Goal: Task Accomplishment & Management: Use online tool/utility

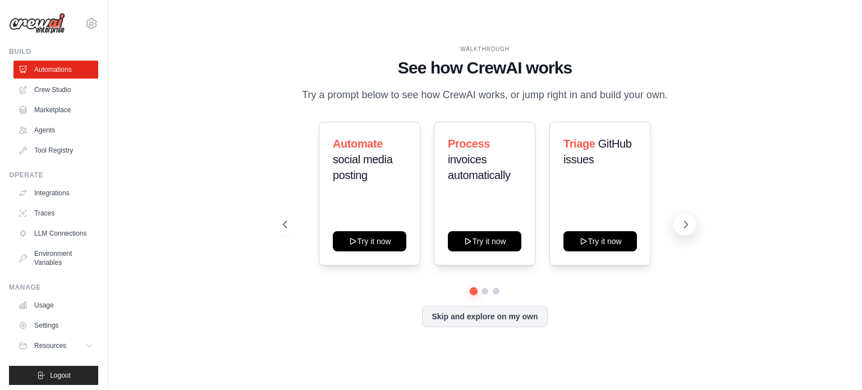
click at [686, 228] on icon at bounding box center [685, 224] width 11 height 11
click at [684, 227] on icon at bounding box center [685, 224] width 3 height 7
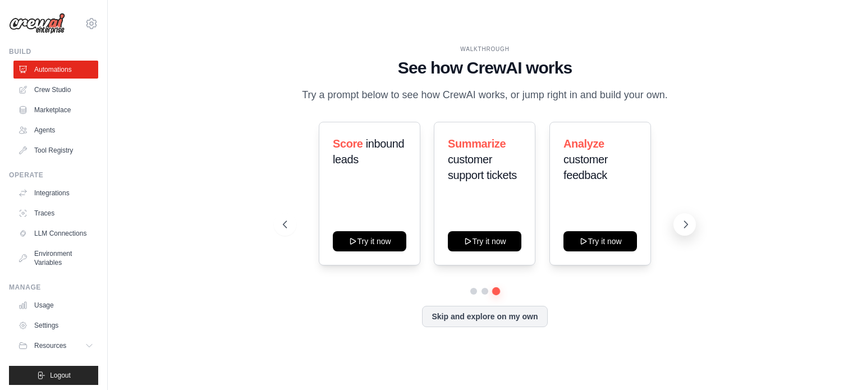
click at [684, 227] on icon at bounding box center [685, 224] width 3 height 7
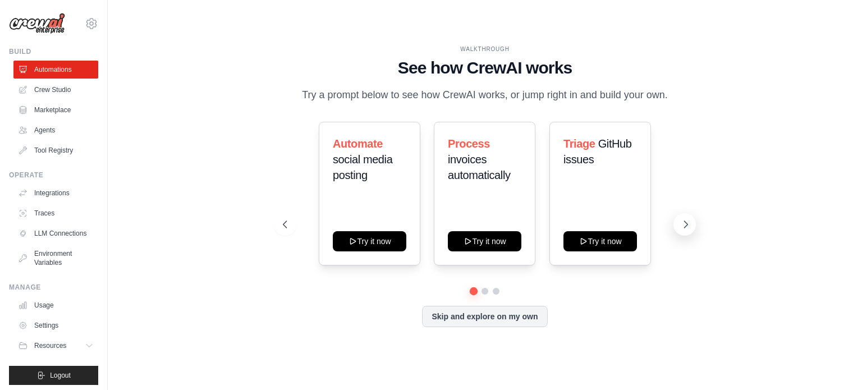
click at [682, 229] on icon at bounding box center [685, 224] width 11 height 11
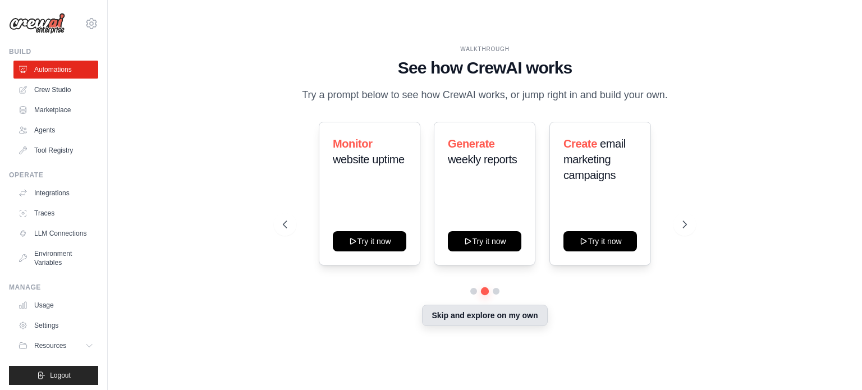
click at [490, 321] on button "Skip and explore on my own" at bounding box center [484, 315] width 125 height 21
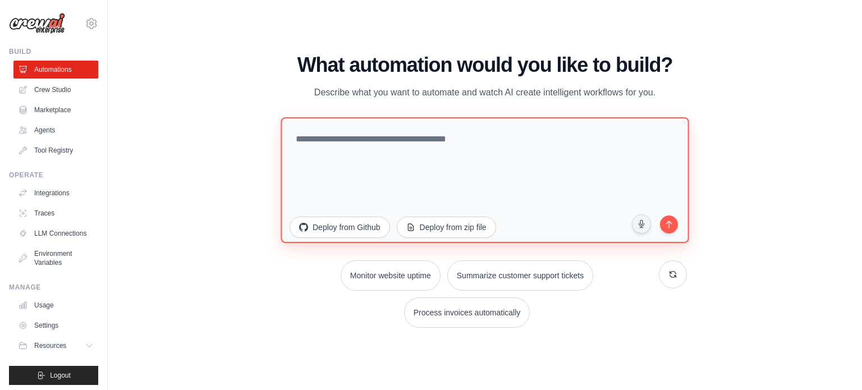
click at [388, 147] on textarea at bounding box center [484, 180] width 408 height 126
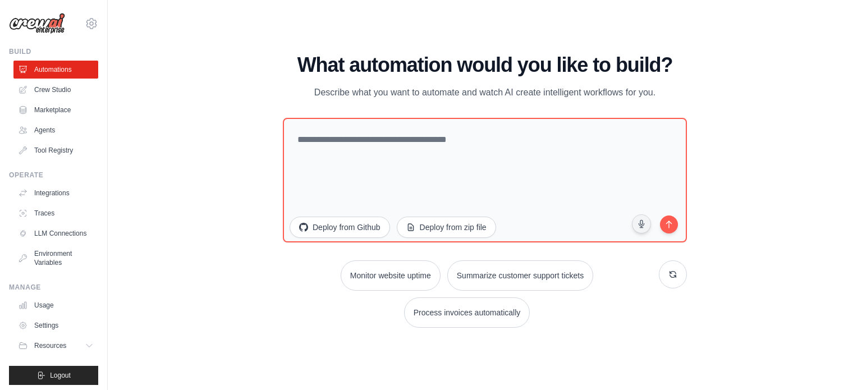
click at [747, 104] on div "WALKTHROUGH See how CrewAI works Try a prompt below to see how CrewAI works, or…" at bounding box center [485, 194] width 718 height 367
click at [758, 152] on div "WALKTHROUGH See how CrewAI works Try a prompt below to see how CrewAI works, or…" at bounding box center [485, 194] width 718 height 367
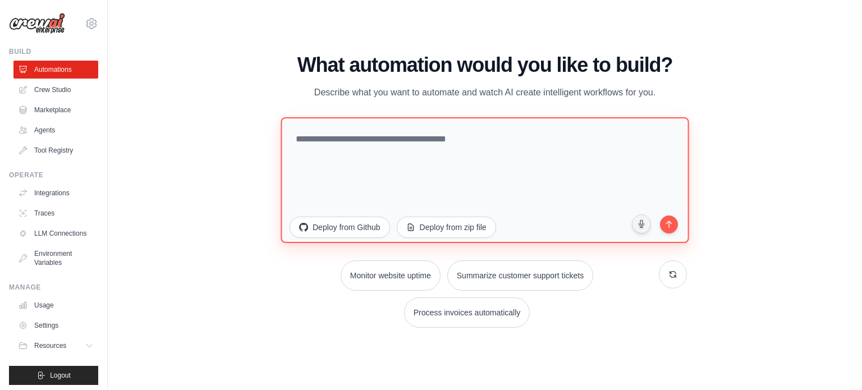
click at [430, 163] on textarea at bounding box center [484, 180] width 408 height 126
paste textarea "**********"
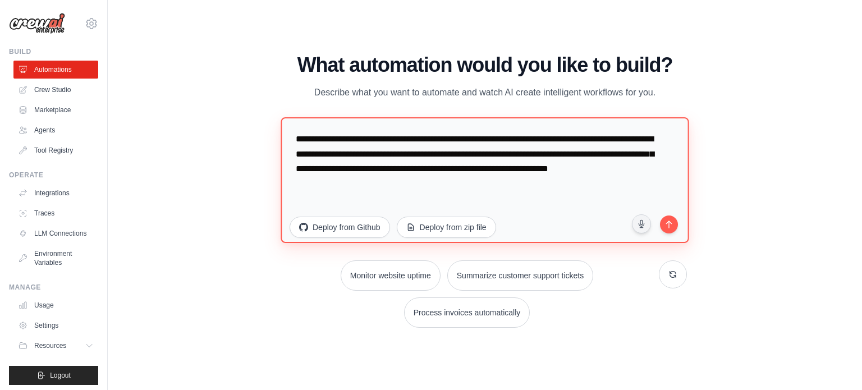
type textarea "**********"
click at [298, 136] on textarea "**********" at bounding box center [484, 180] width 408 height 126
paste textarea "**********"
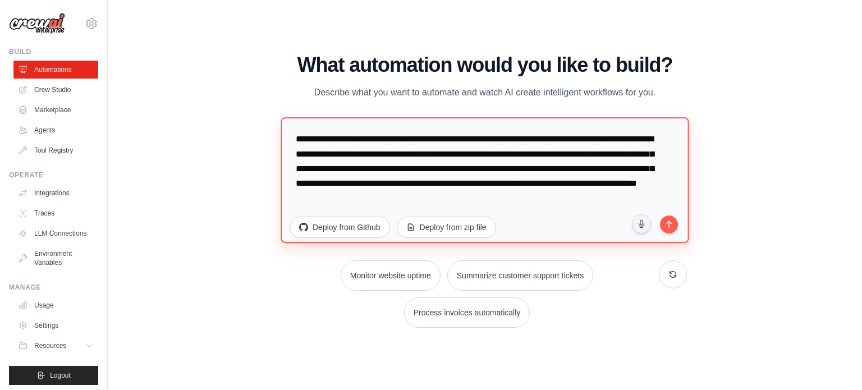
drag, startPoint x: 527, startPoint y: 137, endPoint x: 445, endPoint y: 152, distance: 83.3
click at [445, 152] on textarea "**********" at bounding box center [484, 180] width 408 height 126
click at [599, 185] on textarea "**********" at bounding box center [484, 180] width 408 height 126
paste textarea "**********"
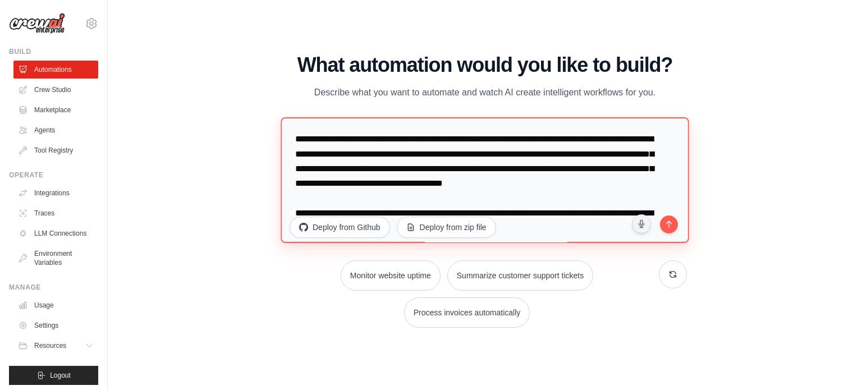
scroll to position [49, 0]
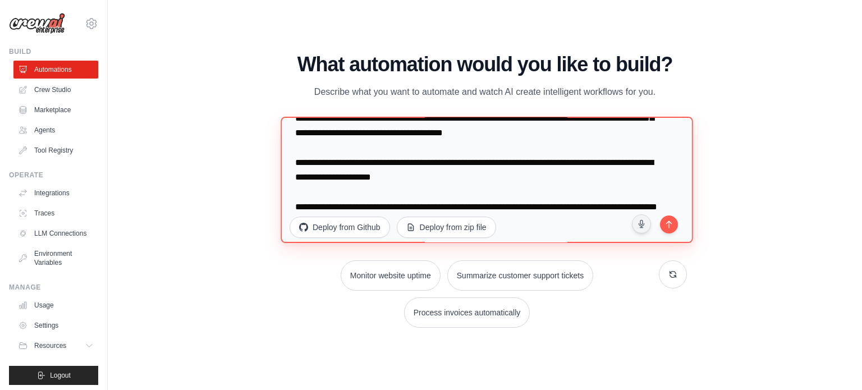
click at [343, 145] on textarea "**********" at bounding box center [486, 180] width 412 height 127
drag, startPoint x: 297, startPoint y: 175, endPoint x: 422, endPoint y: 152, distance: 127.7
click at [422, 152] on textarea "**********" at bounding box center [486, 180] width 412 height 127
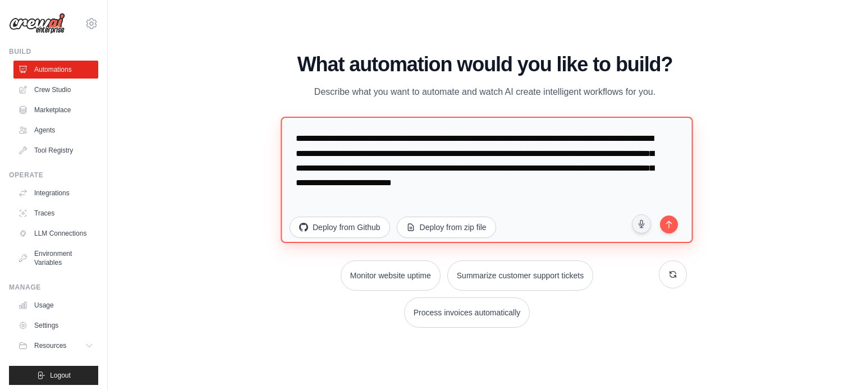
scroll to position [0, 0]
drag, startPoint x: 413, startPoint y: 152, endPoint x: 407, endPoint y: 151, distance: 6.3
click at [407, 151] on textarea "**********" at bounding box center [484, 179] width 408 height 125
click at [414, 158] on textarea "**********" at bounding box center [484, 179] width 408 height 125
paste textarea "**********"
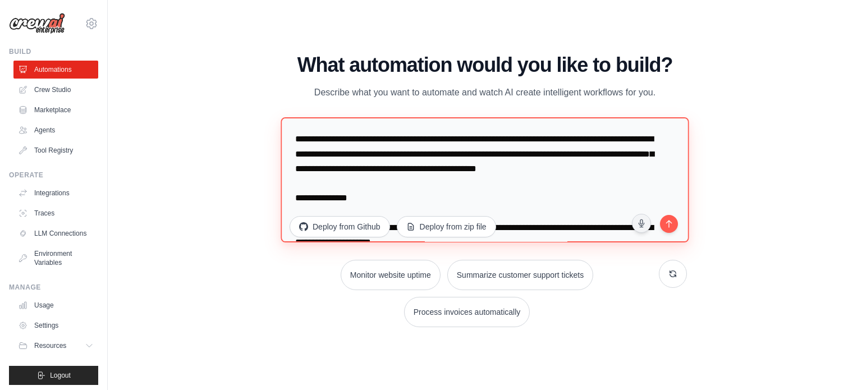
scroll to position [1887, 0]
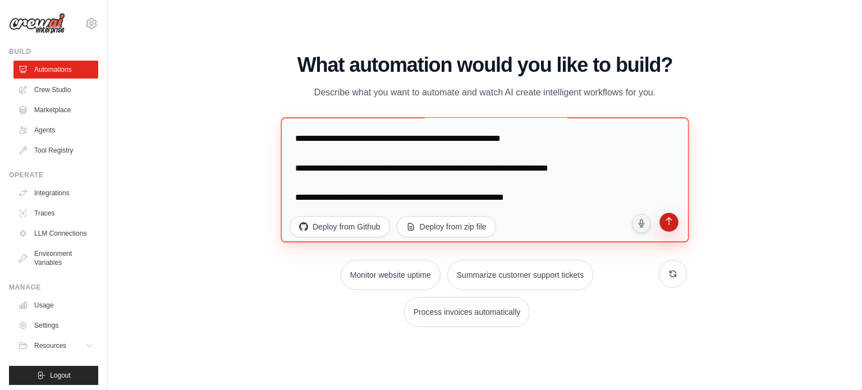
type textarea "**********"
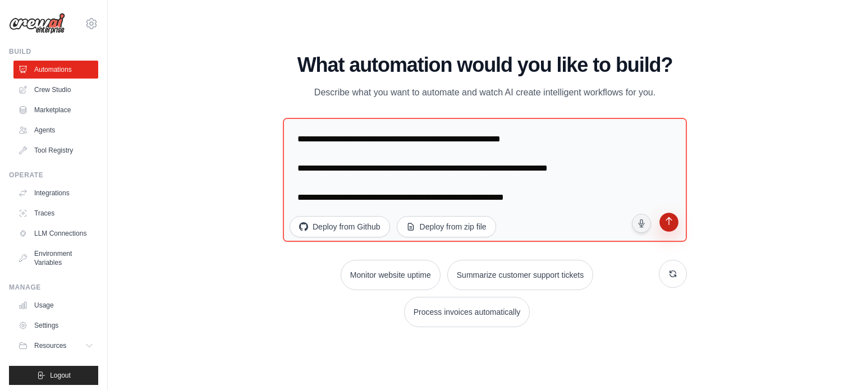
click at [673, 222] on icon "submit" at bounding box center [668, 222] width 11 height 11
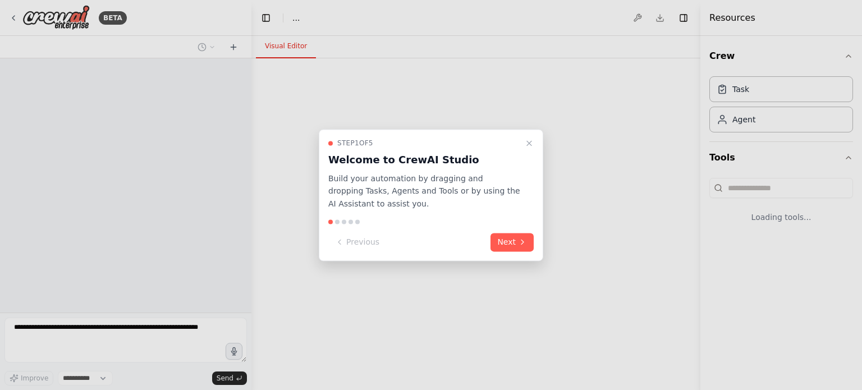
select select "****"
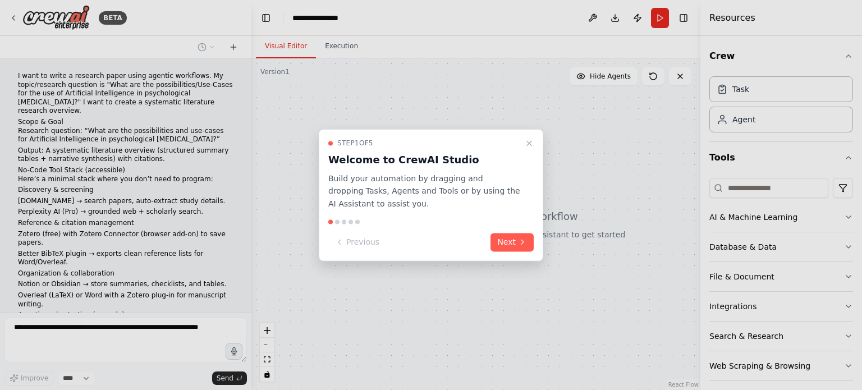
scroll to position [638, 0]
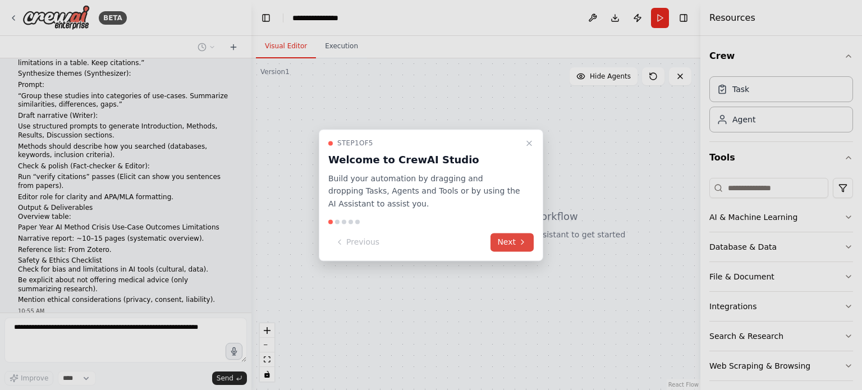
click at [522, 240] on icon at bounding box center [522, 242] width 2 height 4
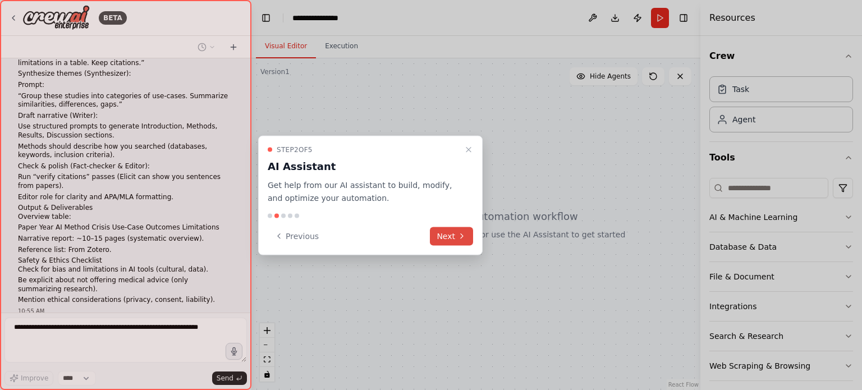
click at [455, 234] on button "Next" at bounding box center [451, 236] width 43 height 19
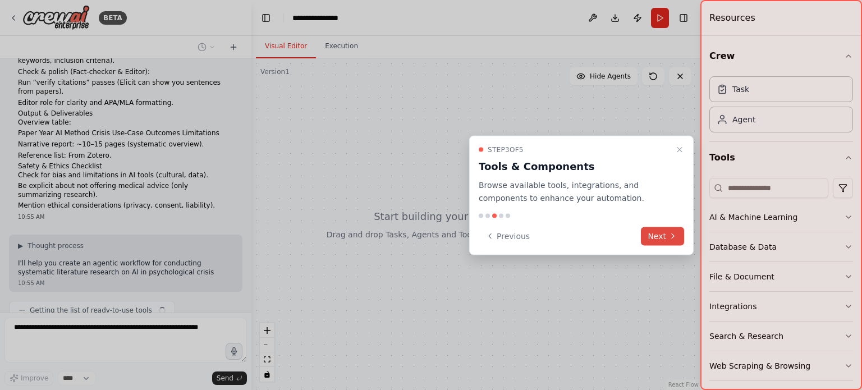
click at [661, 232] on button "Next" at bounding box center [662, 236] width 43 height 19
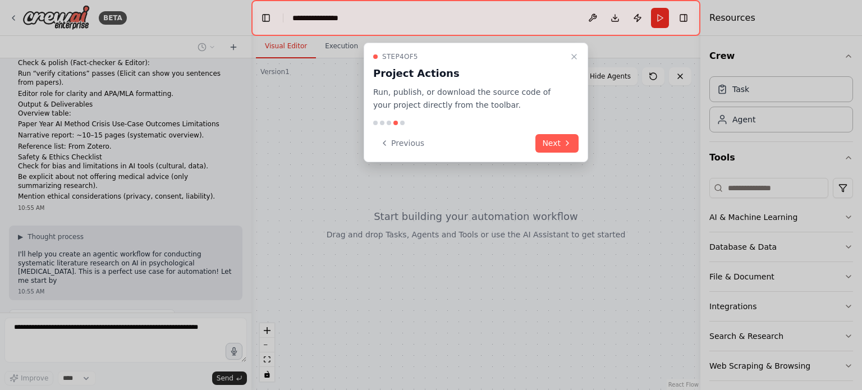
scroll to position [750, 0]
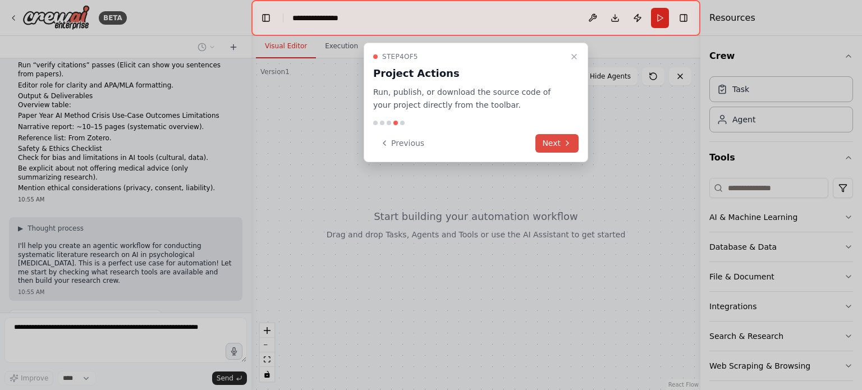
click at [554, 139] on button "Next" at bounding box center [556, 143] width 43 height 19
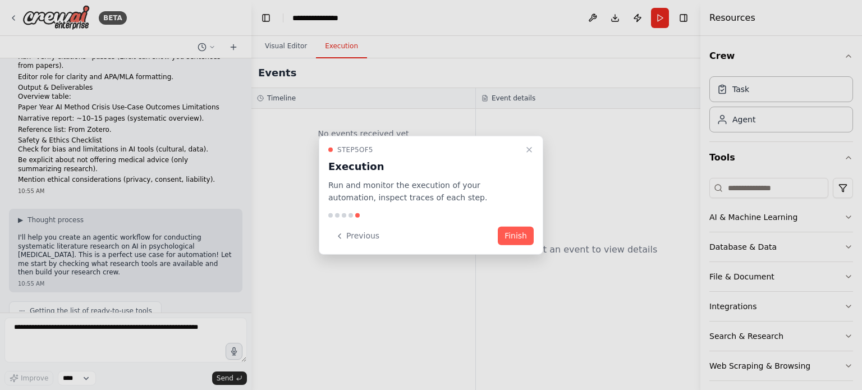
scroll to position [815, 0]
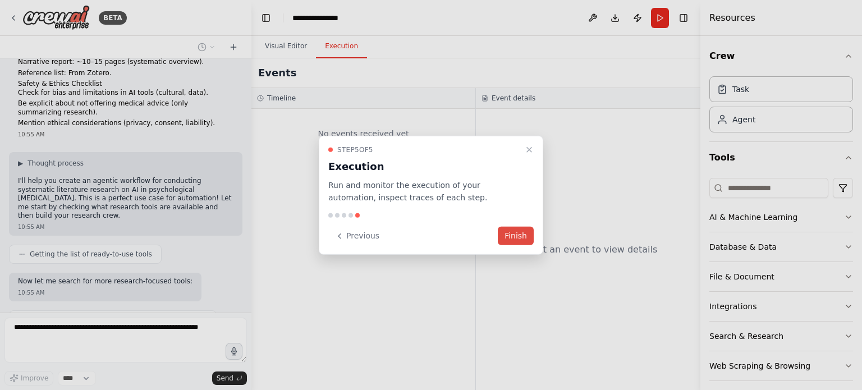
click at [531, 238] on button "Finish" at bounding box center [516, 236] width 36 height 19
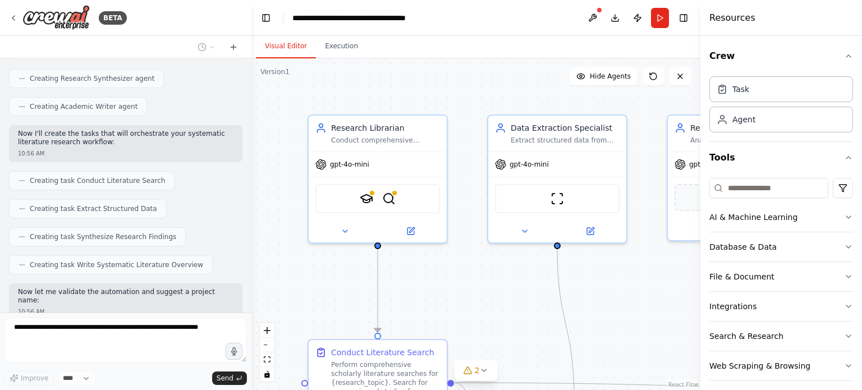
scroll to position [1315, 0]
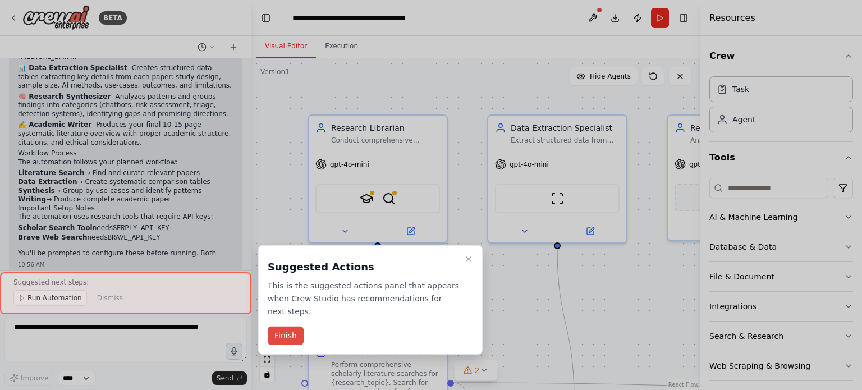
click at [285, 327] on button "Finish" at bounding box center [286, 335] width 36 height 19
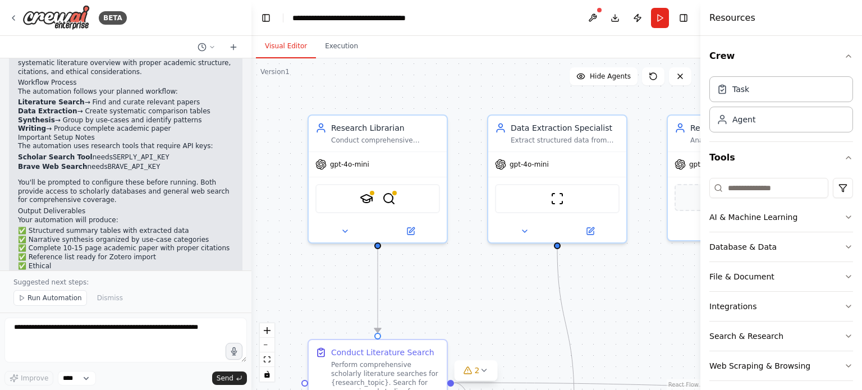
scroll to position [1784, 0]
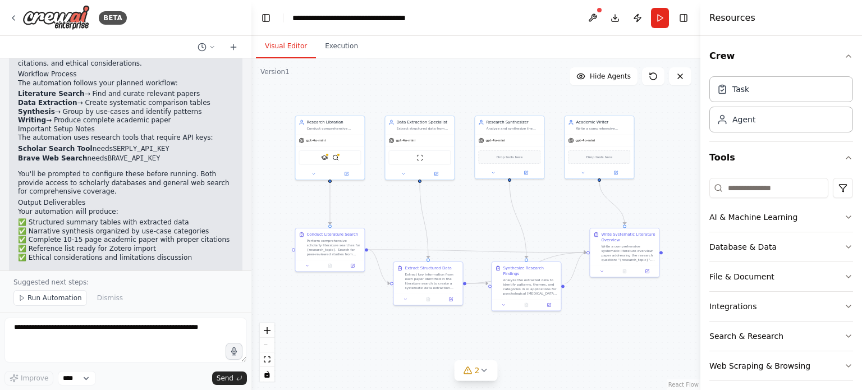
drag, startPoint x: 618, startPoint y: 161, endPoint x: 478, endPoint y: 75, distance: 163.8
click at [475, 73] on div ".deletable-edge-delete-btn { width: 20px; height: 20px; border: 0px solid #ffff…" at bounding box center [475, 224] width 449 height 332
click at [828, 21] on div "Resources" at bounding box center [781, 18] width 162 height 36
click at [315, 143] on div "gpt-4o-mini" at bounding box center [330, 139] width 69 height 12
click at [349, 170] on button at bounding box center [347, 172] width 32 height 7
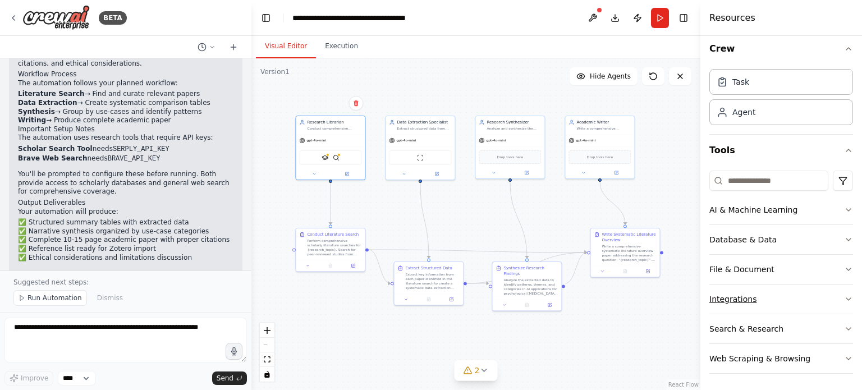
scroll to position [0, 0]
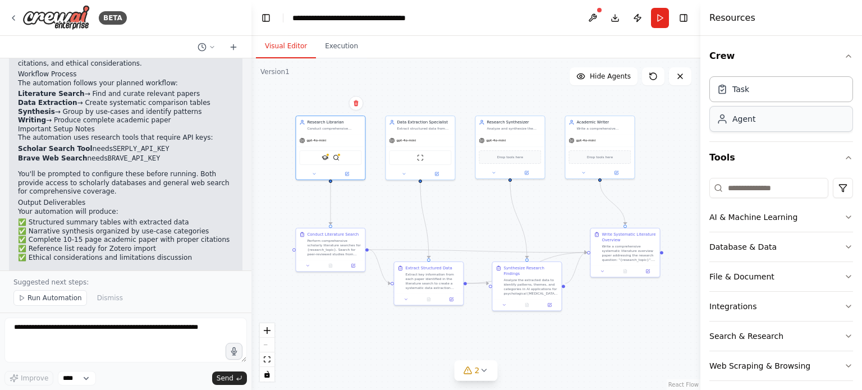
click at [770, 121] on div "Agent" at bounding box center [781, 119] width 144 height 26
click at [766, 220] on button "AI & Machine Learning" at bounding box center [781, 216] width 144 height 29
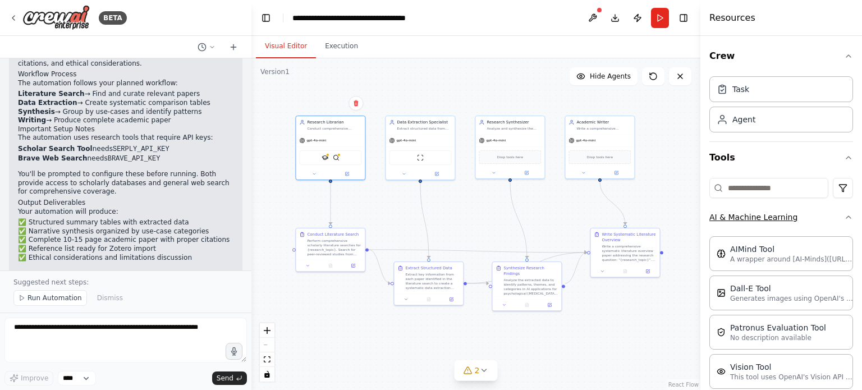
click at [780, 217] on button "AI & Machine Learning" at bounding box center [781, 216] width 144 height 29
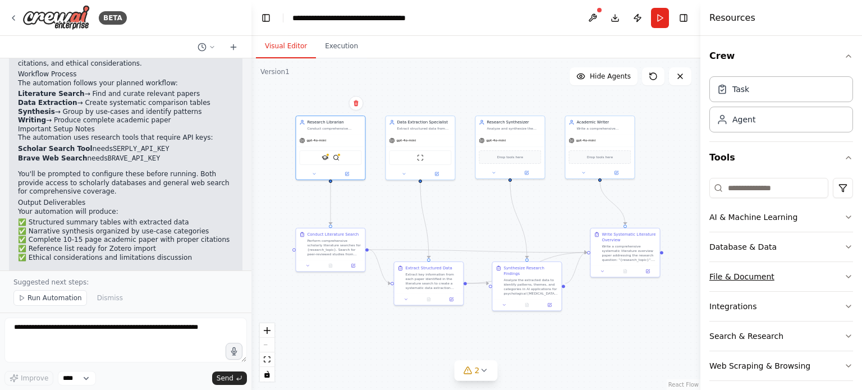
scroll to position [7, 0]
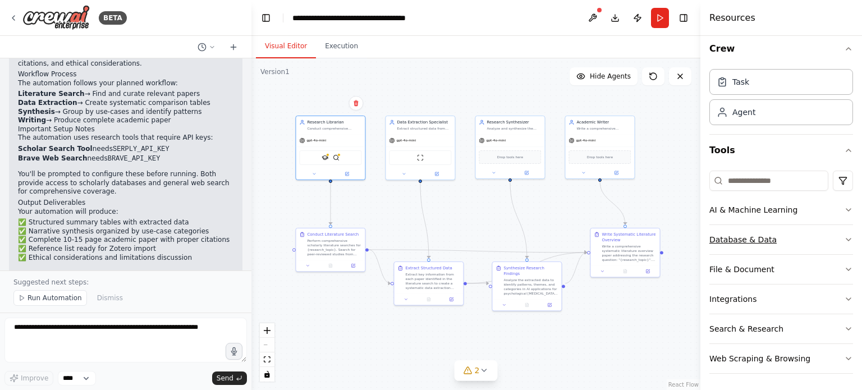
click at [786, 233] on button "Database & Data" at bounding box center [781, 239] width 144 height 29
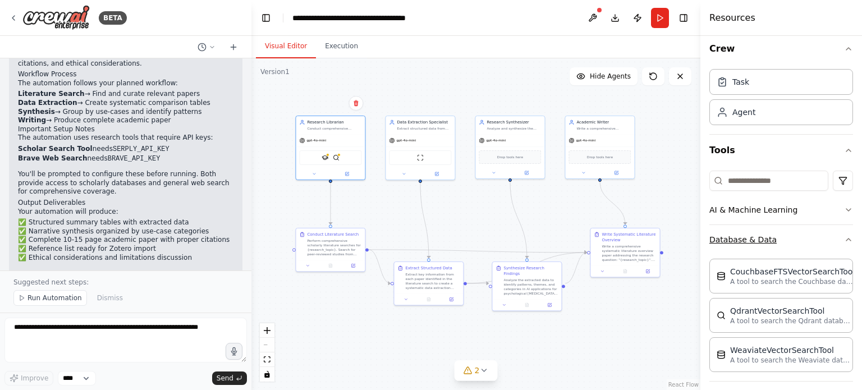
click at [800, 240] on button "Database & Data" at bounding box center [781, 239] width 144 height 29
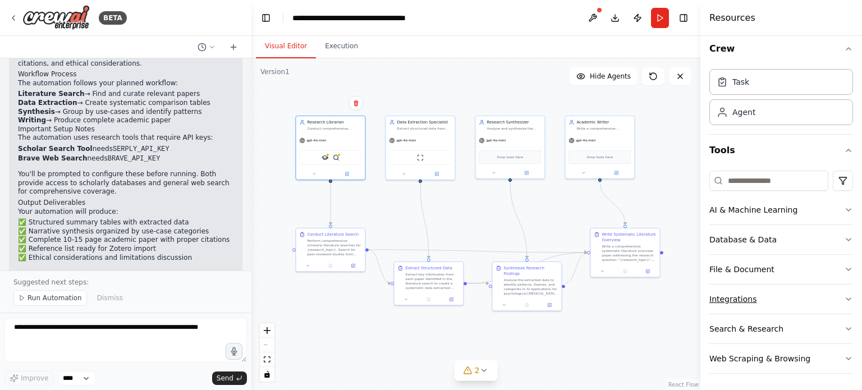
click at [779, 296] on button "Integrations" at bounding box center [781, 298] width 144 height 29
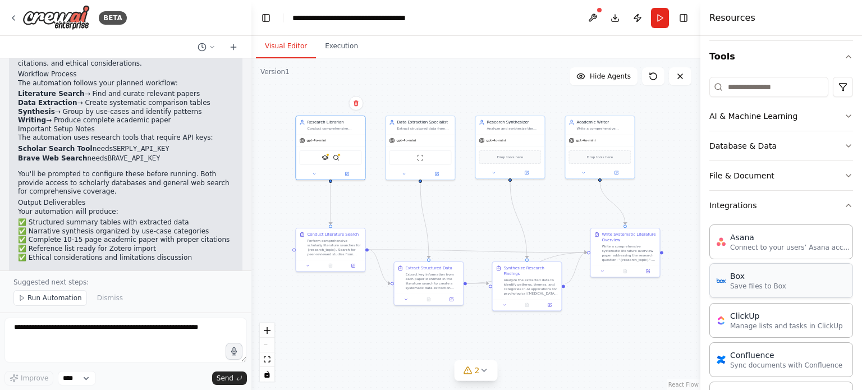
scroll to position [139, 0]
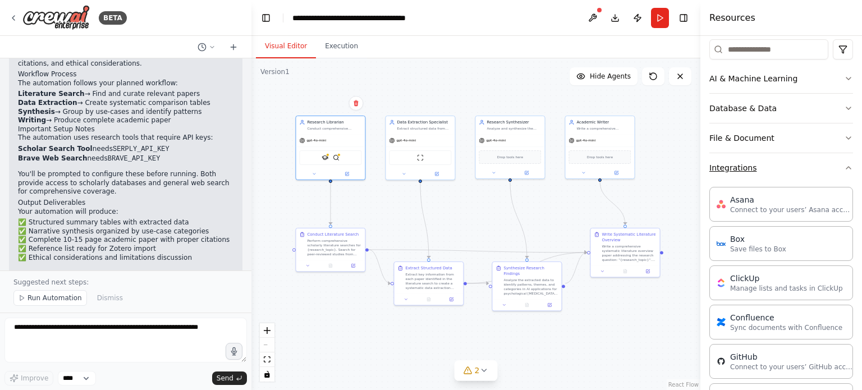
click at [797, 170] on button "Integrations" at bounding box center [781, 167] width 144 height 29
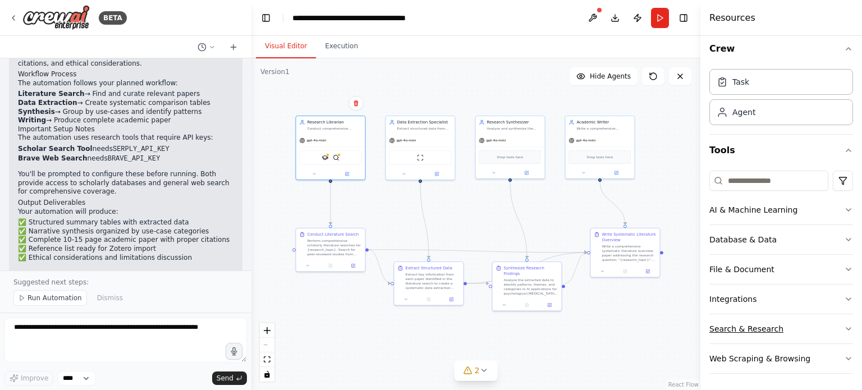
click at [777, 328] on button "Search & Research" at bounding box center [781, 328] width 144 height 29
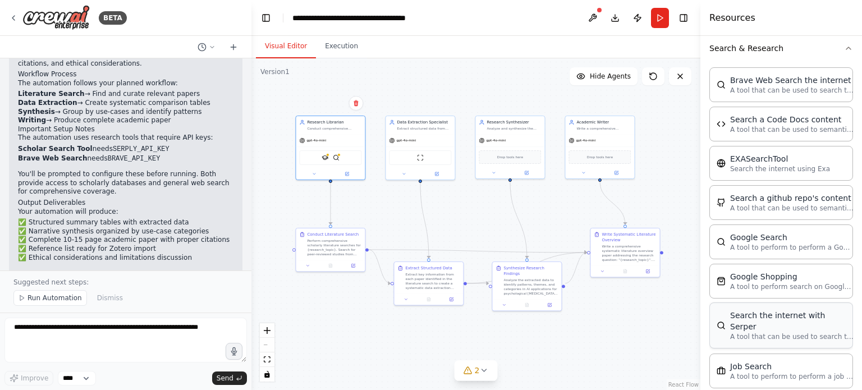
scroll to position [157, 0]
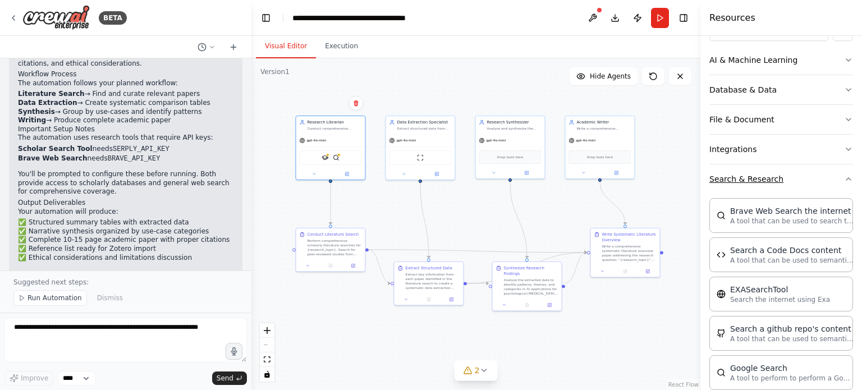
click at [798, 178] on button "Search & Research" at bounding box center [781, 178] width 144 height 29
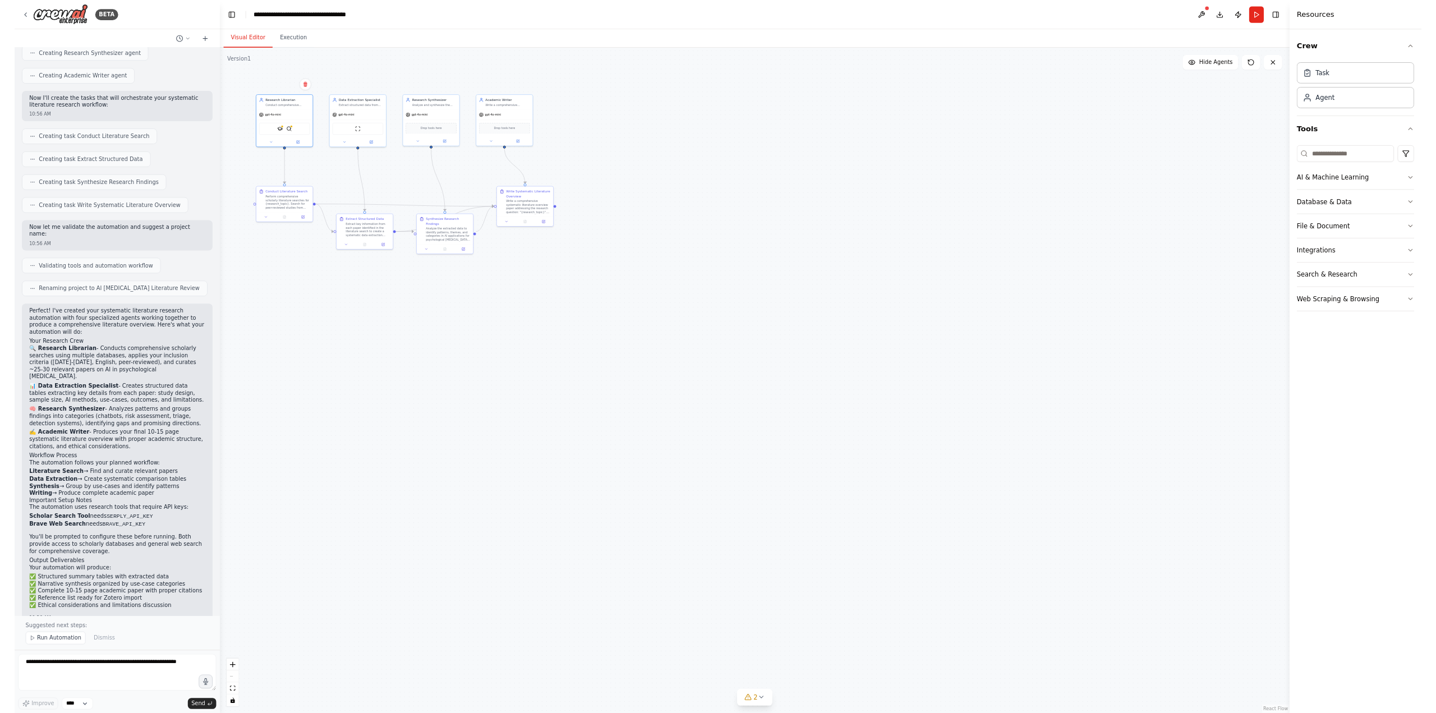
scroll to position [1291, 0]
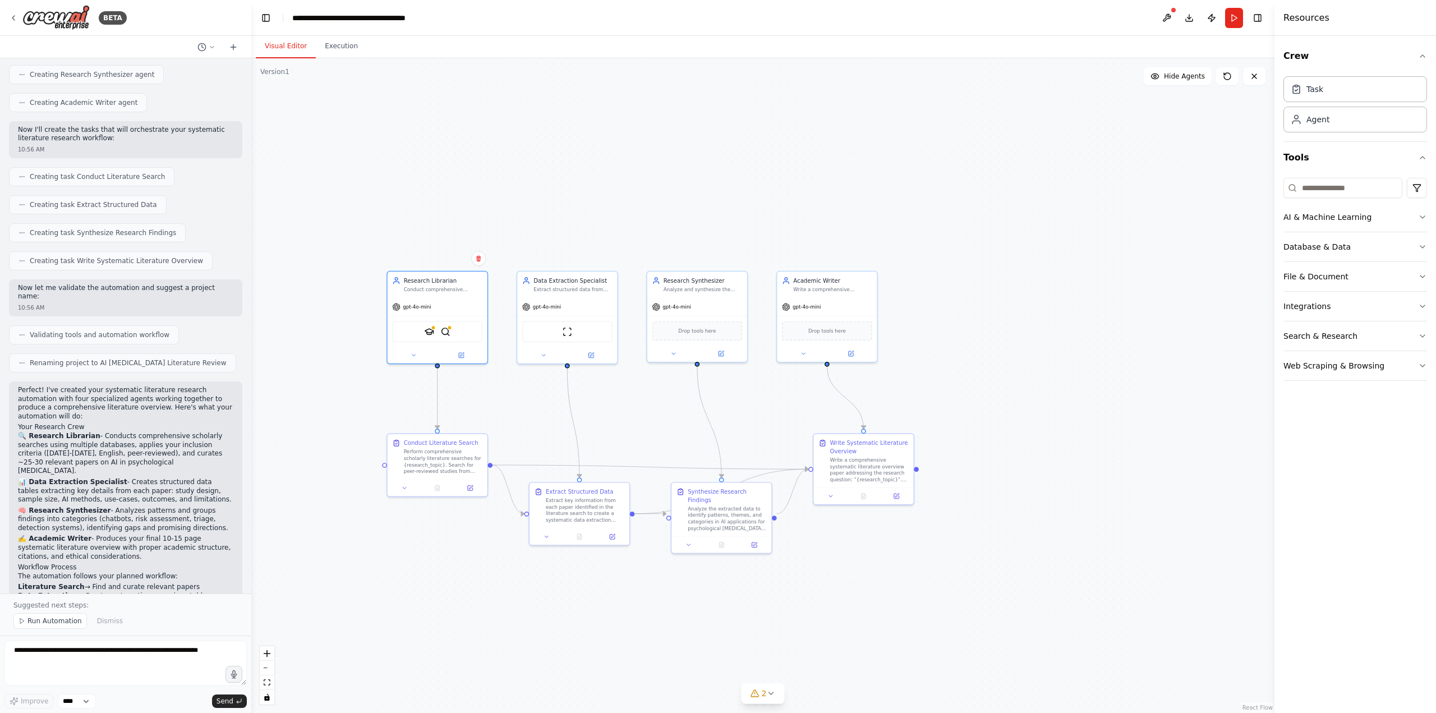
drag, startPoint x: 651, startPoint y: 148, endPoint x: 1099, endPoint y: 305, distance: 474.7
click at [861, 305] on div ".deletable-edge-delete-btn { width: 20px; height: 20px; border: 0px solid #ffff…" at bounding box center [762, 385] width 1023 height 655
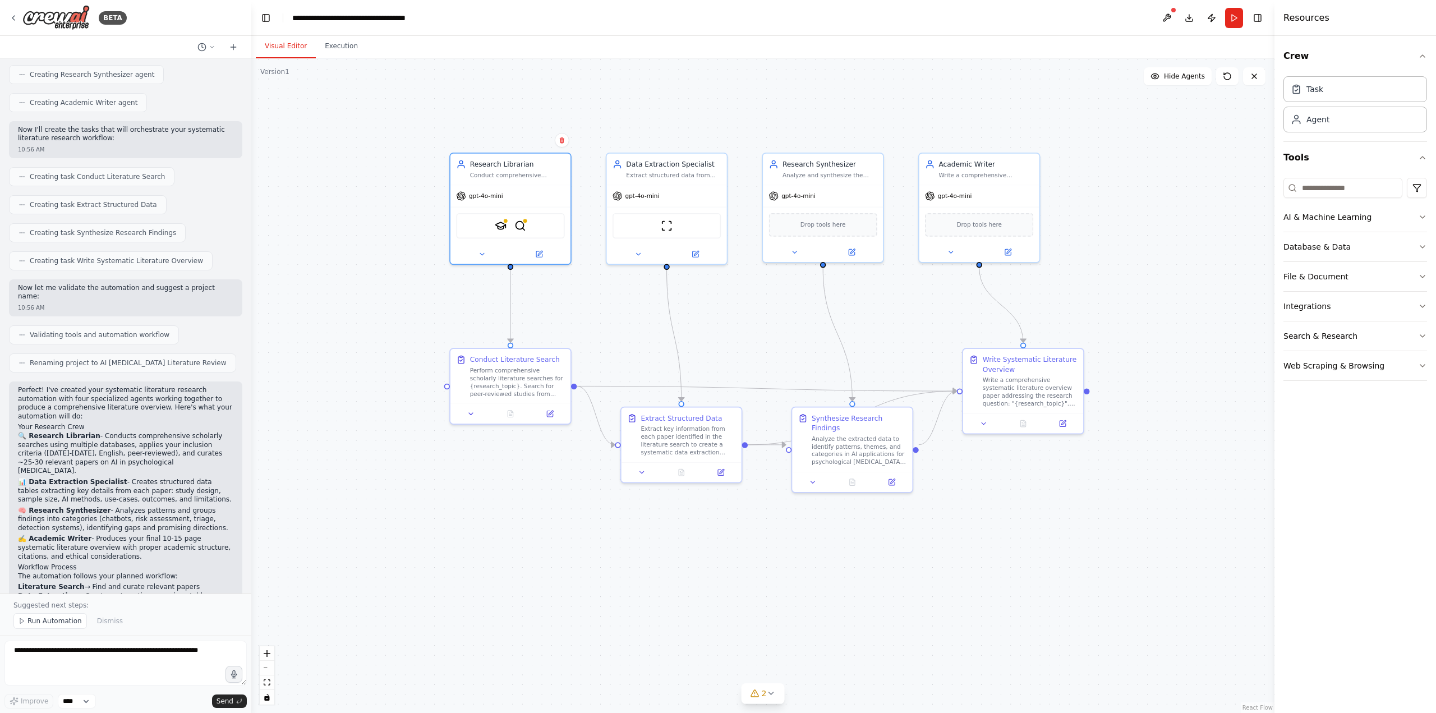
click at [590, 389] on div ".deletable-edge-delete-btn { width: 20px; height: 20px; border: 0px solid #ffff…" at bounding box center [762, 385] width 1023 height 655
click at [770, 389] on icon at bounding box center [770, 693] width 9 height 9
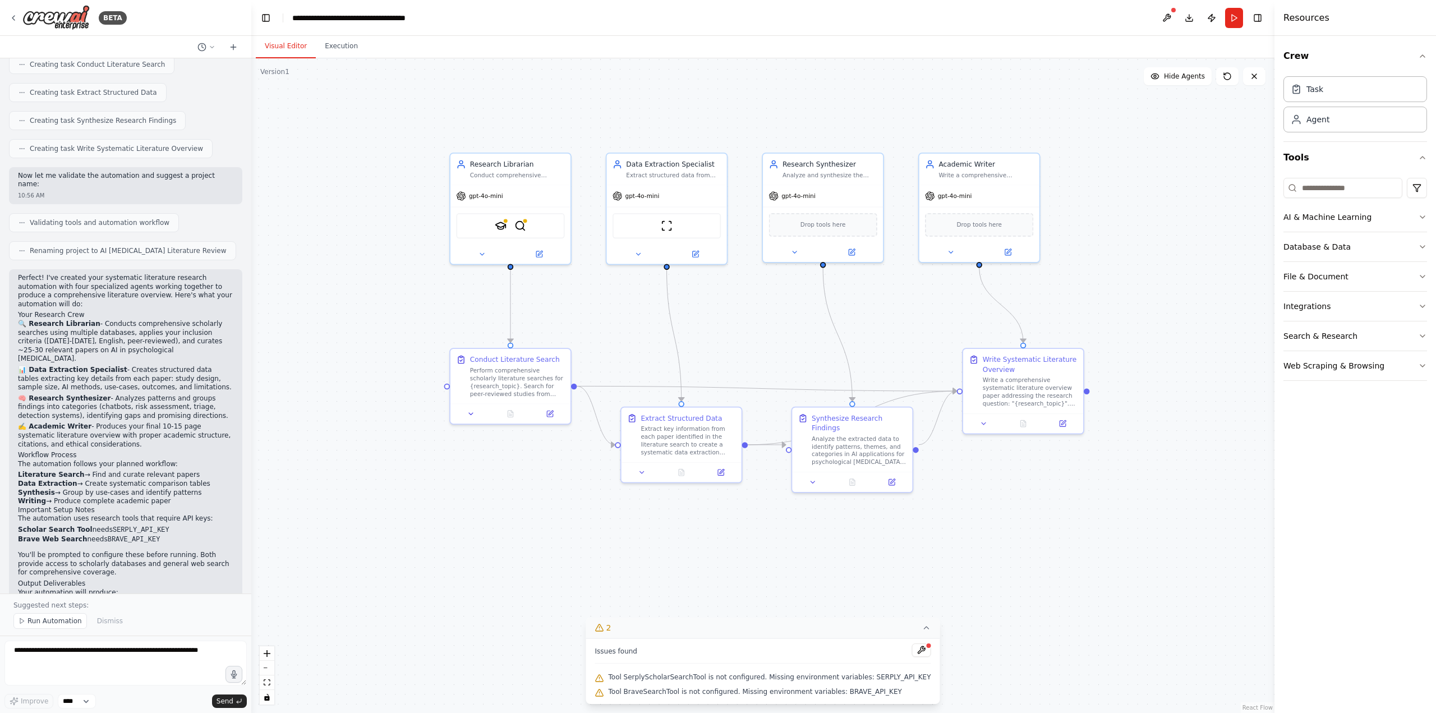
scroll to position [1451, 0]
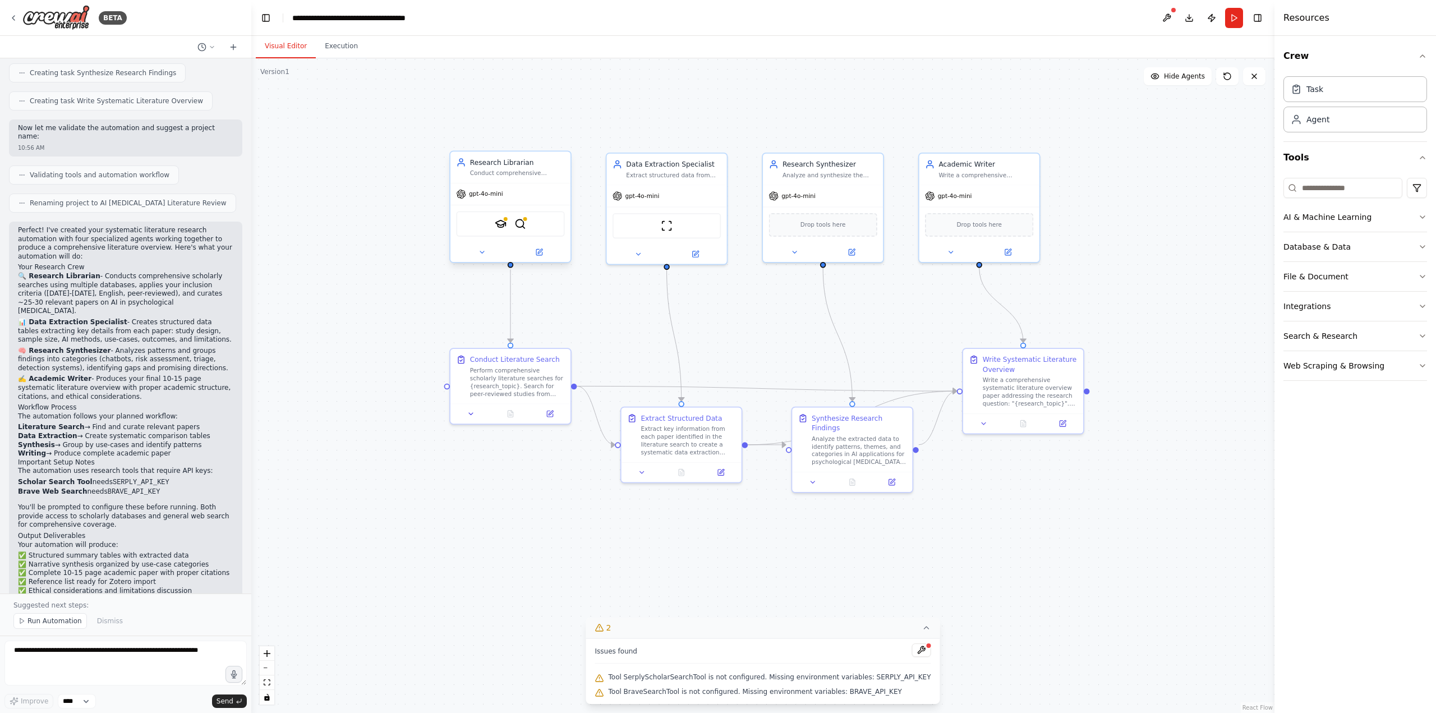
click at [490, 198] on div "gpt-4o-mini" at bounding box center [479, 194] width 47 height 10
click at [463, 198] on icon at bounding box center [461, 194] width 10 height 10
click at [861, 367] on div "Crew Task Agent Tools AI & Machine Learning Database & Data File & Document Int…" at bounding box center [1355, 374] width 162 height 677
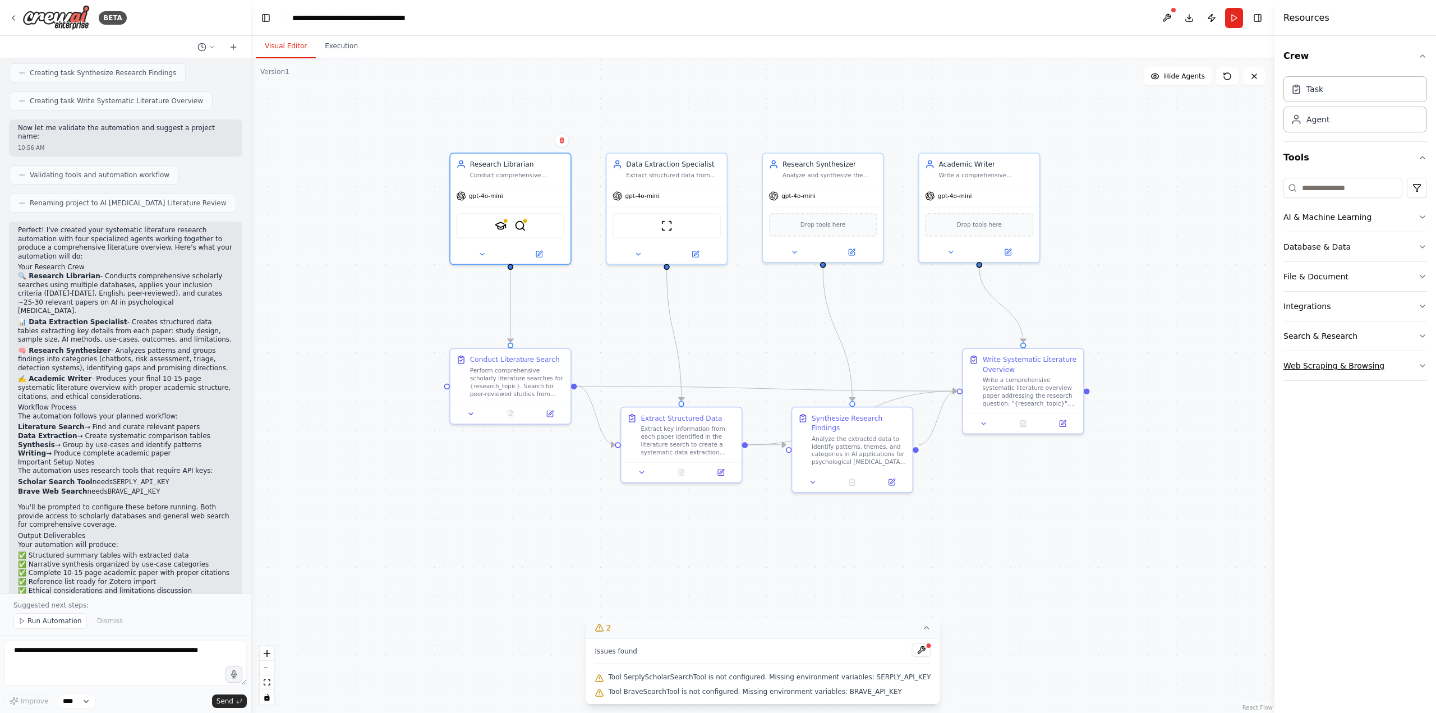
click at [861, 365] on icon "button" at bounding box center [1422, 366] width 4 height 2
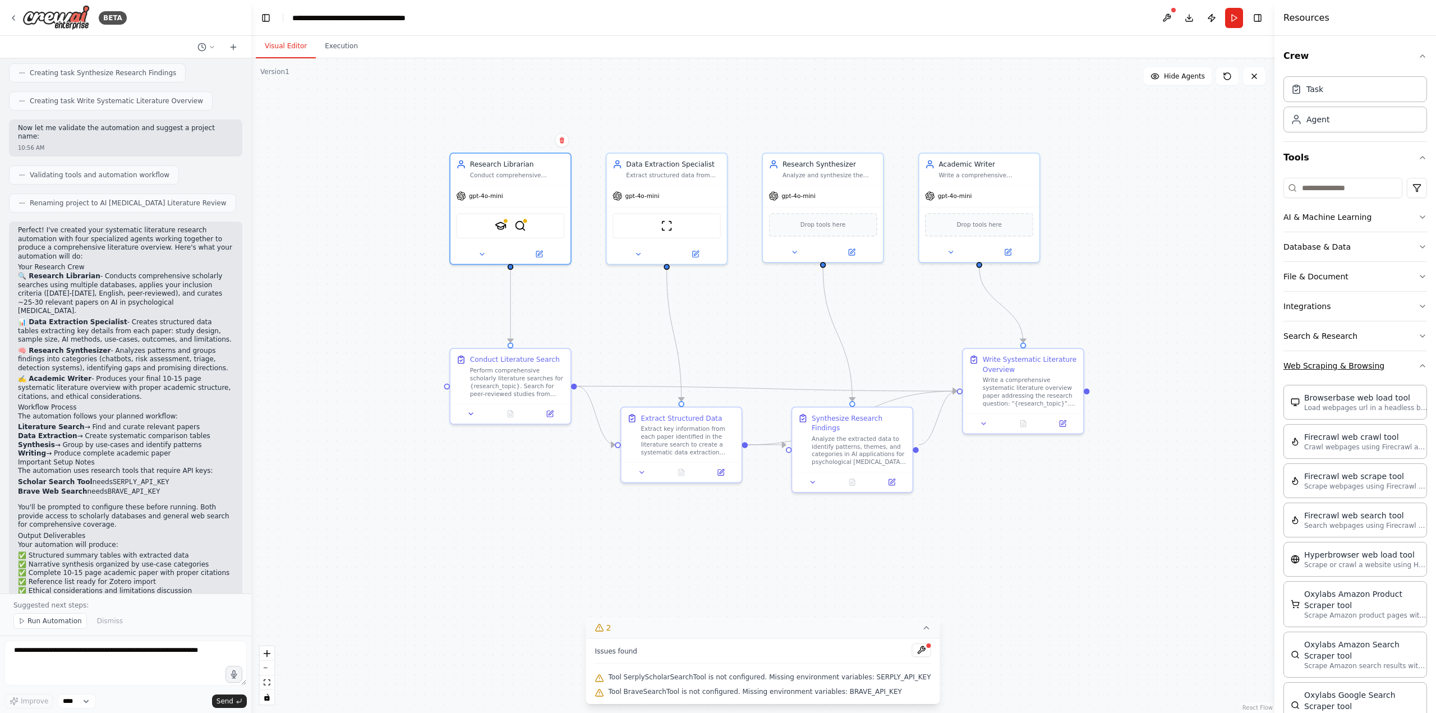
click at [861, 364] on div "Crew Task Agent Tools AI & Machine Learning Database & Data File & Document Int…" at bounding box center [1355, 374] width 162 height 677
click at [861, 333] on icon "button" at bounding box center [1422, 336] width 9 height 9
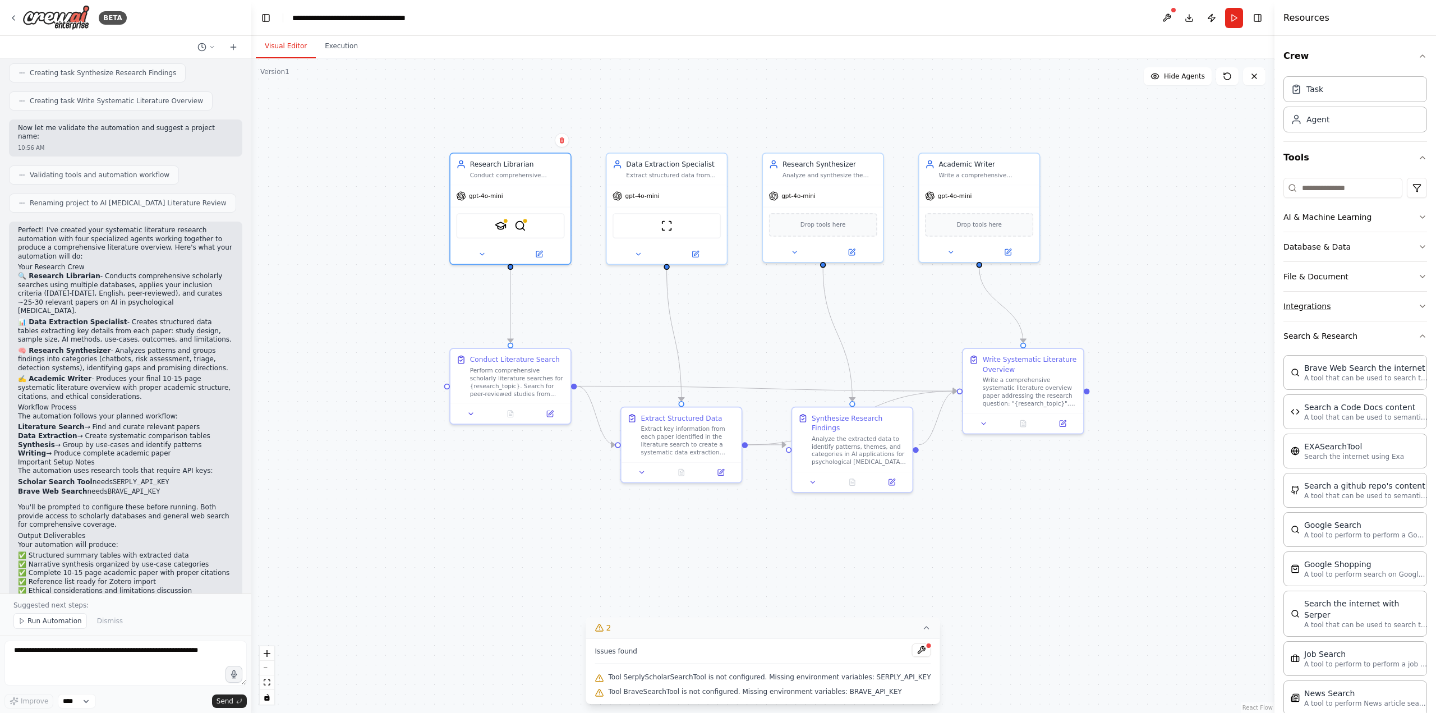
click at [861, 305] on icon "button" at bounding box center [1422, 306] width 4 height 2
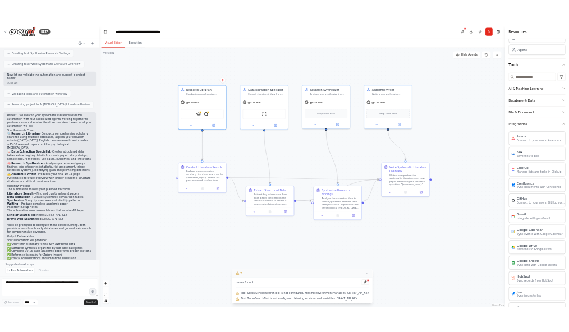
scroll to position [0, 0]
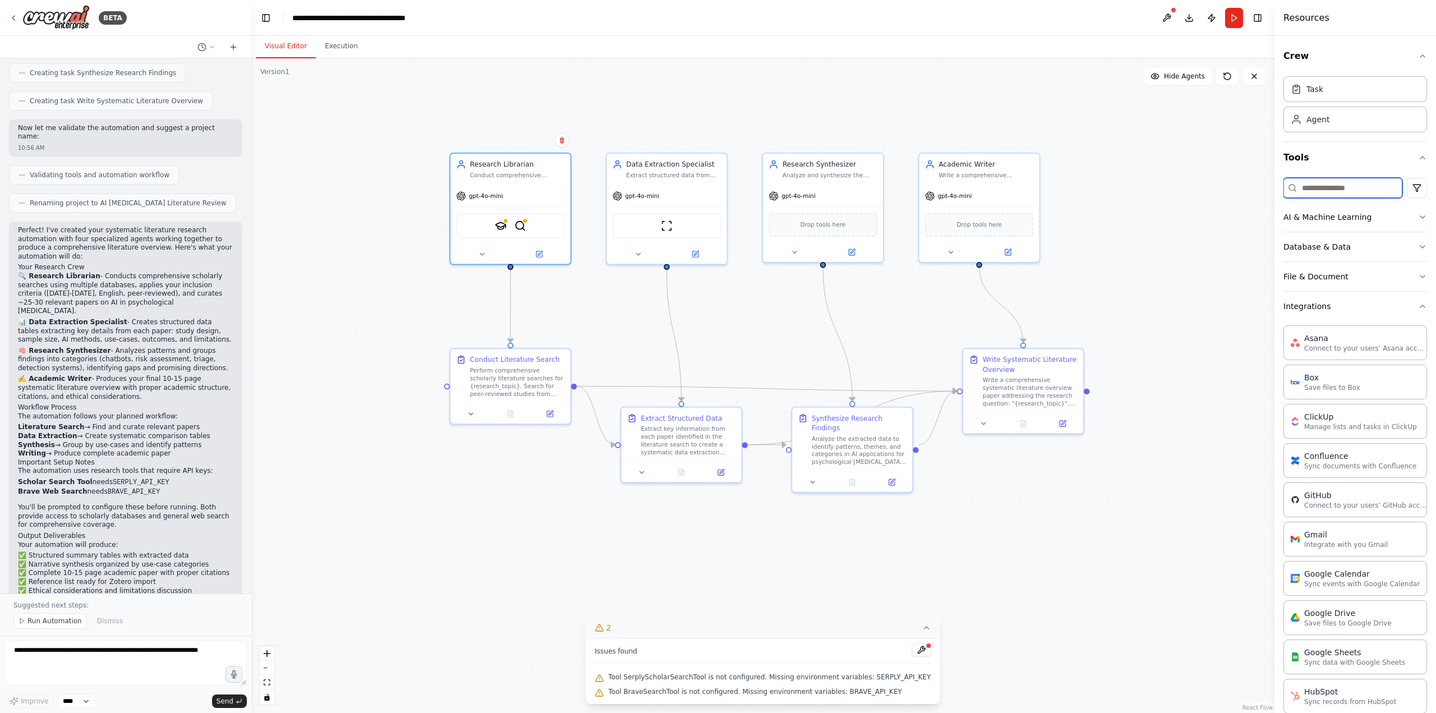
click at [861, 188] on input at bounding box center [1342, 188] width 119 height 20
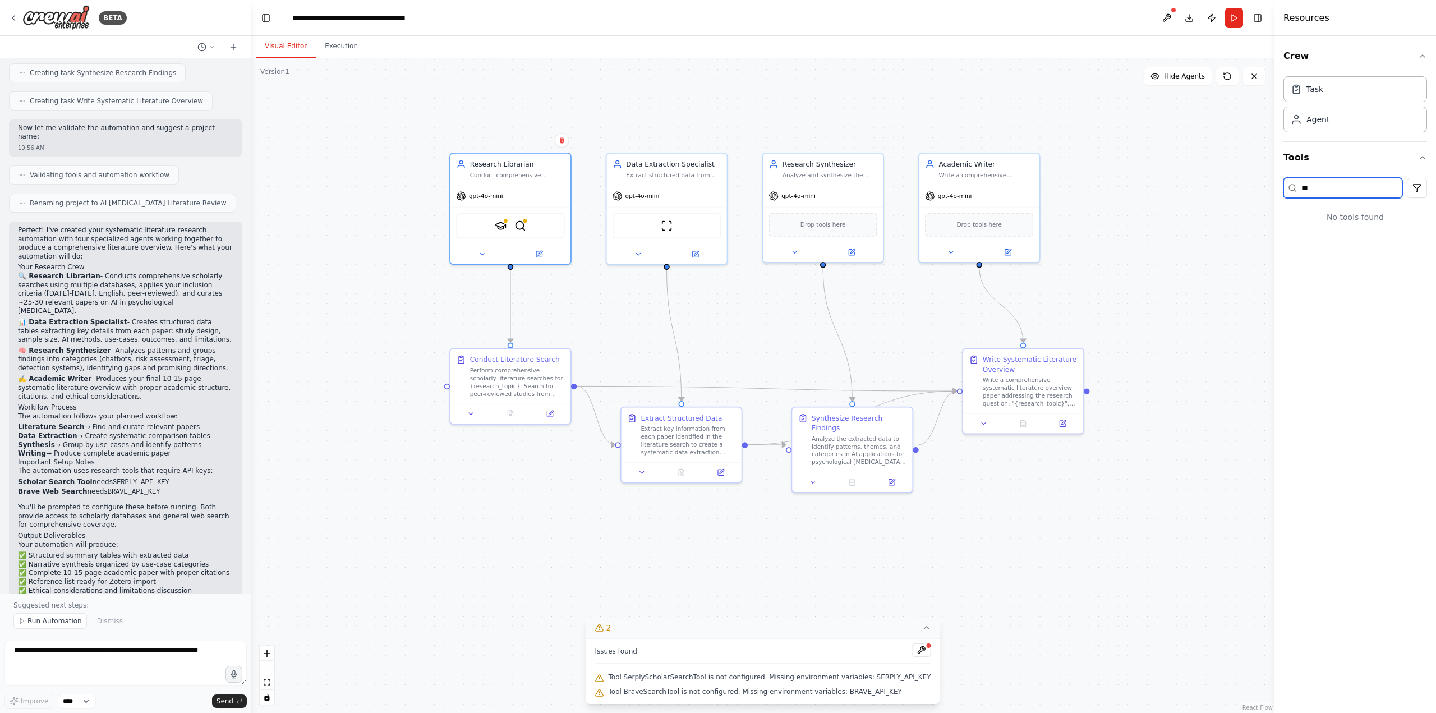
type input "*"
click at [480, 255] on icon at bounding box center [482, 252] width 8 height 8
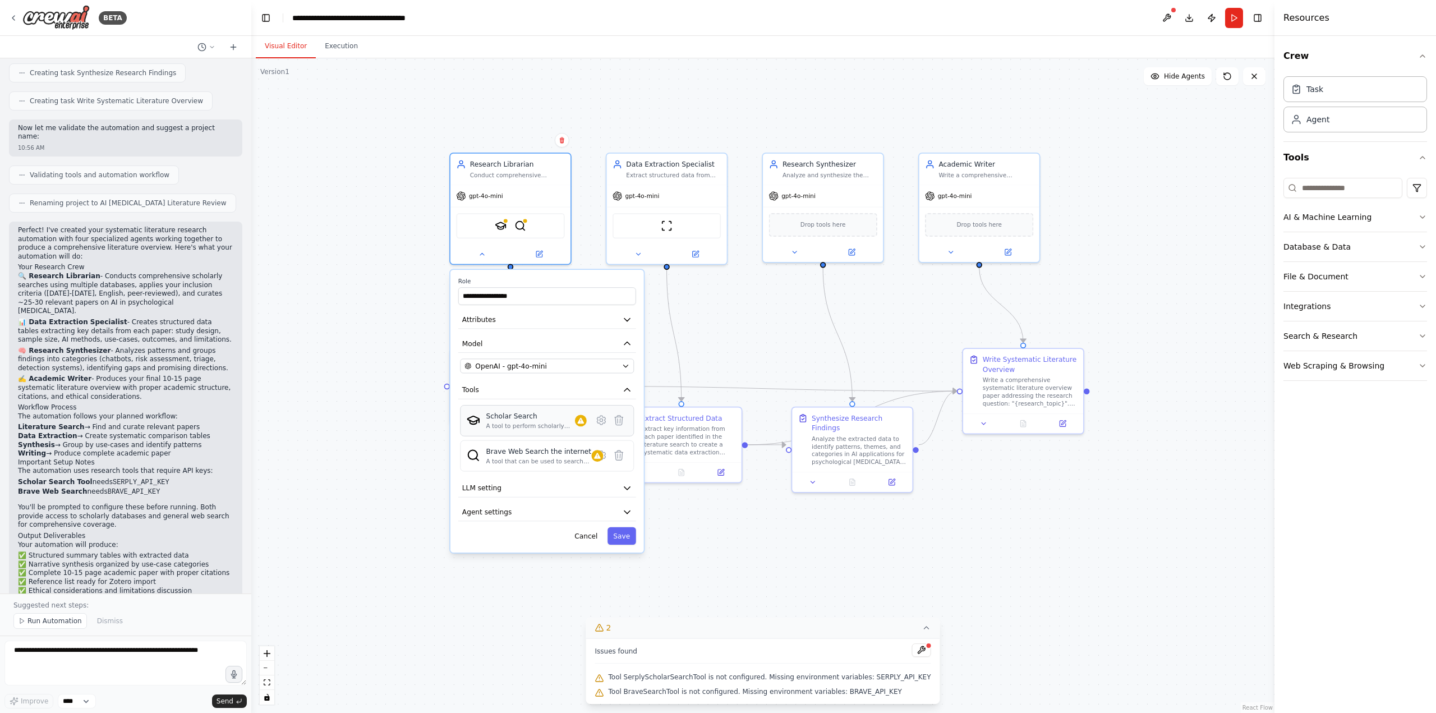
click at [582, 389] on div "Scholar Search A tool to perform scholarly literature search with a search_quer…" at bounding box center [536, 420] width 100 height 19
click at [626, 363] on icon "button" at bounding box center [626, 366] width 8 height 8
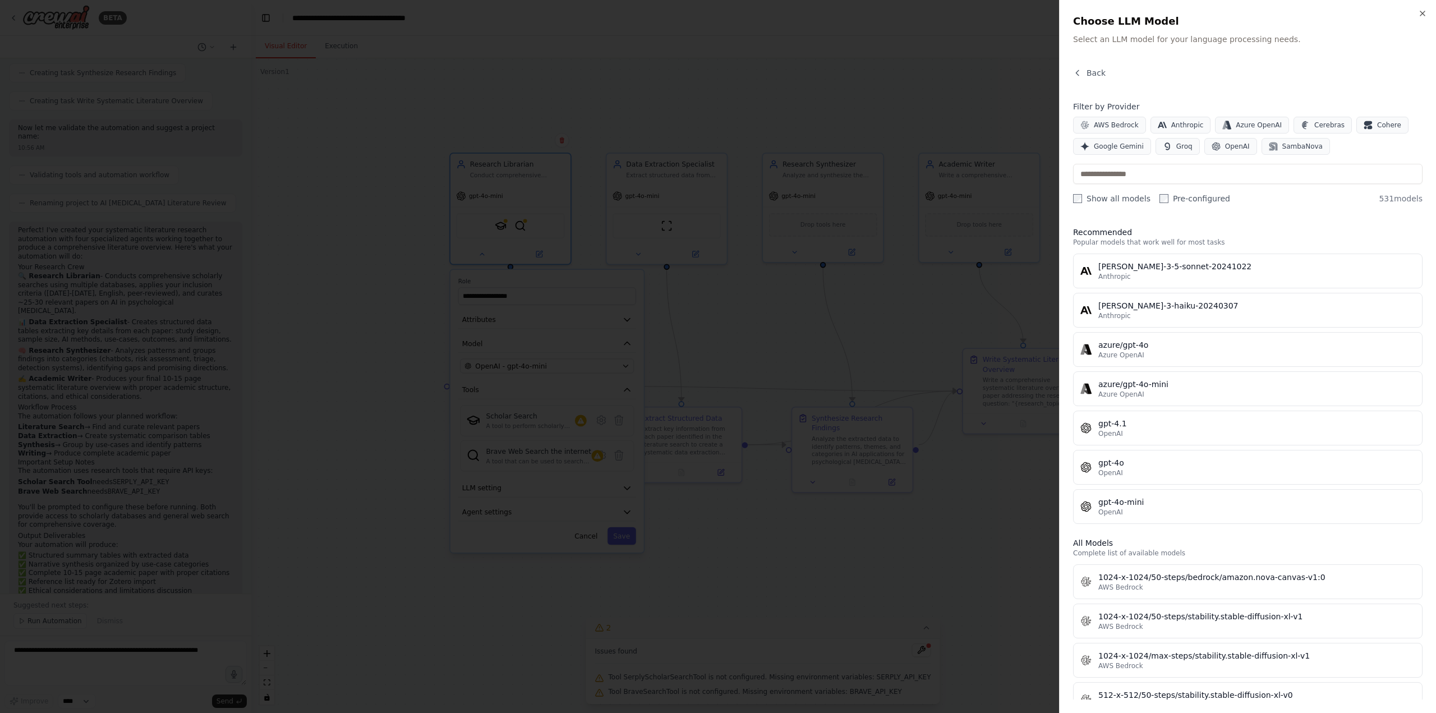
click at [861, 112] on div at bounding box center [718, 356] width 1436 height 713
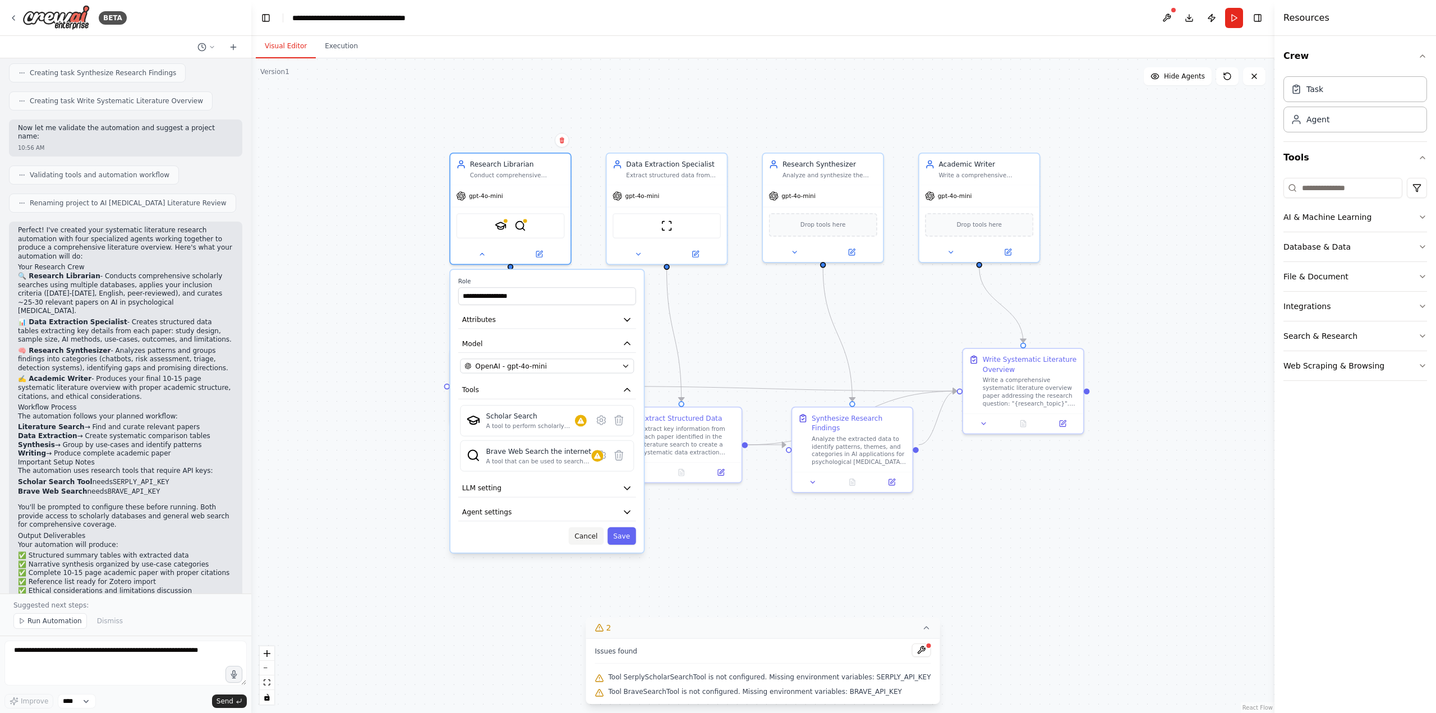
click at [590, 389] on button "Cancel" at bounding box center [586, 535] width 35 height 17
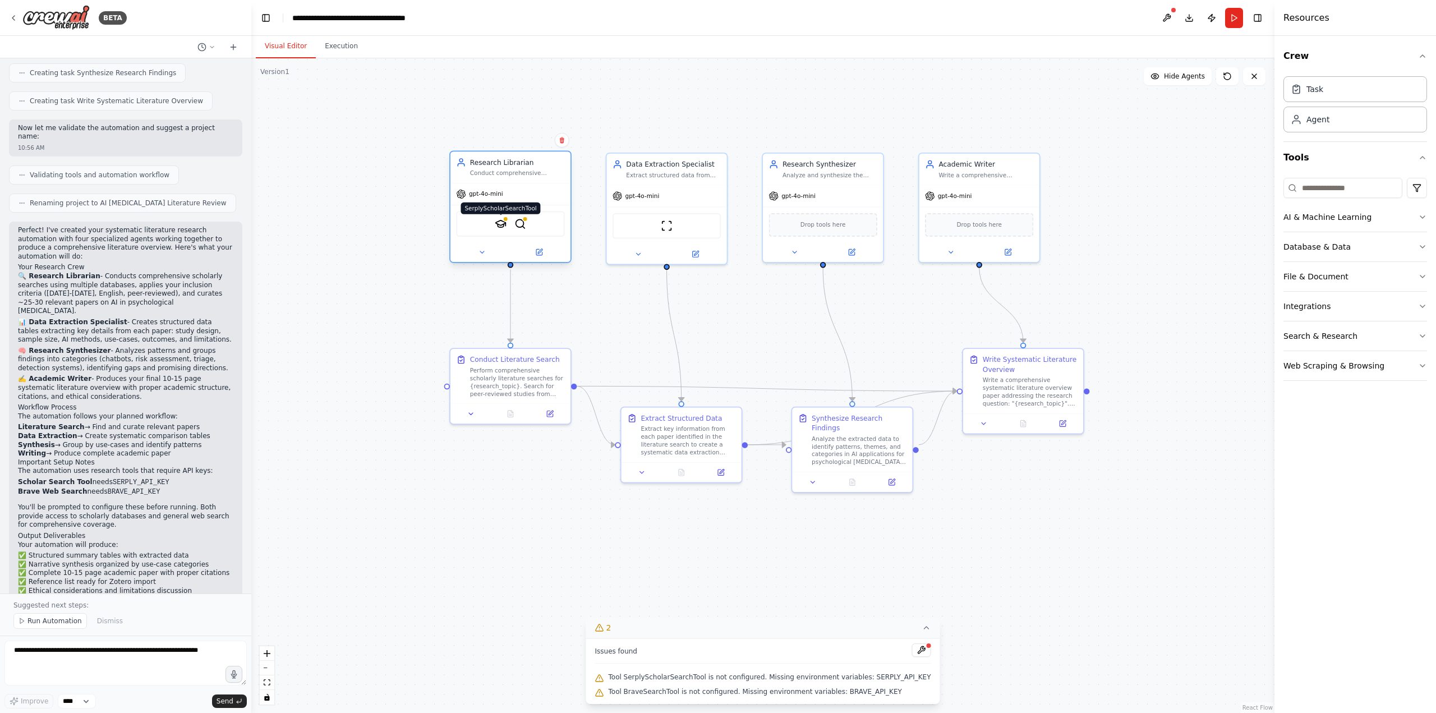
click at [496, 223] on img at bounding box center [501, 224] width 12 height 12
click at [535, 257] on div at bounding box center [510, 252] width 120 height 20
click at [536, 255] on icon at bounding box center [539, 252] width 8 height 8
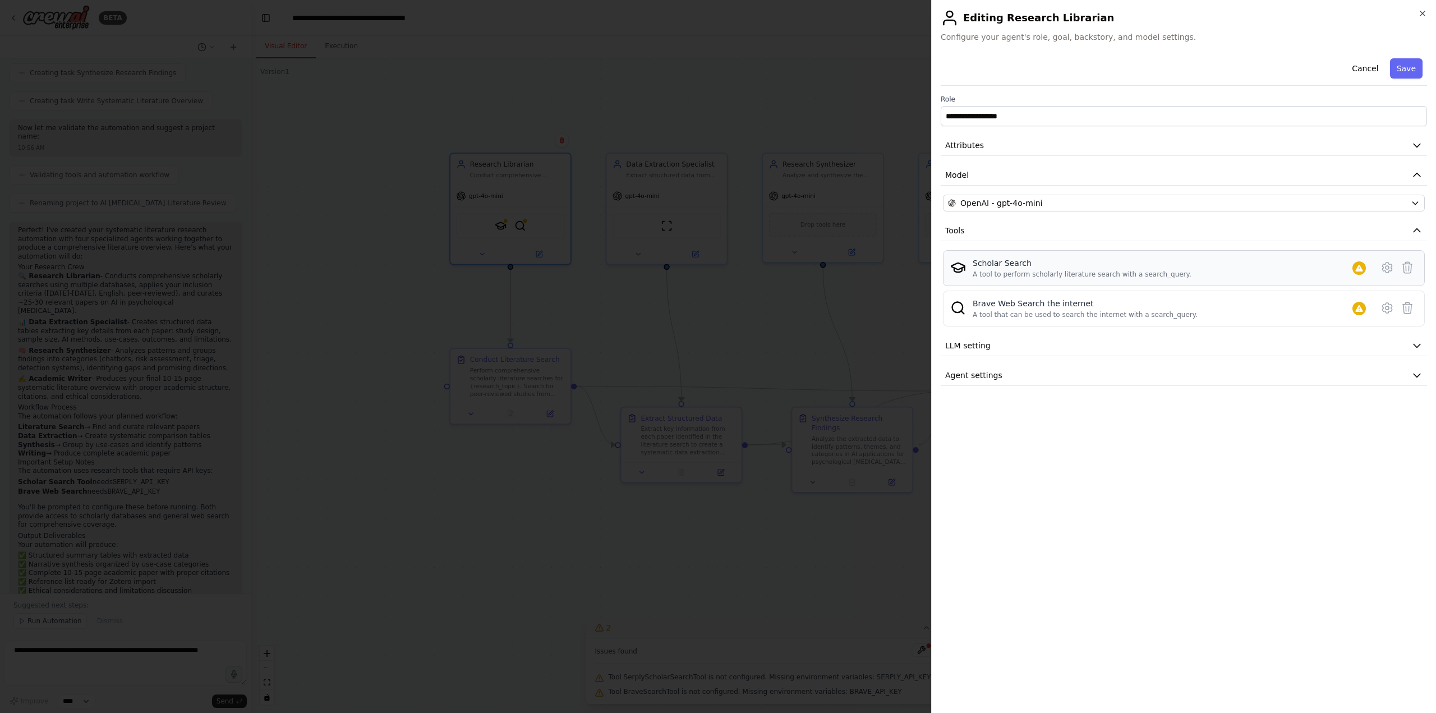
click at [861, 274] on div "Scholar Search A tool to perform scholarly literature search with a search_quer…" at bounding box center [1172, 267] width 398 height 21
click at [861, 267] on icon at bounding box center [1386, 267] width 13 height 13
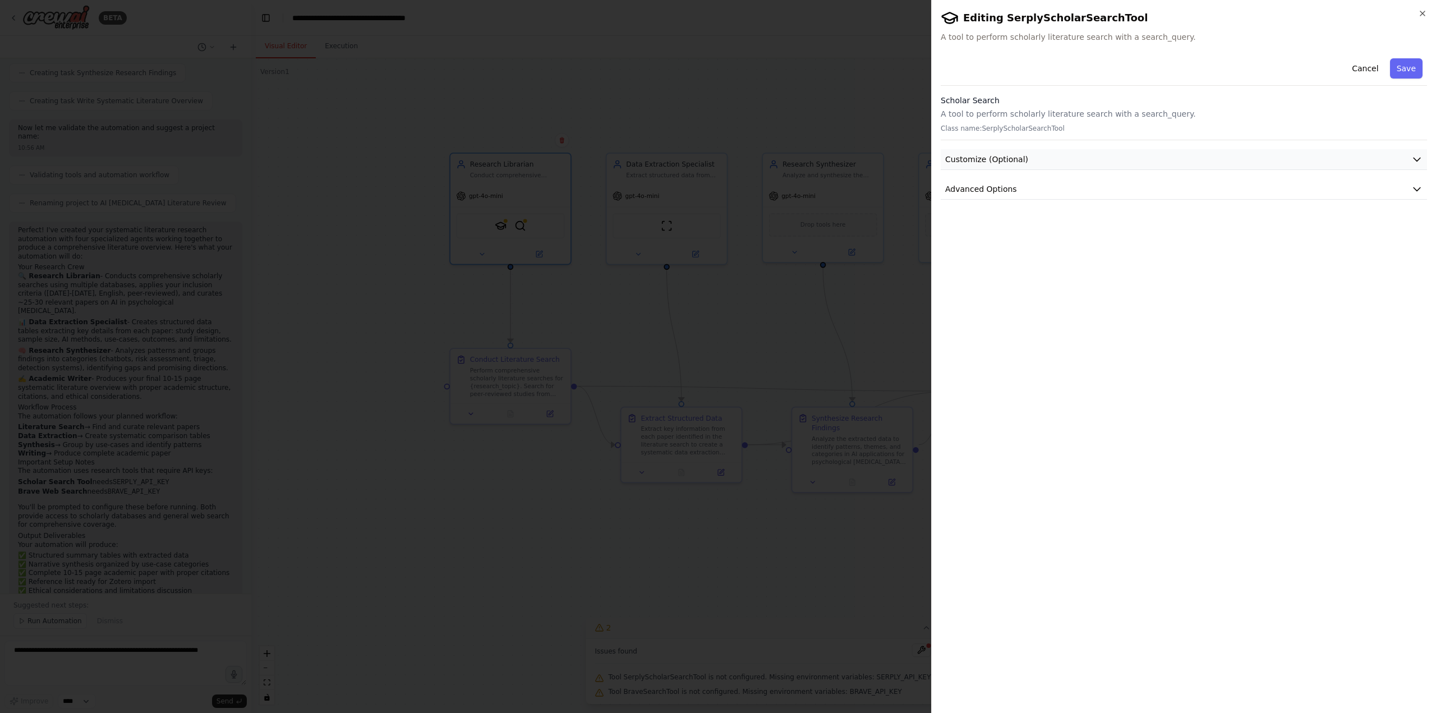
click at [861, 163] on icon "button" at bounding box center [1416, 159] width 11 height 11
click at [861, 188] on button "Advanced Options" at bounding box center [1184, 189] width 486 height 21
click at [861, 148] on div "Cancel Save Scholar Search A tool to perform scholarly literature search with a…" at bounding box center [1184, 169] width 486 height 230
click at [861, 155] on button "Customize (Optional)" at bounding box center [1184, 159] width 486 height 21
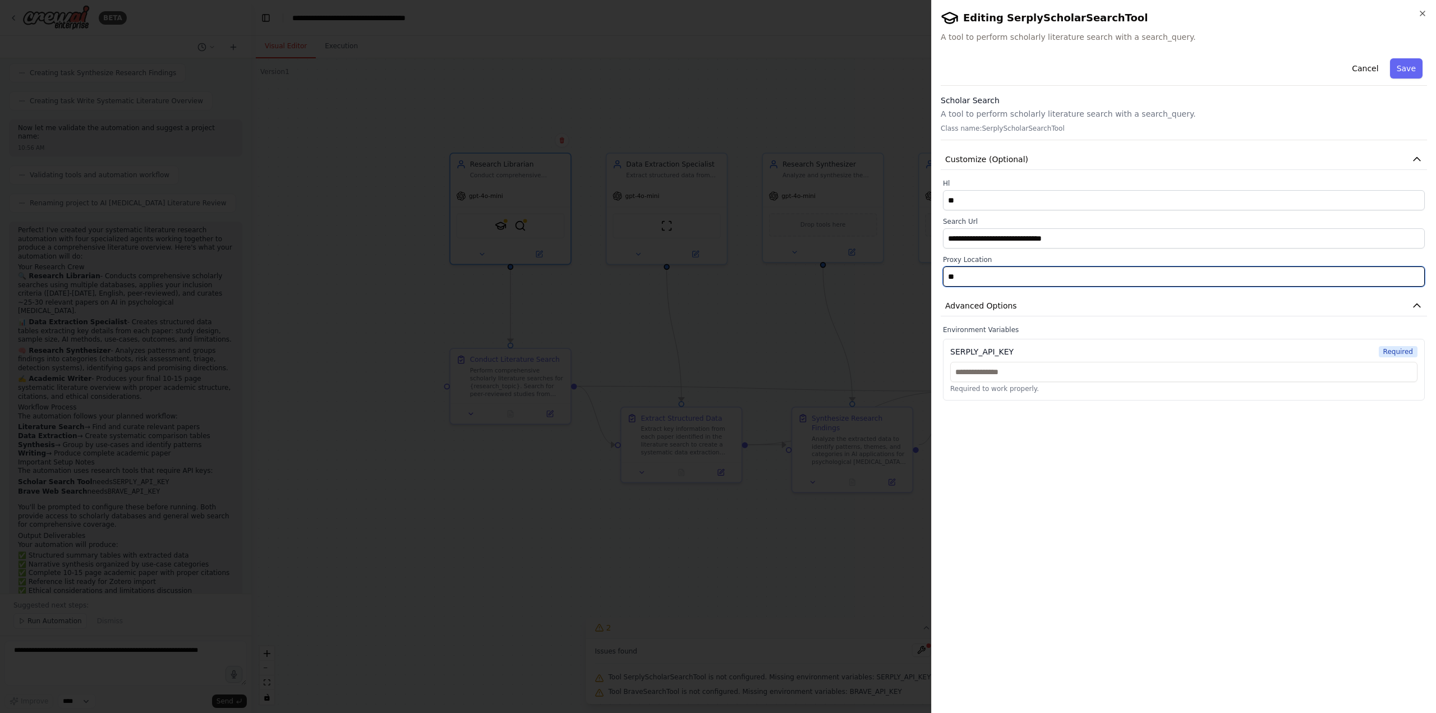
click at [861, 279] on input "**" at bounding box center [1184, 276] width 482 height 20
click at [861, 389] on div "**********" at bounding box center [1184, 379] width 486 height 650
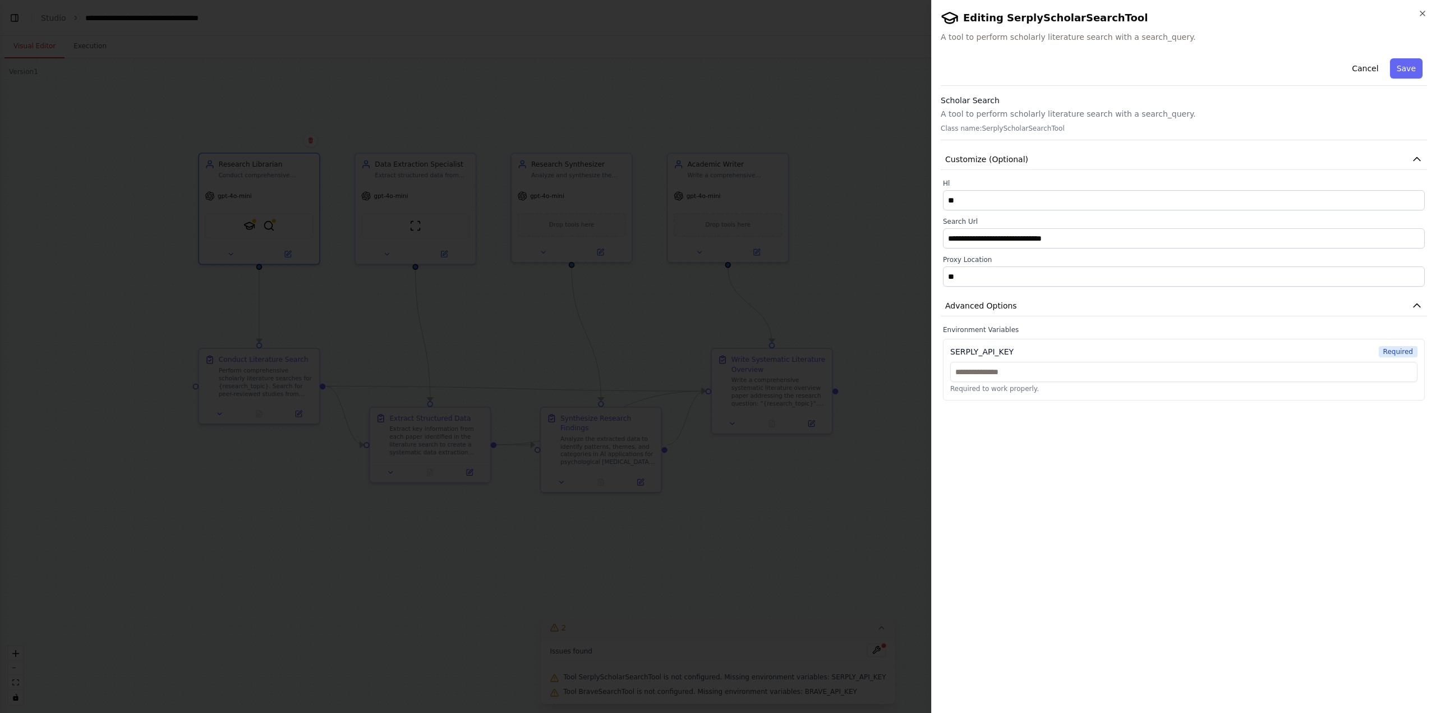
scroll to position [1451, 0]
click at [861, 389] on div "**********" at bounding box center [1184, 379] width 486 height 650
click at [846, 179] on div at bounding box center [718, 356] width 1436 height 713
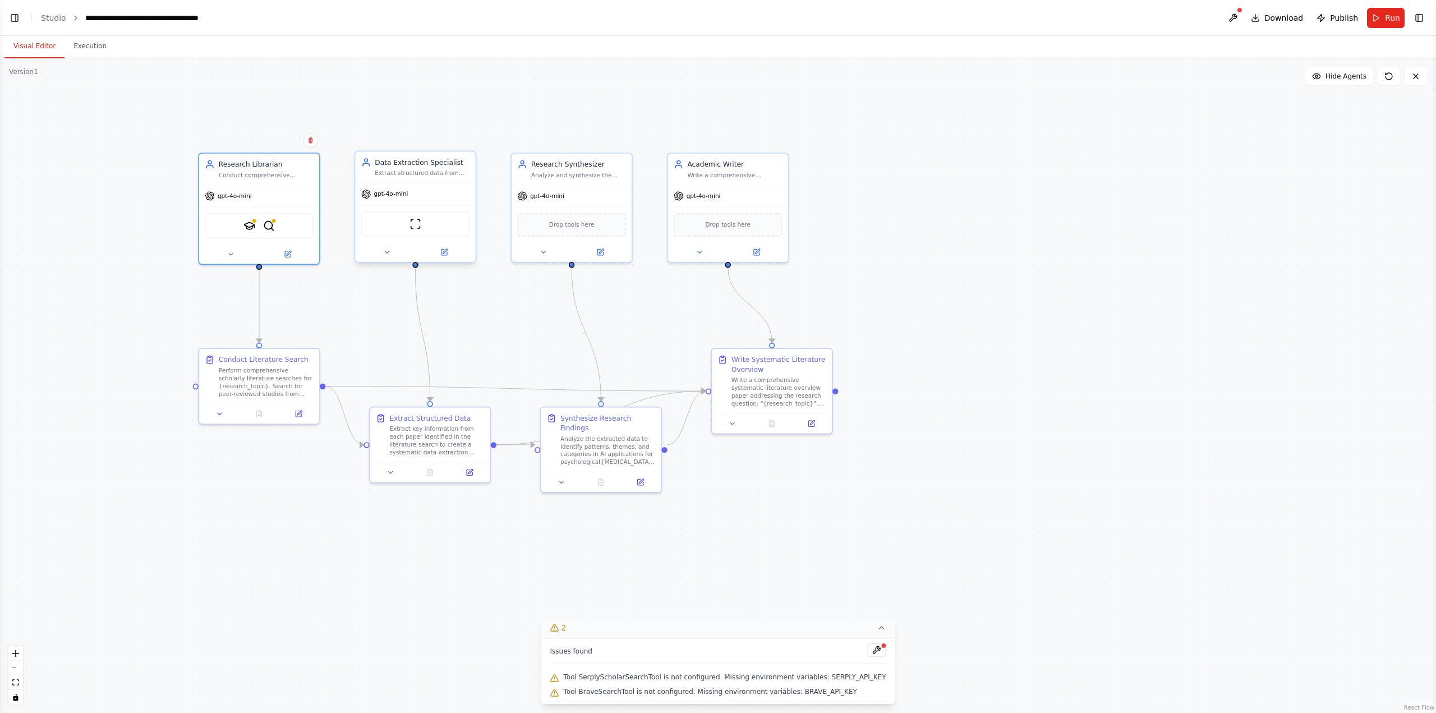
click at [436, 164] on div "Data Extraction Specialist" at bounding box center [422, 163] width 95 height 10
click at [386, 194] on span "gpt-4o-mini" at bounding box center [391, 194] width 34 height 8
click at [388, 256] on button at bounding box center [386, 252] width 55 height 12
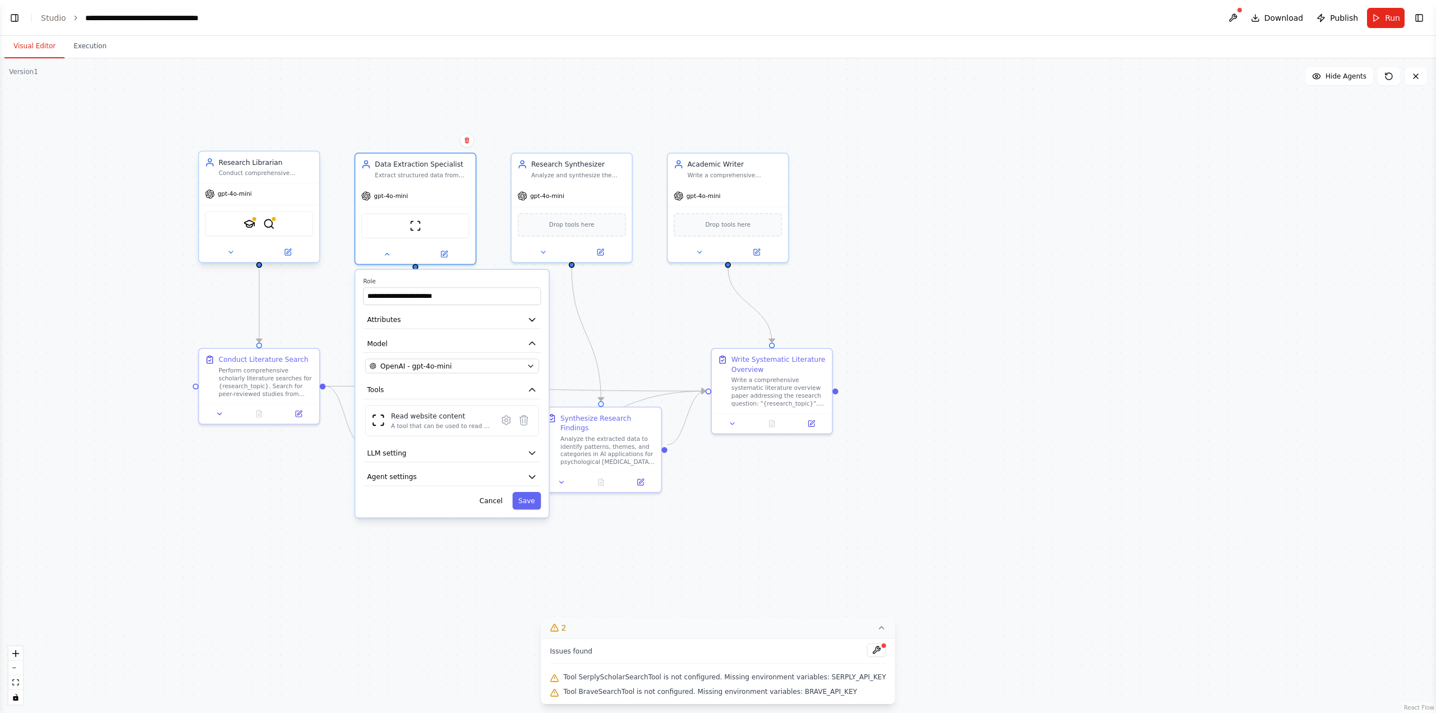
click at [286, 229] on div "SerplyScholarSearchTool BraveSearchTool" at bounding box center [259, 223] width 108 height 25
click at [418, 216] on div "ScrapeWebsiteTool" at bounding box center [415, 223] width 108 height 25
click at [591, 226] on span "Drop tools here" at bounding box center [571, 223] width 45 height 10
click at [489, 389] on button "Cancel" at bounding box center [490, 500] width 35 height 17
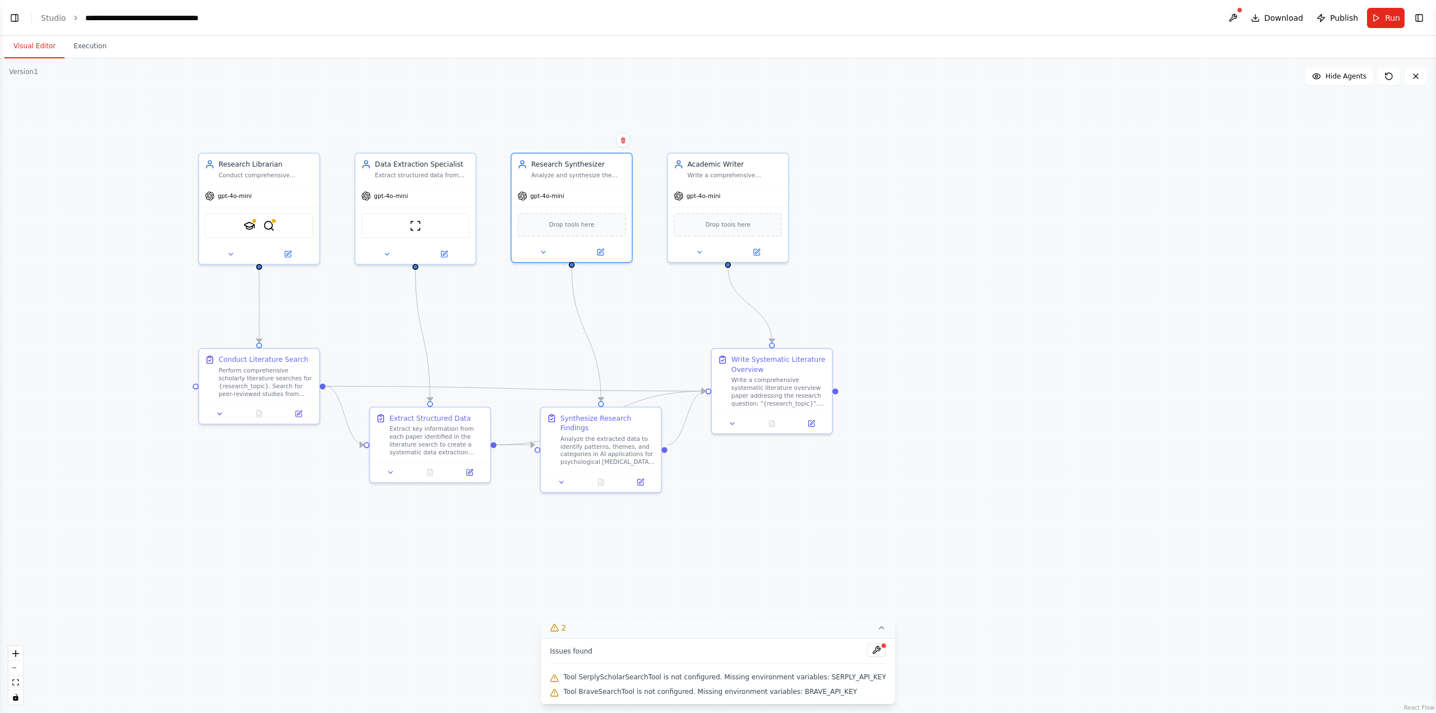
click at [861, 217] on div ".deletable-edge-delete-btn { width: 20px; height: 20px; border: 0px solid #ffff…" at bounding box center [718, 385] width 1436 height 655
click at [277, 227] on div "SerplyScholarSearchTool BraveSearchTool" at bounding box center [259, 223] width 108 height 25
click at [234, 253] on button at bounding box center [230, 252] width 55 height 12
click at [291, 256] on button at bounding box center [287, 252] width 55 height 12
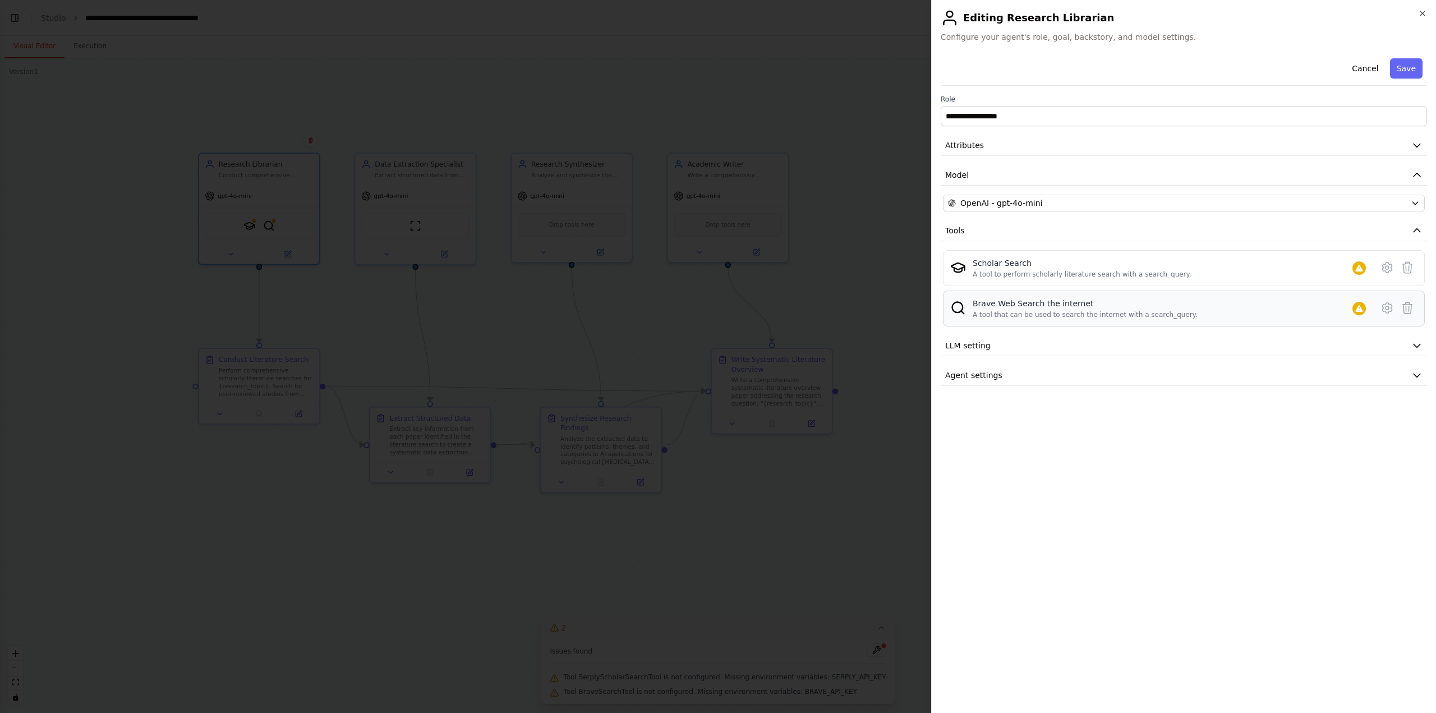
click at [861, 307] on div "Brave Web Search the internet A tool that can be used to search the internet wi…" at bounding box center [1172, 308] width 398 height 21
click at [861, 306] on icon at bounding box center [1386, 307] width 13 height 13
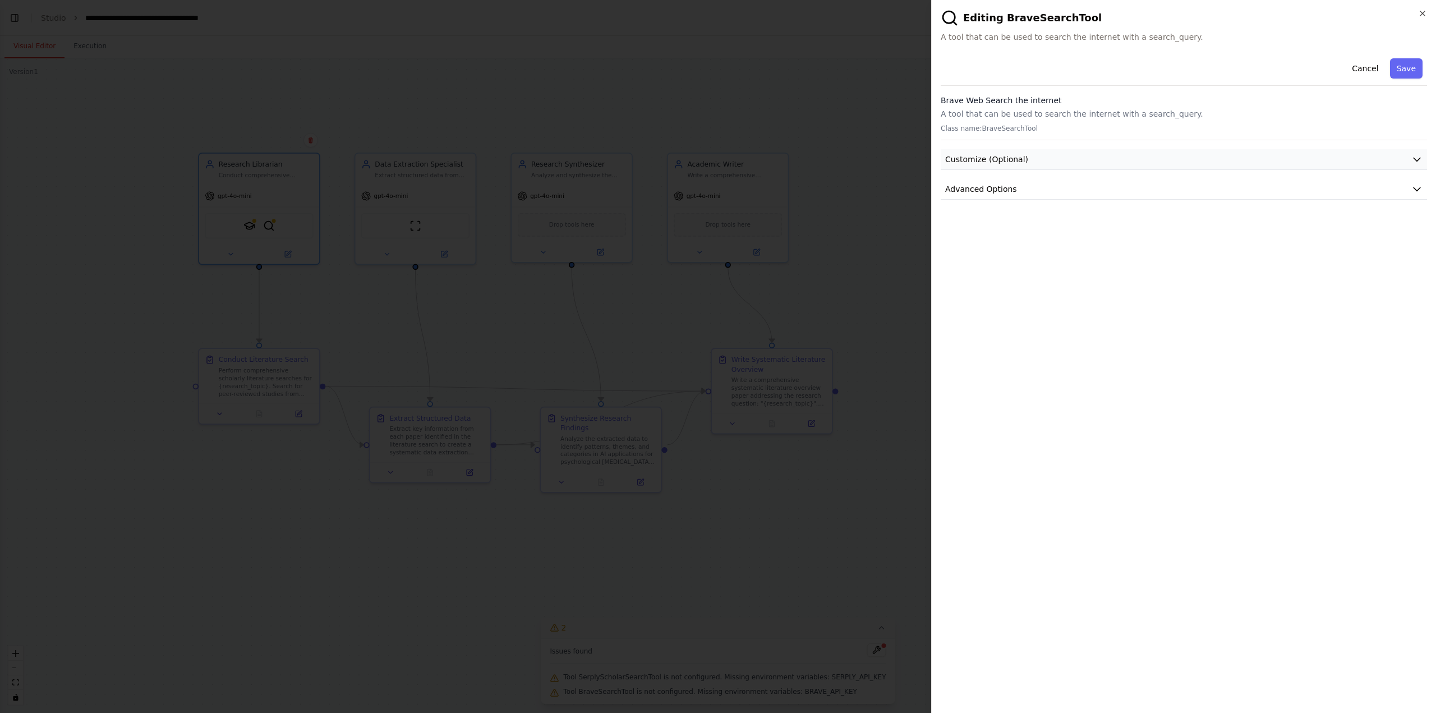
click at [861, 153] on button "Customize (Optional)" at bounding box center [1184, 159] width 486 height 21
click at [861, 114] on p "A tool that can be used to search the internet with a search_query." at bounding box center [1184, 113] width 486 height 11
click at [861, 67] on button "Cancel" at bounding box center [1365, 68] width 40 height 20
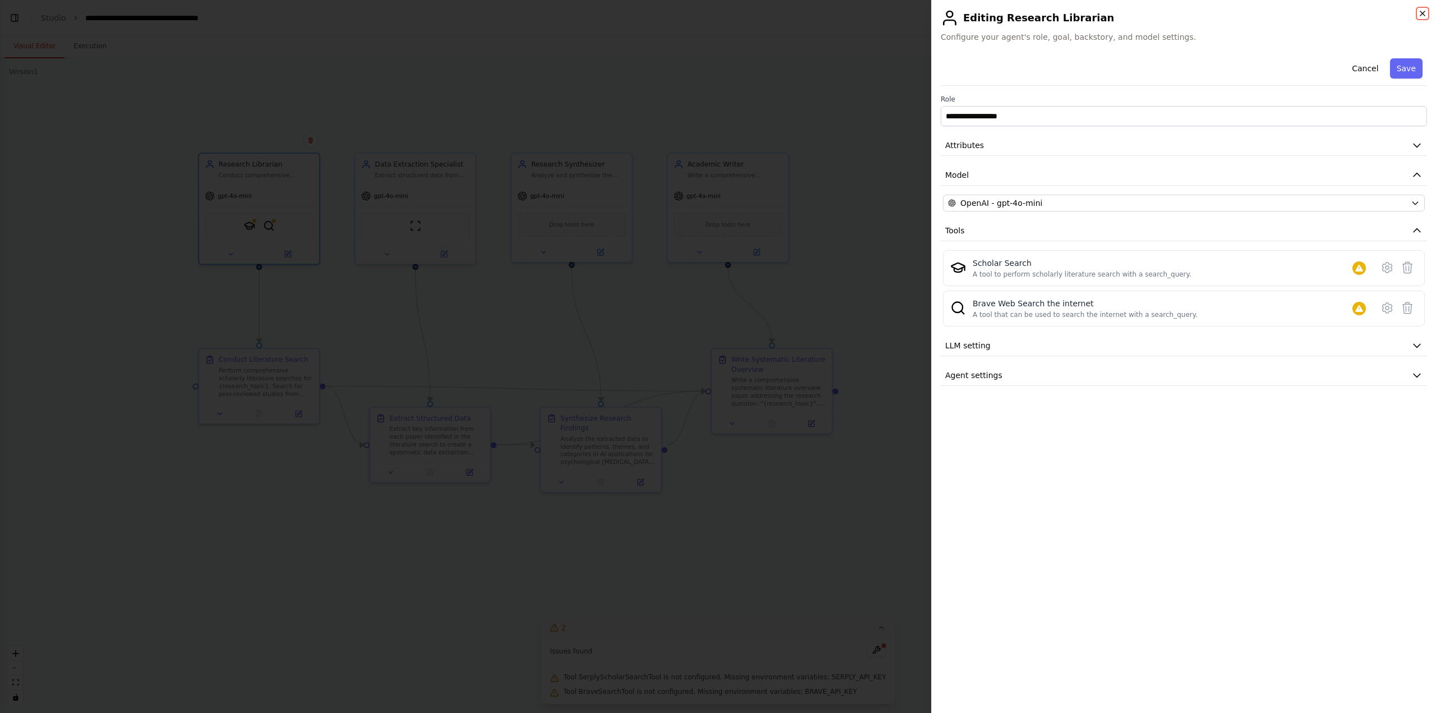
click at [861, 16] on icon "button" at bounding box center [1422, 13] width 9 height 9
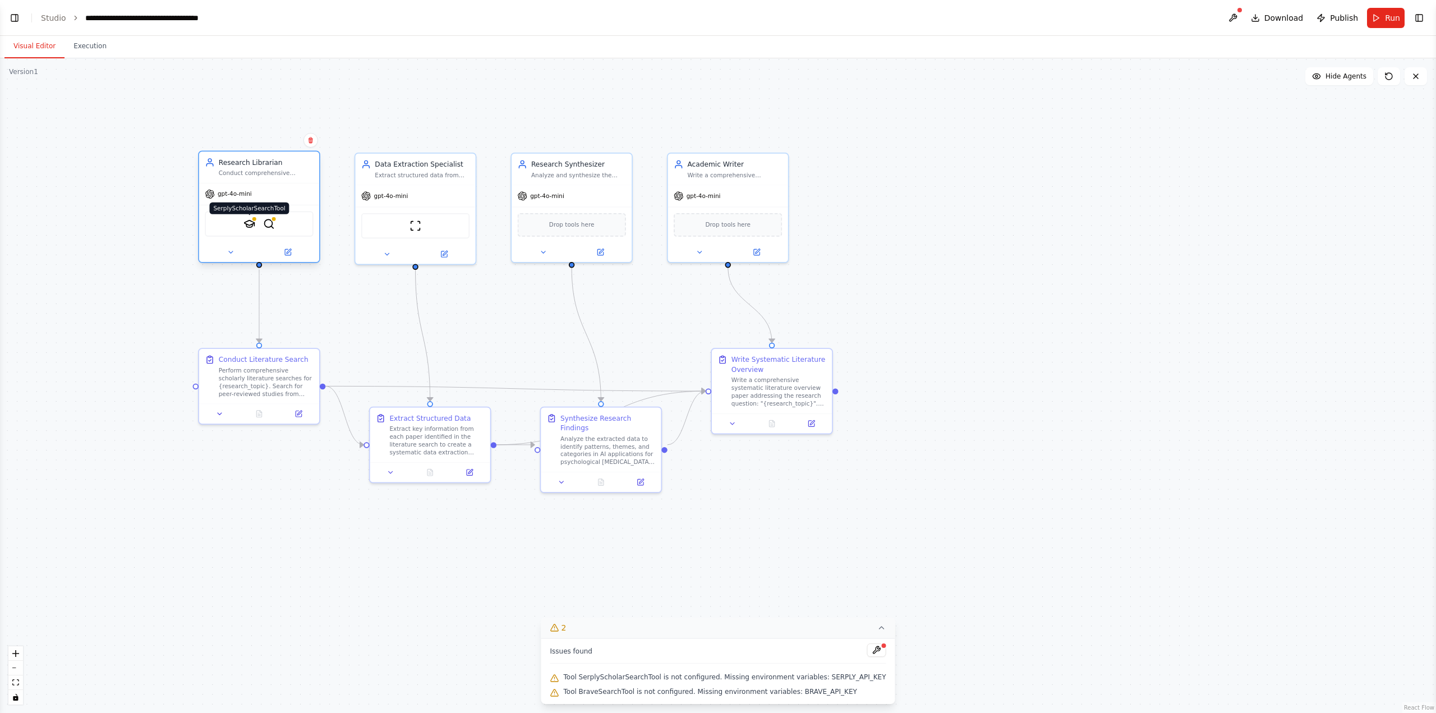
click at [247, 226] on img at bounding box center [249, 224] width 12 height 12
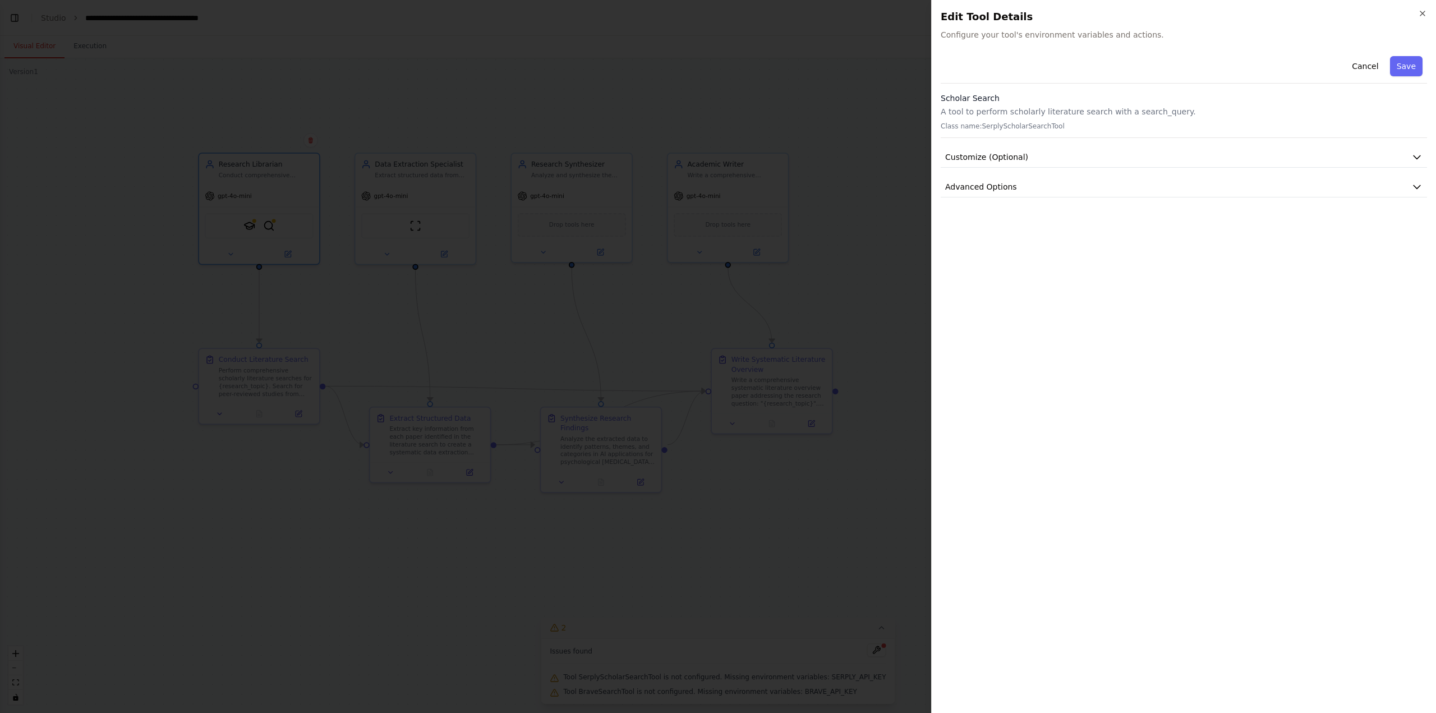
click at [861, 199] on div at bounding box center [718, 356] width 1436 height 713
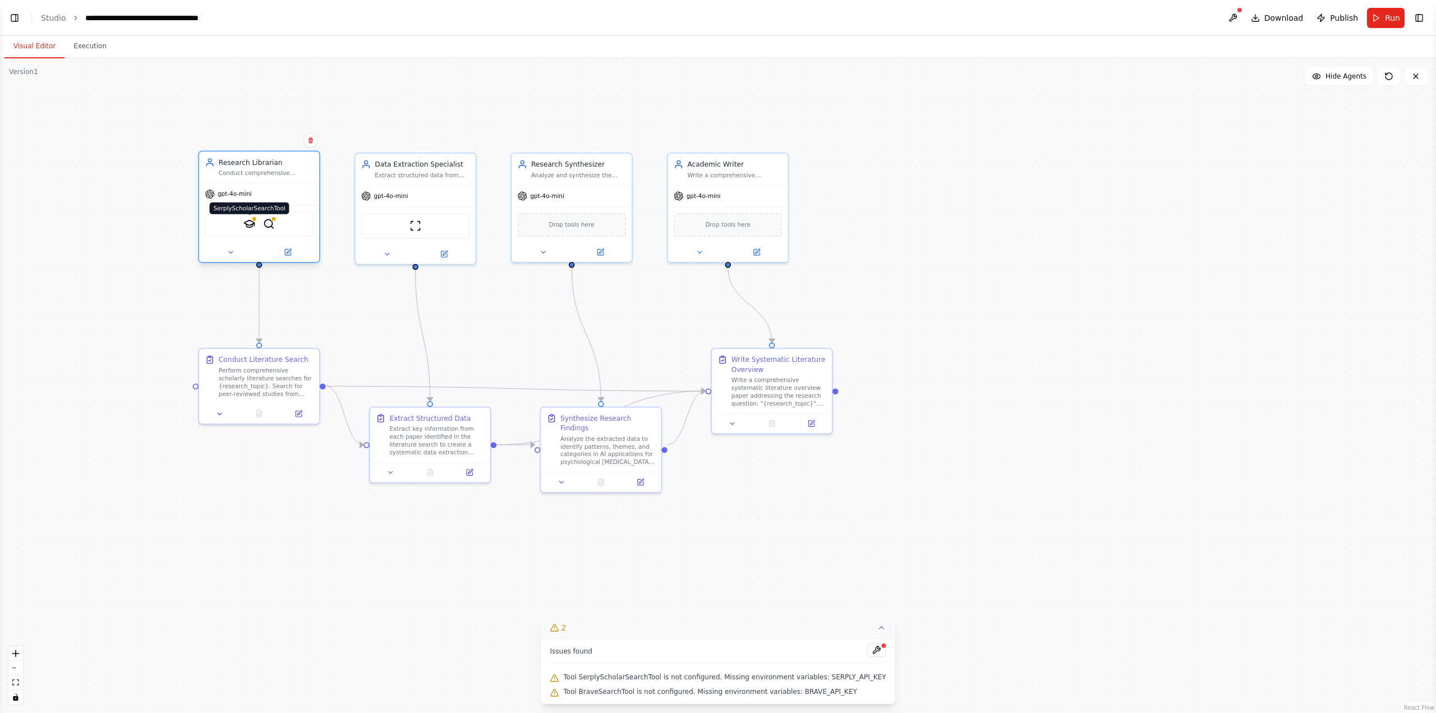
click at [245, 224] on img at bounding box center [249, 224] width 12 height 12
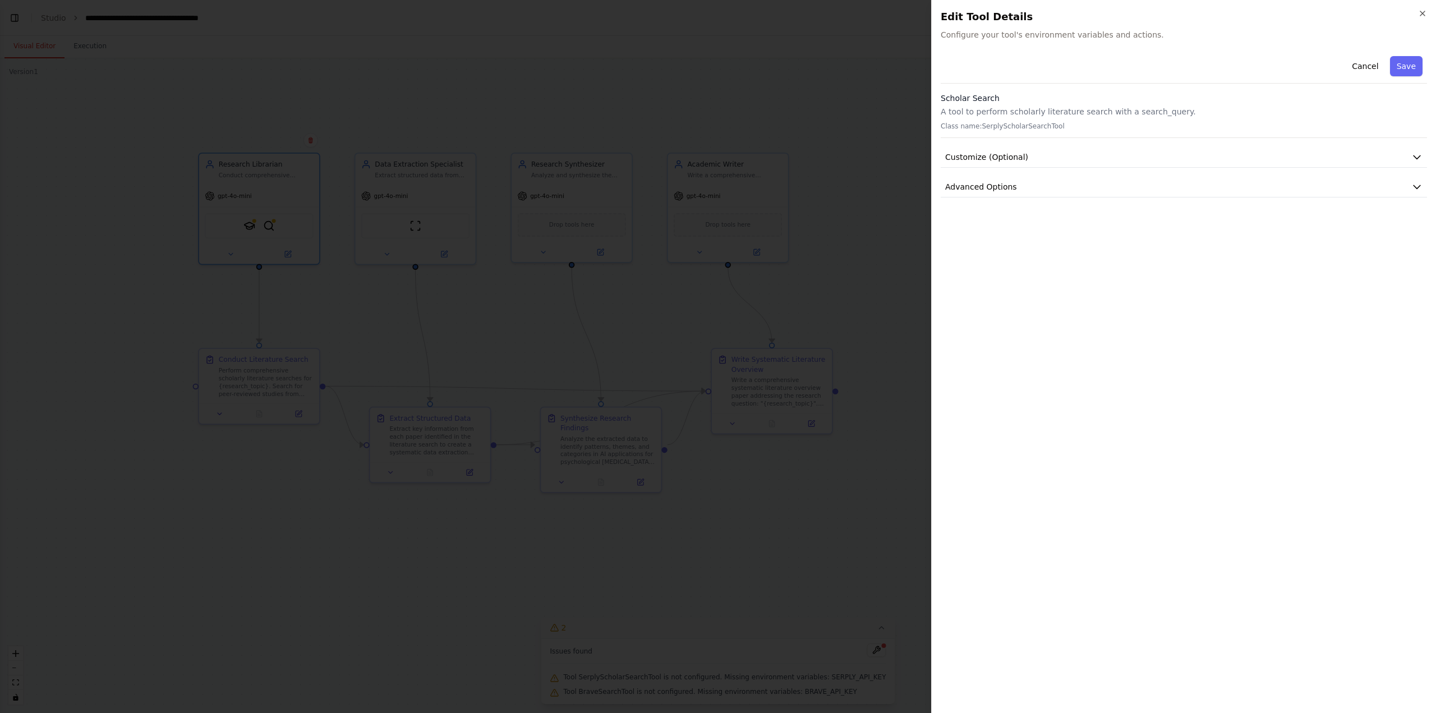
click at [424, 124] on div at bounding box center [718, 356] width 1436 height 713
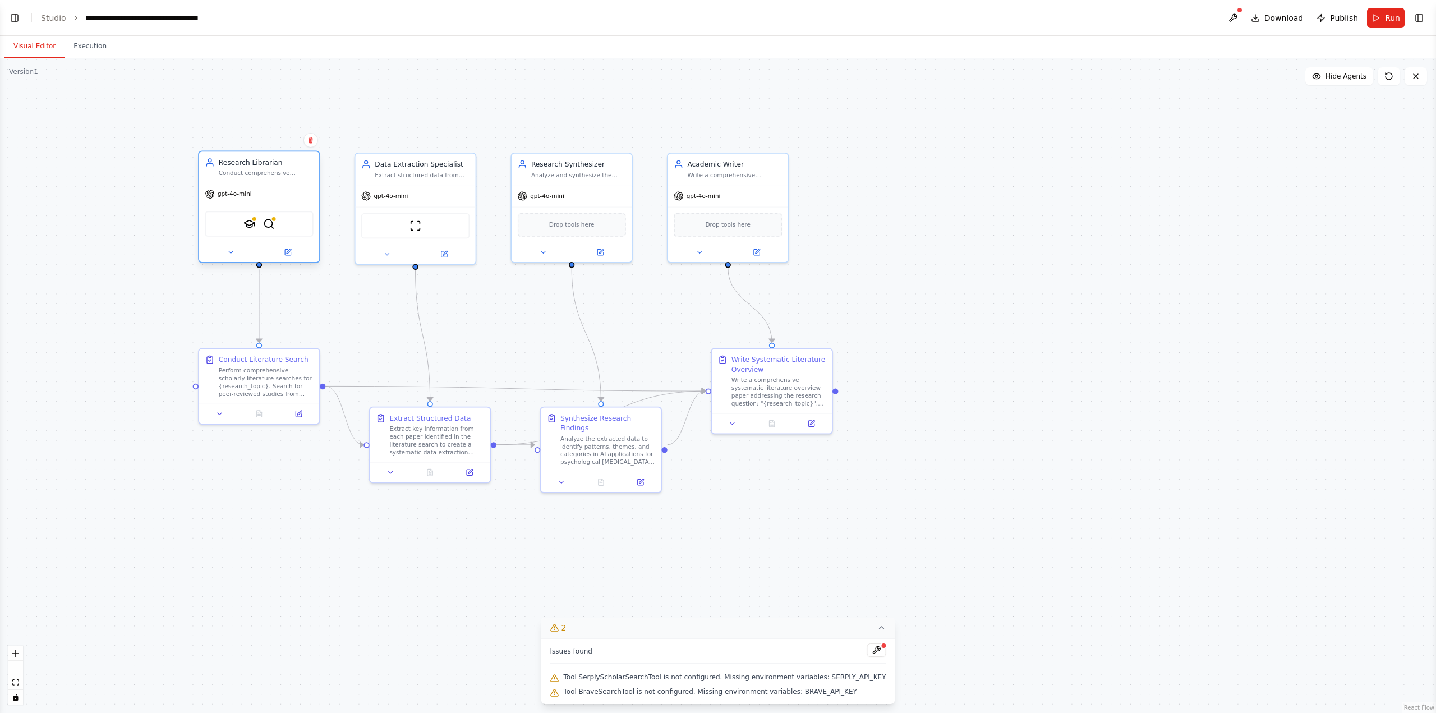
click at [231, 200] on div "gpt-4o-mini" at bounding box center [259, 193] width 120 height 21
click at [237, 248] on button at bounding box center [230, 252] width 55 height 12
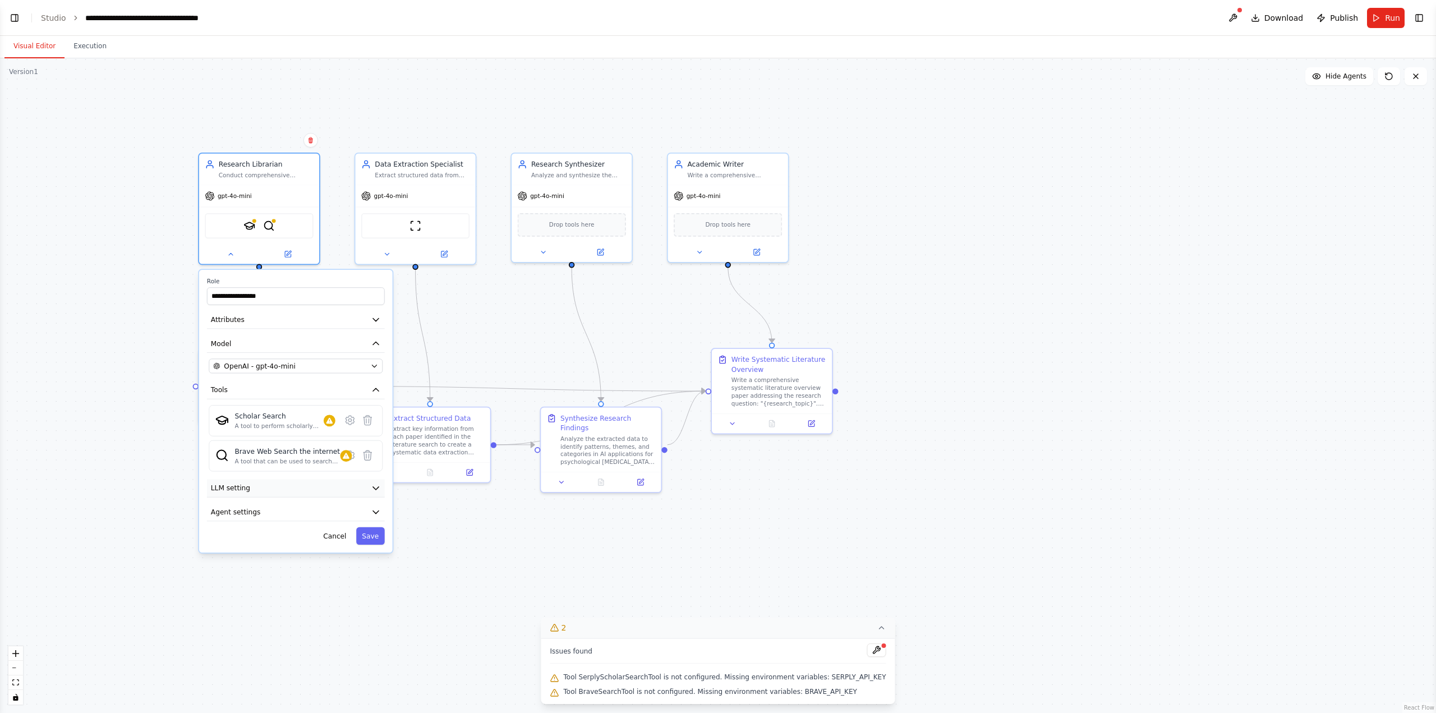
click at [280, 389] on button "LLM setting" at bounding box center [296, 488] width 178 height 18
click at [274, 389] on div "**********" at bounding box center [296, 445] width 194 height 351
click at [278, 389] on button "Agent settings" at bounding box center [296, 580] width 178 height 18
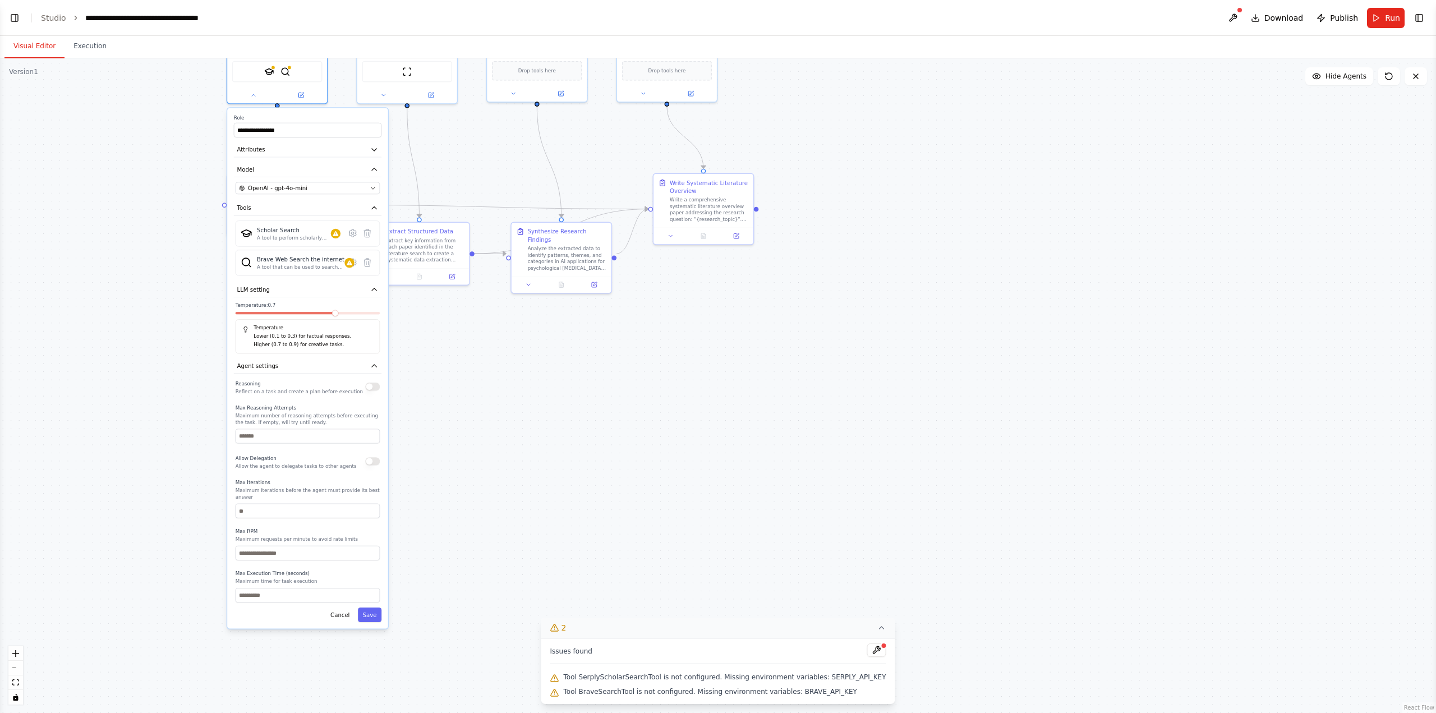
drag, startPoint x: 185, startPoint y: 610, endPoint x: 199, endPoint y: 394, distance: 215.8
click at [199, 389] on div ".deletable-edge-delete-btn { width: 20px; height: 20px; border: 0px solid #ffff…" at bounding box center [718, 385] width 1436 height 655
click at [374, 186] on icon "button" at bounding box center [373, 188] width 7 height 7
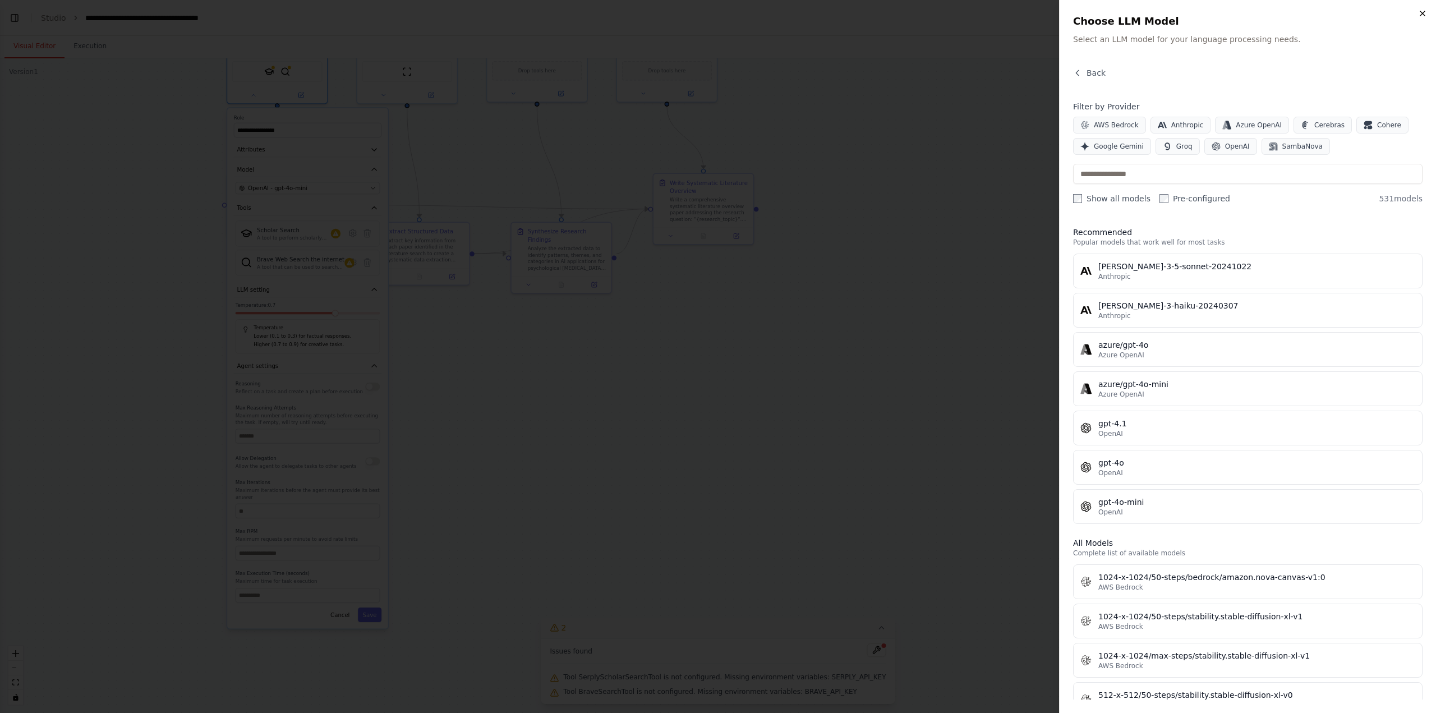
click at [861, 14] on icon "button" at bounding box center [1422, 13] width 9 height 9
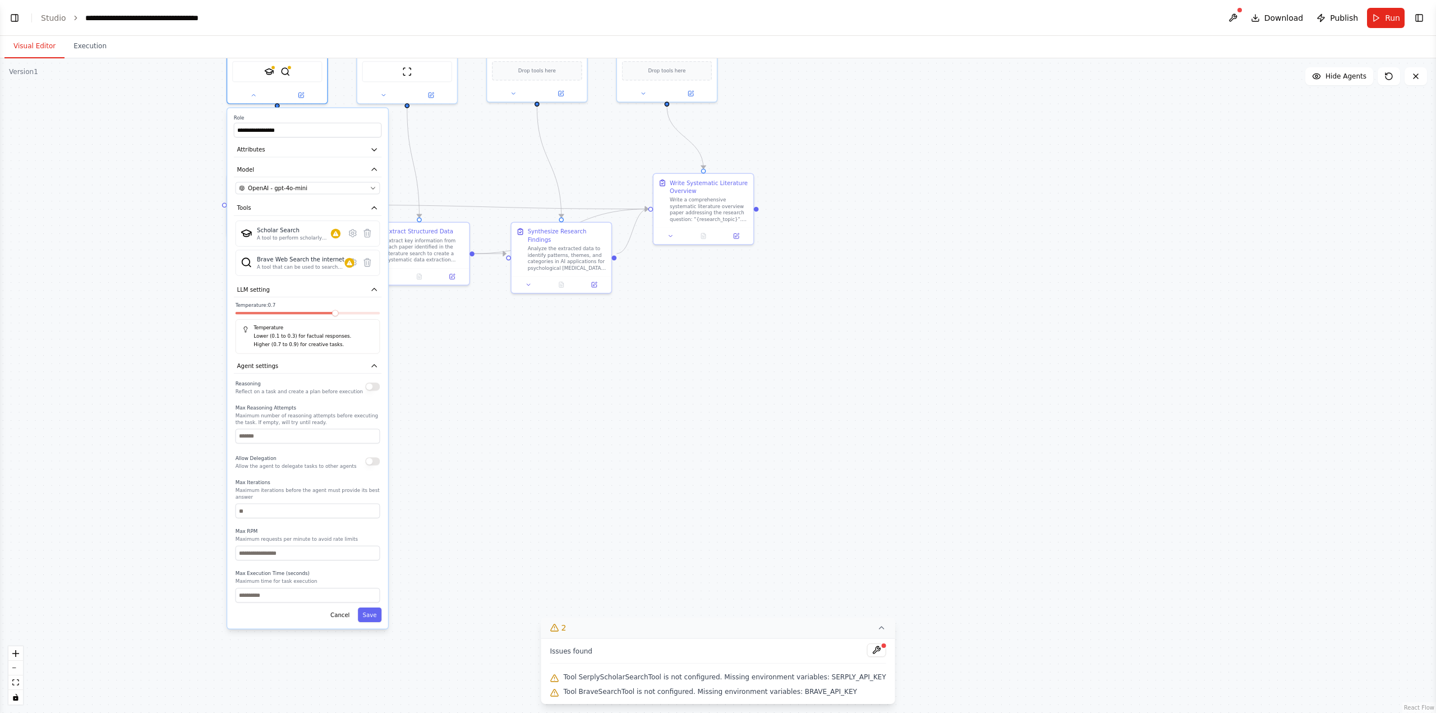
click at [861, 310] on div ".deletable-edge-delete-btn { width: 20px; height: 20px; border: 0px solid #ffff…" at bounding box center [718, 385] width 1436 height 655
click at [344, 389] on button "Cancel" at bounding box center [339, 614] width 29 height 15
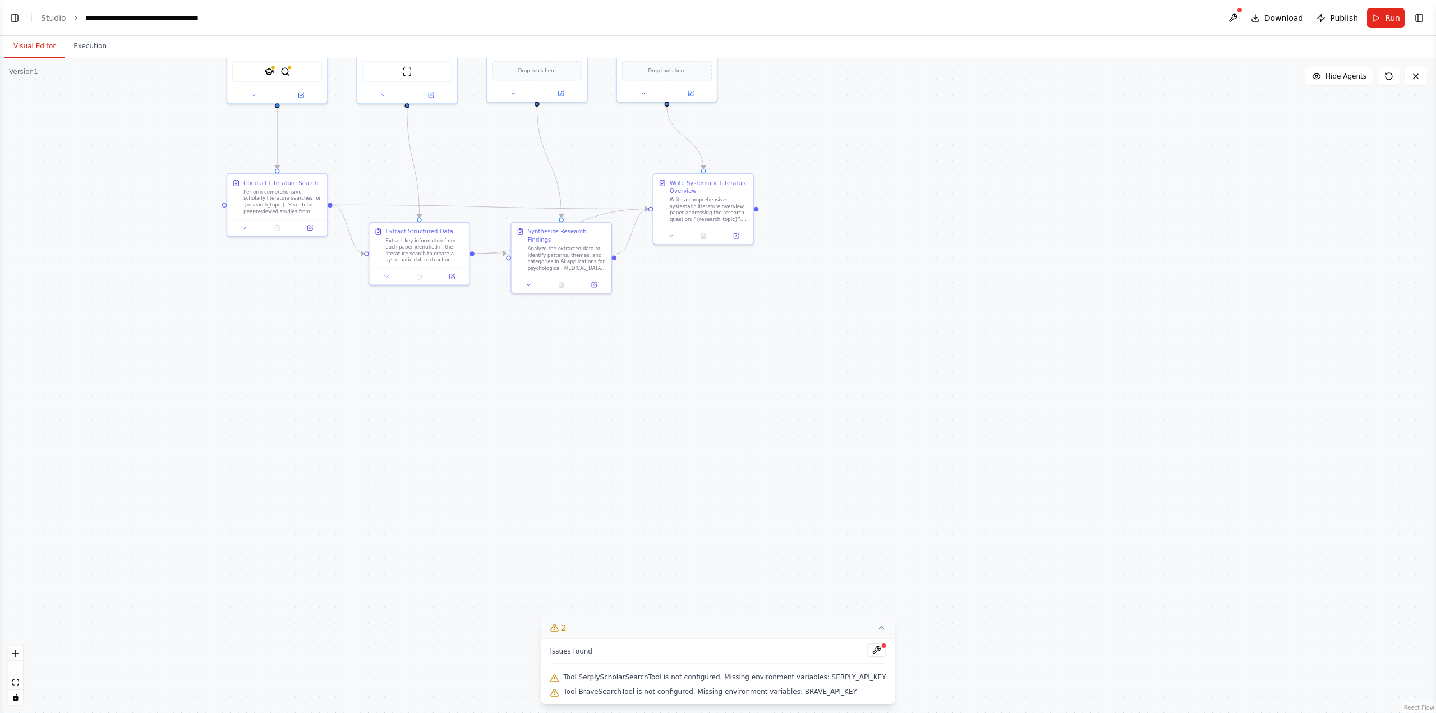
click at [534, 389] on div ".deletable-edge-delete-btn { width: 20px; height: 20px; border: 0px solid #ffff…" at bounding box center [718, 385] width 1436 height 655
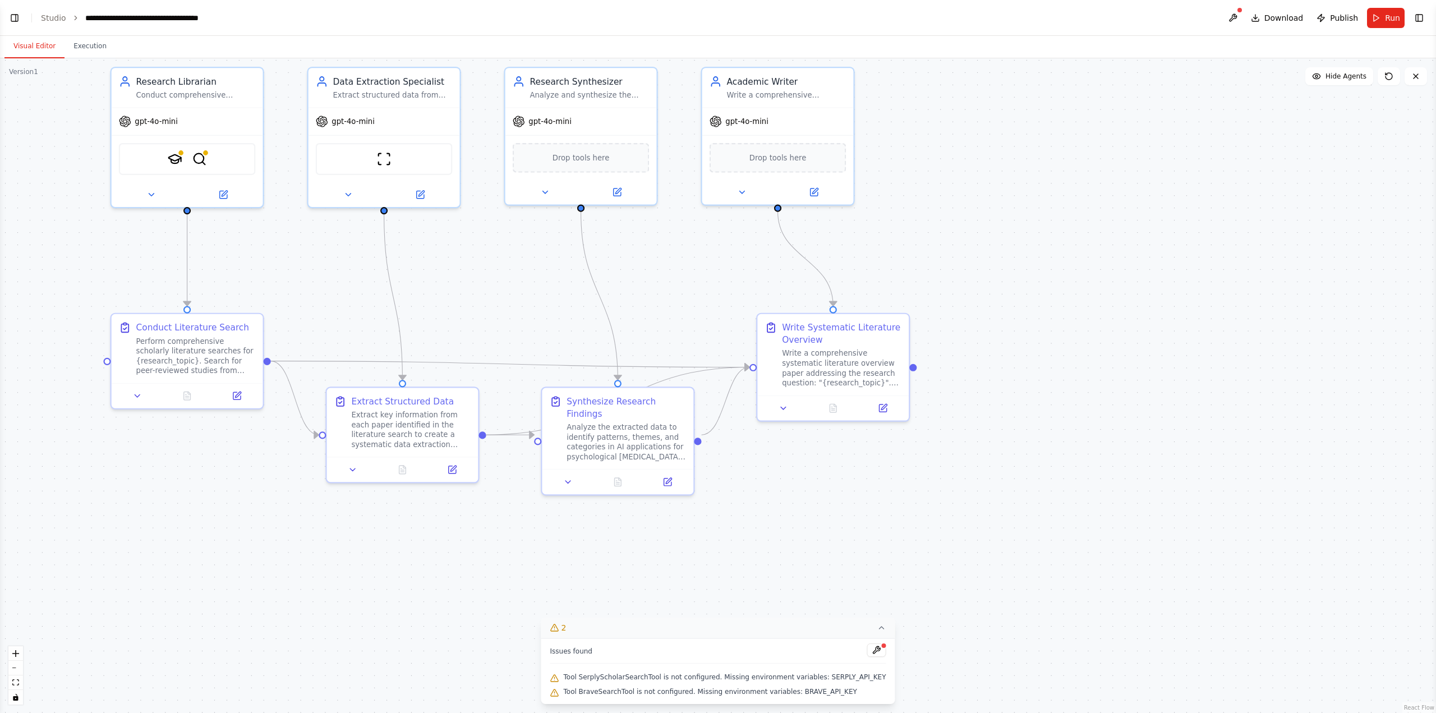
drag, startPoint x: 474, startPoint y: 380, endPoint x: 410, endPoint y: 615, distance: 243.6
click at [410, 389] on div ".deletable-edge-delete-btn { width: 20px; height: 20px; border: 0px solid #ffff…" at bounding box center [718, 385] width 1436 height 655
drag, startPoint x: 857, startPoint y: 330, endPoint x: 868, endPoint y: 309, distance: 23.8
click at [861, 309] on div "Write Systematic Literature Overview" at bounding box center [847, 306] width 119 height 25
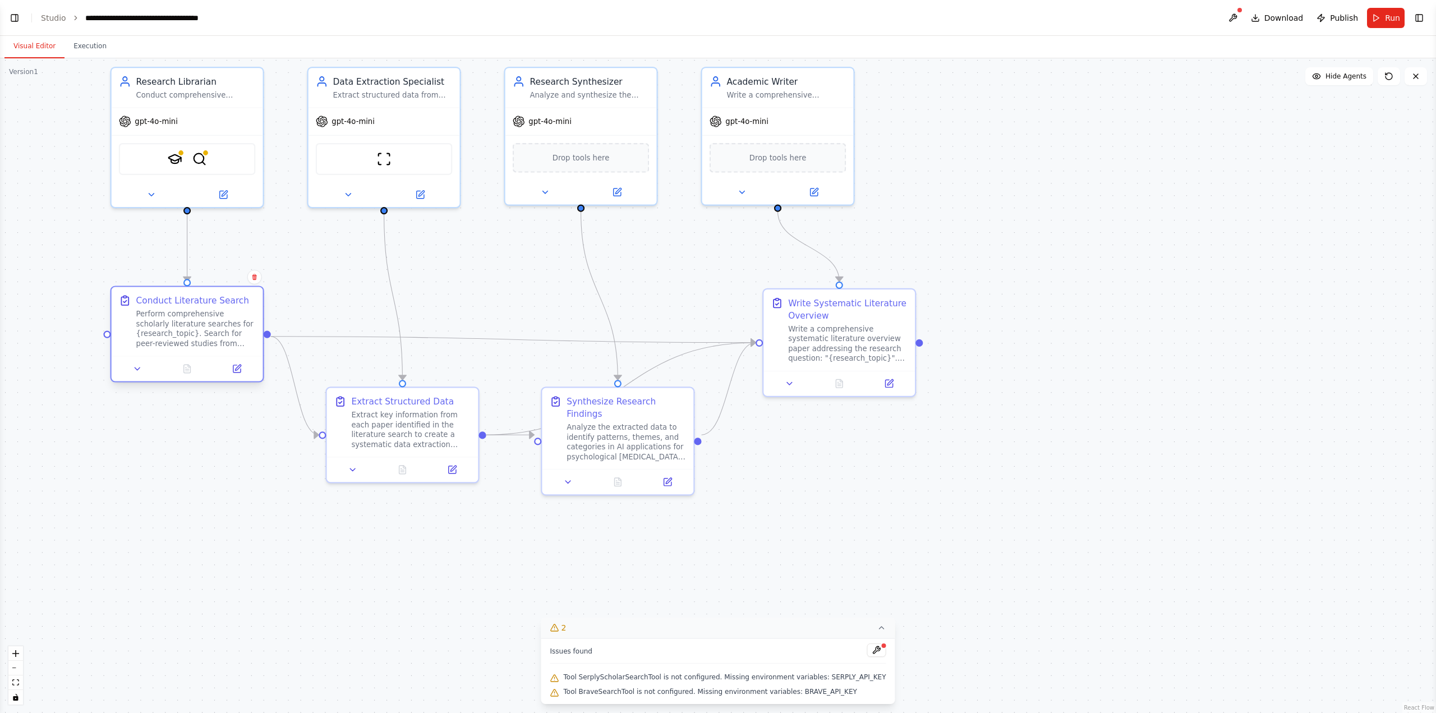
drag, startPoint x: 201, startPoint y: 328, endPoint x: 198, endPoint y: 302, distance: 25.4
click at [198, 302] on div "Conduct Literature Search" at bounding box center [192, 300] width 113 height 12
drag, startPoint x: 825, startPoint y: 300, endPoint x: 823, endPoint y: 286, distance: 14.2
click at [823, 286] on div "Write Systematic Literature Overview" at bounding box center [847, 294] width 119 height 25
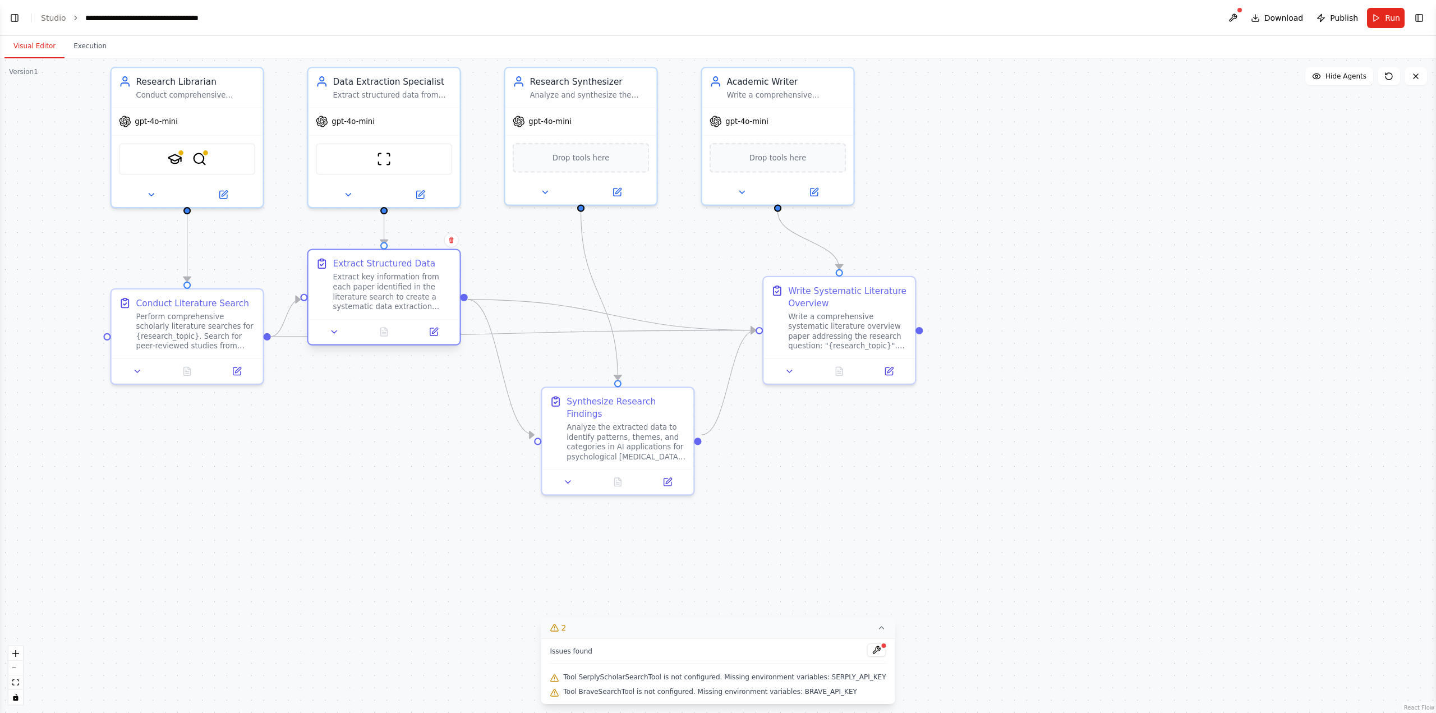
drag, startPoint x: 368, startPoint y: 389, endPoint x: 351, endPoint y: 263, distance: 126.8
click at [351, 263] on div "Extract Structured Data" at bounding box center [384, 263] width 103 height 12
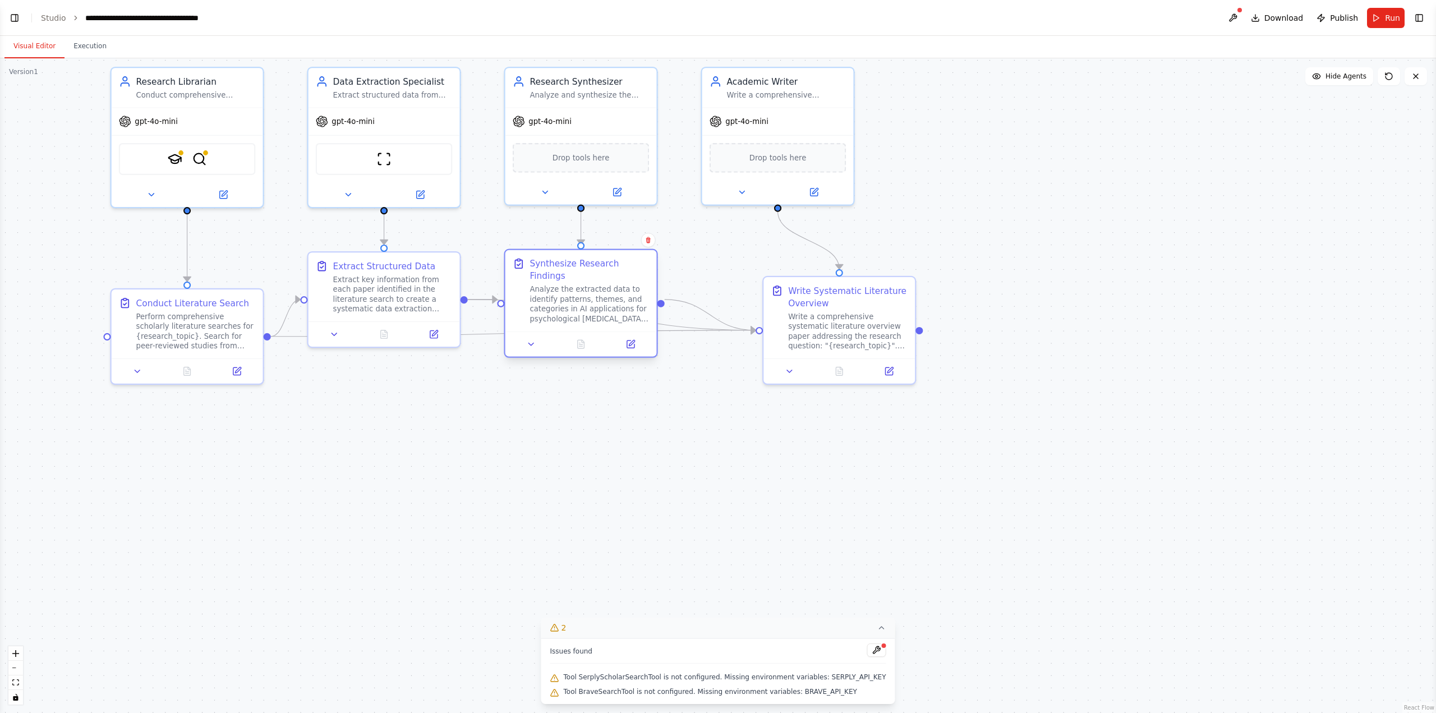
drag, startPoint x: 613, startPoint y: 401, endPoint x: 581, endPoint y: 263, distance: 141.1
click at [581, 263] on div "Synthesize Research Findings" at bounding box center [589, 269] width 119 height 25
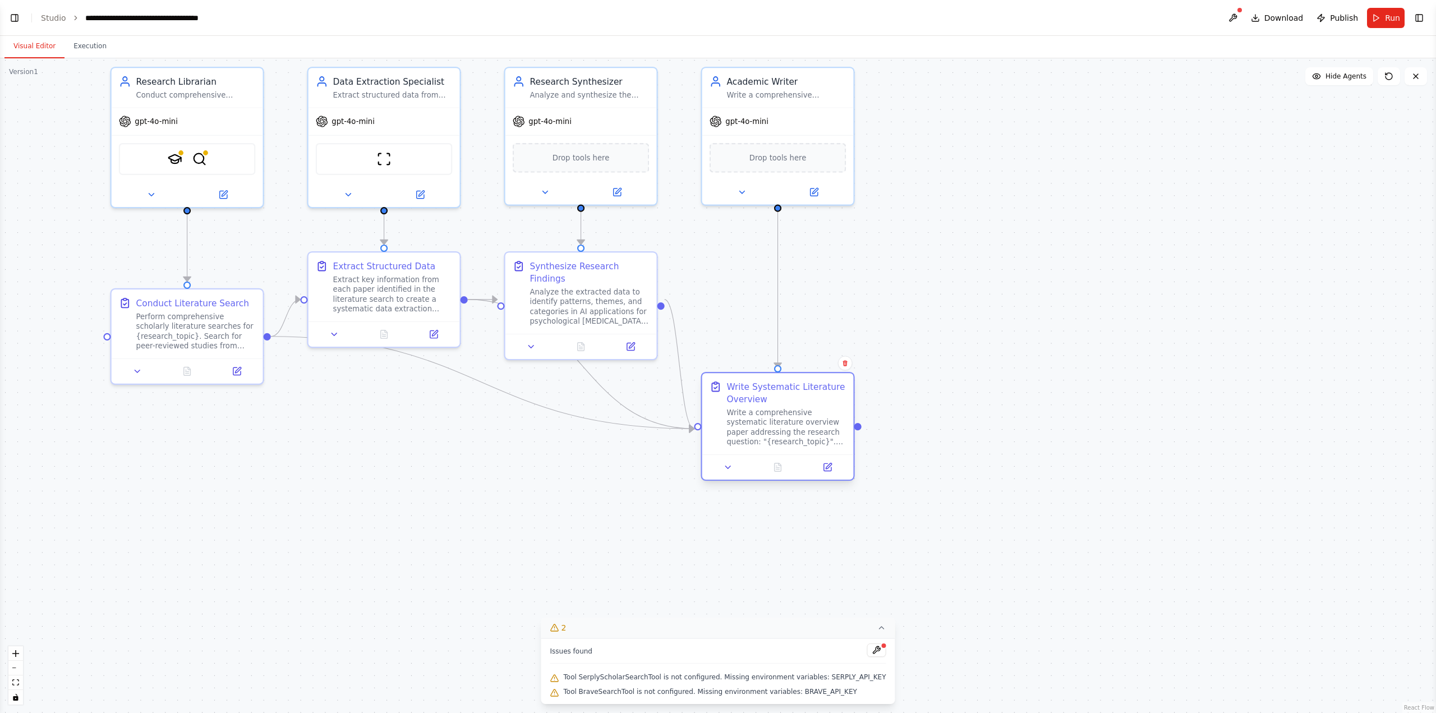
drag, startPoint x: 815, startPoint y: 290, endPoint x: 755, endPoint y: 393, distance: 118.9
click at [755, 389] on div "Write Systematic Literature Overview" at bounding box center [785, 392] width 119 height 25
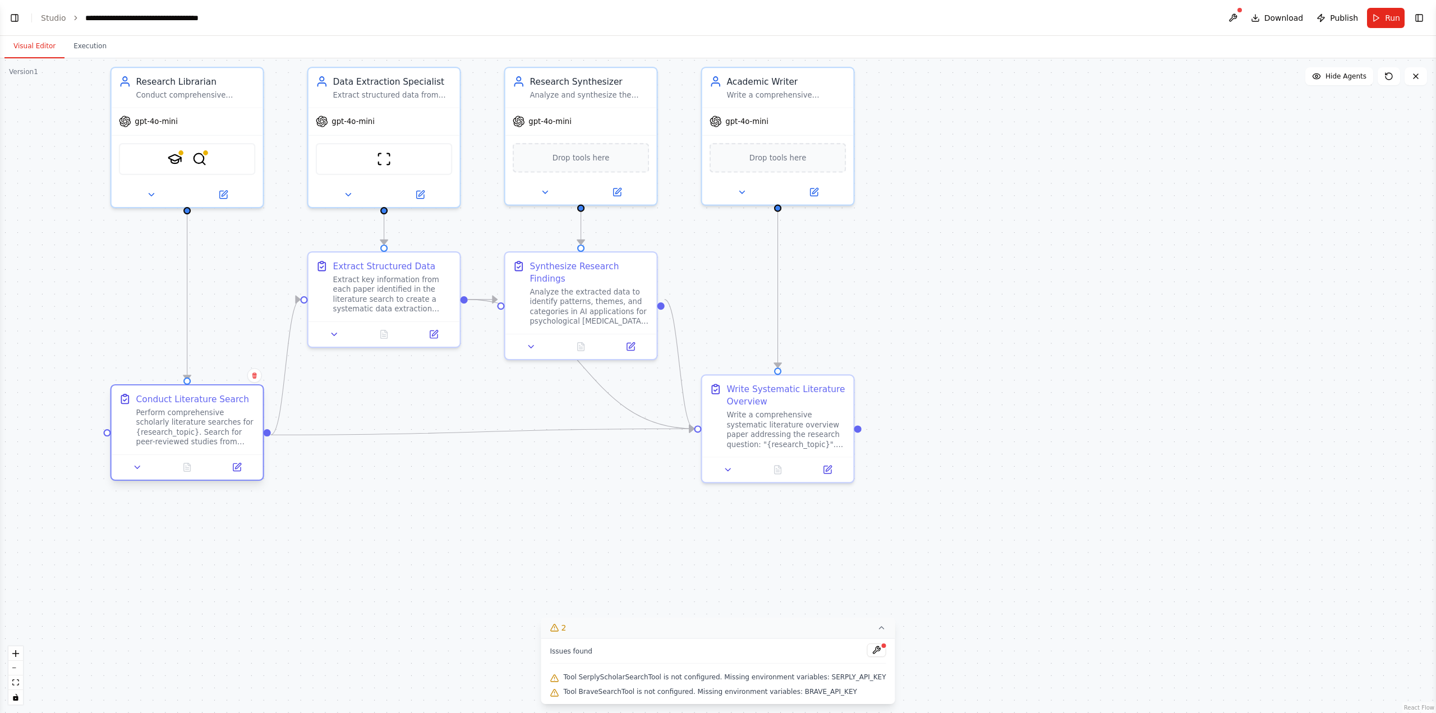
drag, startPoint x: 213, startPoint y: 307, endPoint x: 214, endPoint y: 402, distance: 94.8
click at [214, 389] on div "Conduct Literature Search Perform comprehensive scholarly literature searches f…" at bounding box center [195, 420] width 119 height 54
click at [748, 386] on div "Write Systematic Literature Overview" at bounding box center [785, 392] width 119 height 25
click at [861, 360] on div ".deletable-edge-delete-btn { width: 20px; height: 20px; border: 0px solid #ffff…" at bounding box center [718, 385] width 1436 height 655
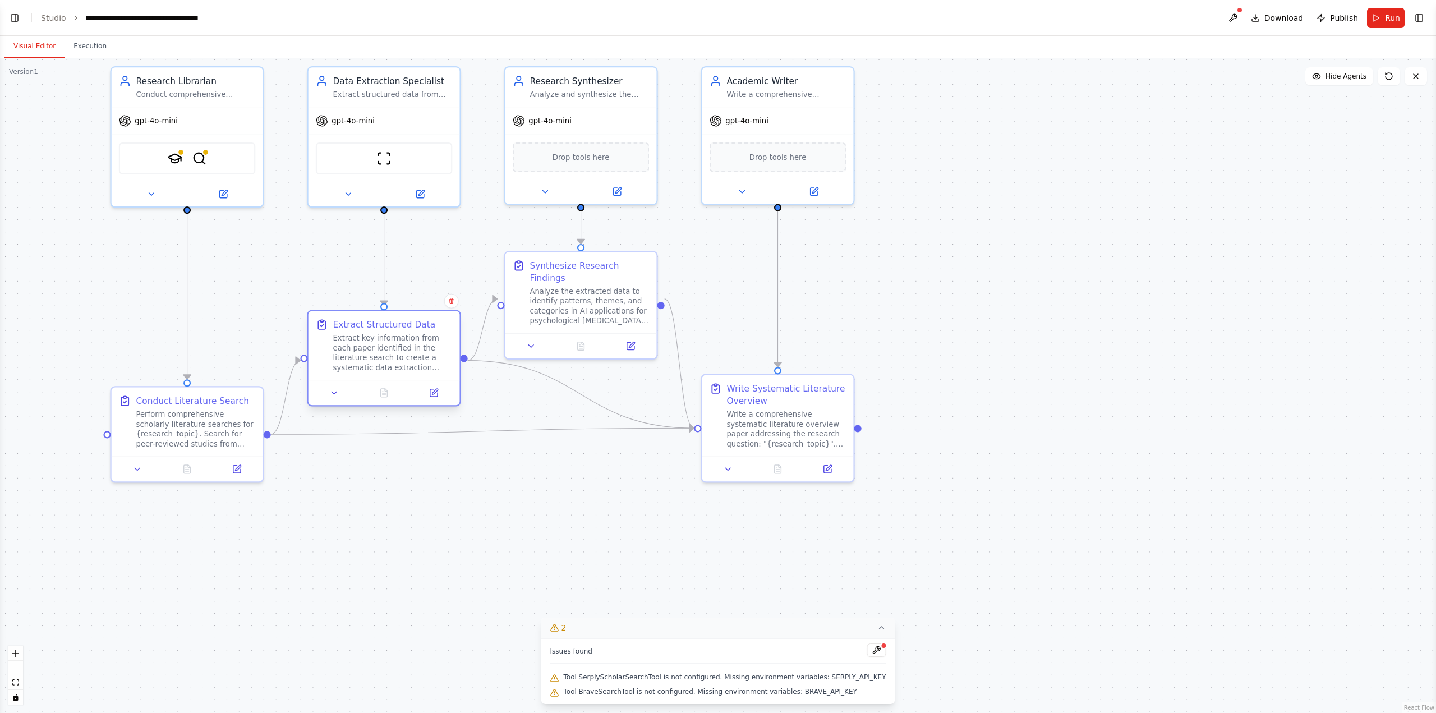
drag, startPoint x: 392, startPoint y: 269, endPoint x: 397, endPoint y: 332, distance: 63.6
click at [397, 332] on div "Extract Structured Data Extract key information from each paper identified in t…" at bounding box center [392, 346] width 119 height 54
click at [398, 389] on div ".deletable-edge-delete-btn { width: 20px; height: 20px; border: 0px solid #ffff…" at bounding box center [718, 385] width 1436 height 655
drag, startPoint x: 591, startPoint y: 264, endPoint x: 593, endPoint y: 253, distance: 10.8
click at [593, 253] on div "Synthesize Research Findings" at bounding box center [589, 257] width 119 height 25
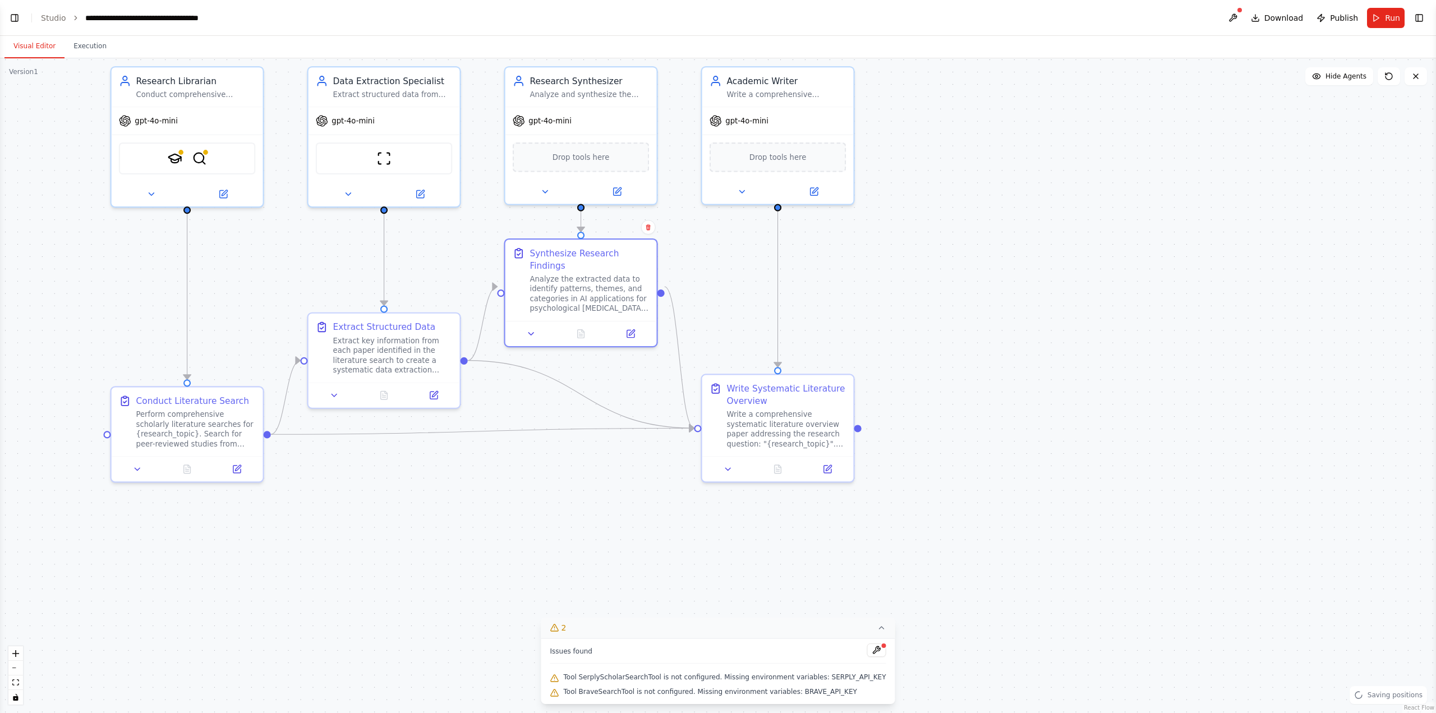
click at [607, 389] on div ".deletable-edge-delete-btn { width: 20px; height: 20px; border: 0px solid #ffff…" at bounding box center [718, 385] width 1436 height 655
drag, startPoint x: 810, startPoint y: 378, endPoint x: 816, endPoint y: 390, distance: 13.6
click at [816, 389] on div "Write Systematic Literature Overview" at bounding box center [777, 425] width 151 height 81
click at [435, 389] on div ".deletable-edge-delete-btn { width: 20px; height: 20px; border: 0px solid #ffff…" at bounding box center [718, 385] width 1436 height 655
click at [174, 157] on img at bounding box center [174, 156] width 15 height 15
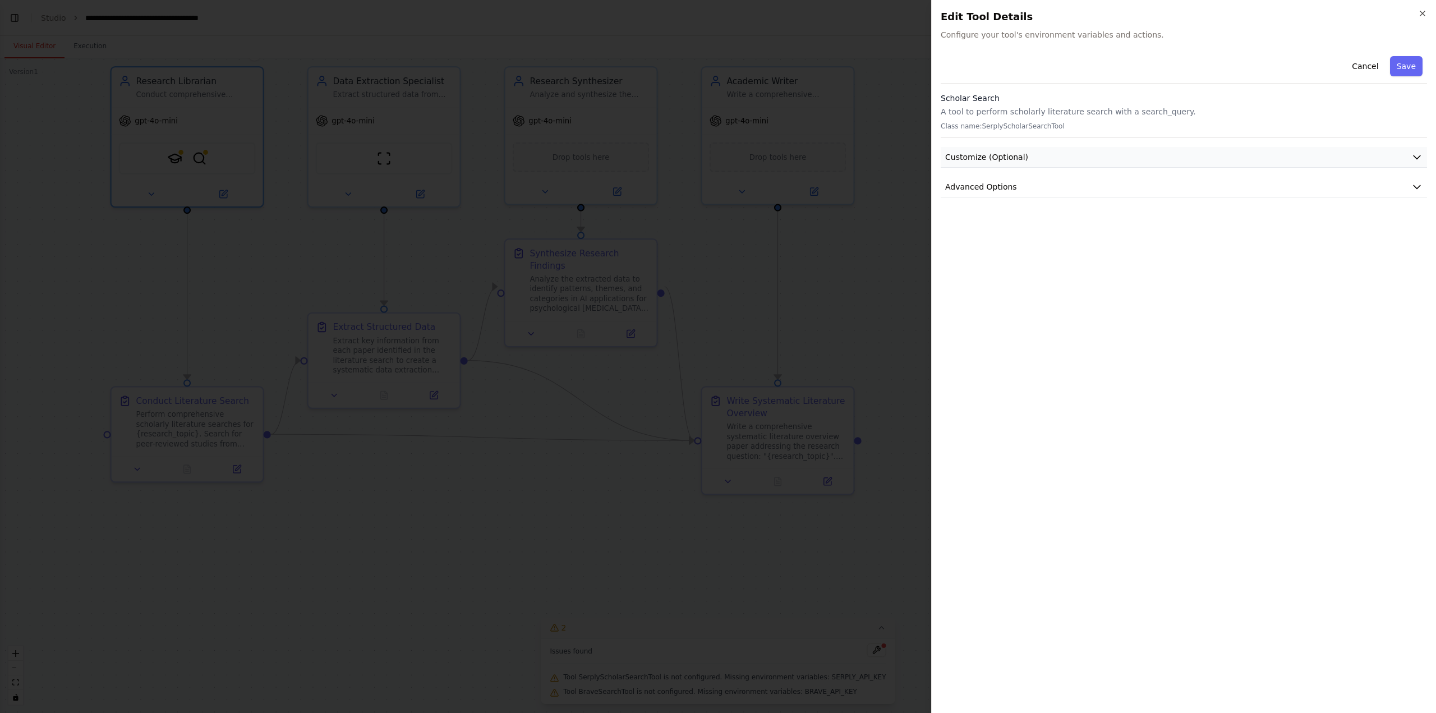
click at [861, 154] on button "Customize (Optional)" at bounding box center [1184, 157] width 486 height 21
click at [861, 309] on button "Advanced Options" at bounding box center [1184, 303] width 486 height 21
click at [861, 304] on button "Advanced Options" at bounding box center [1184, 303] width 486 height 21
click at [861, 374] on input "text" at bounding box center [1183, 370] width 467 height 20
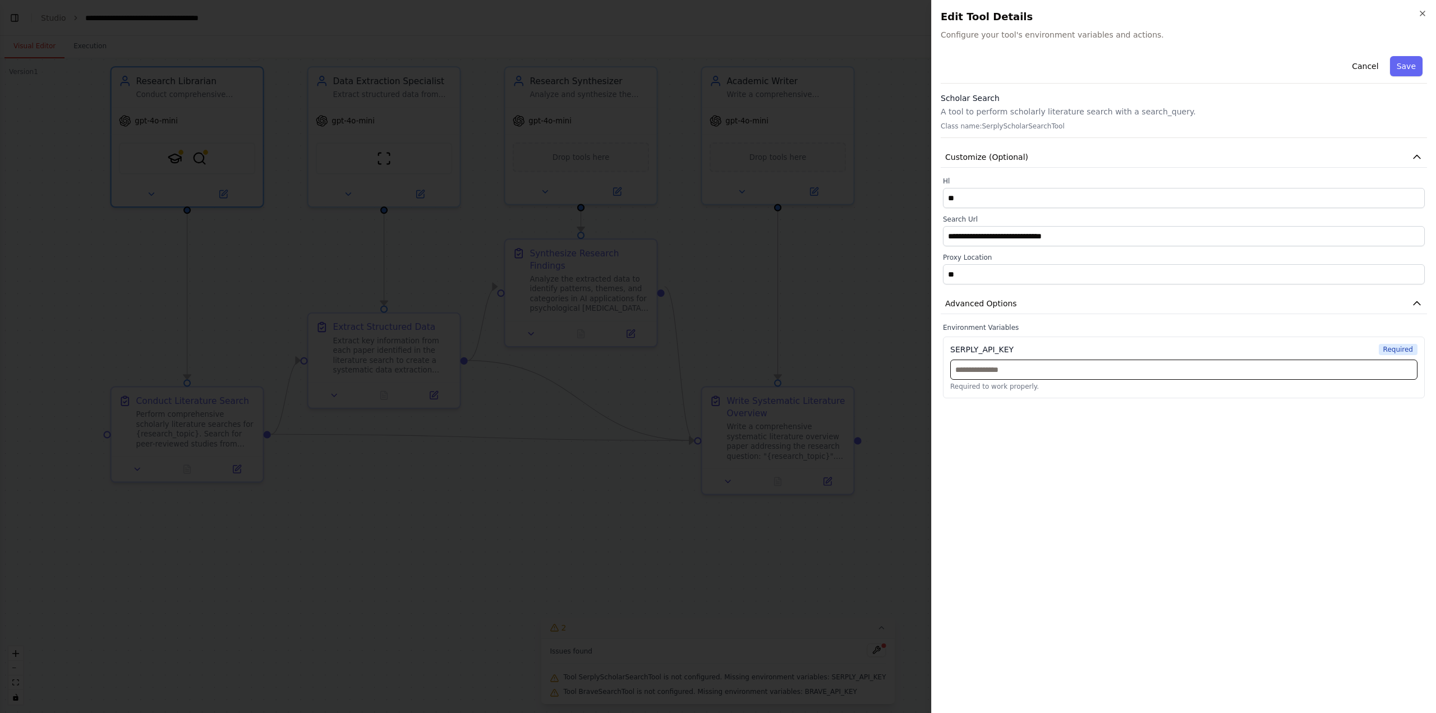
paste input "**********"
type input "**********"
click at [861, 76] on button "Save" at bounding box center [1406, 66] width 33 height 20
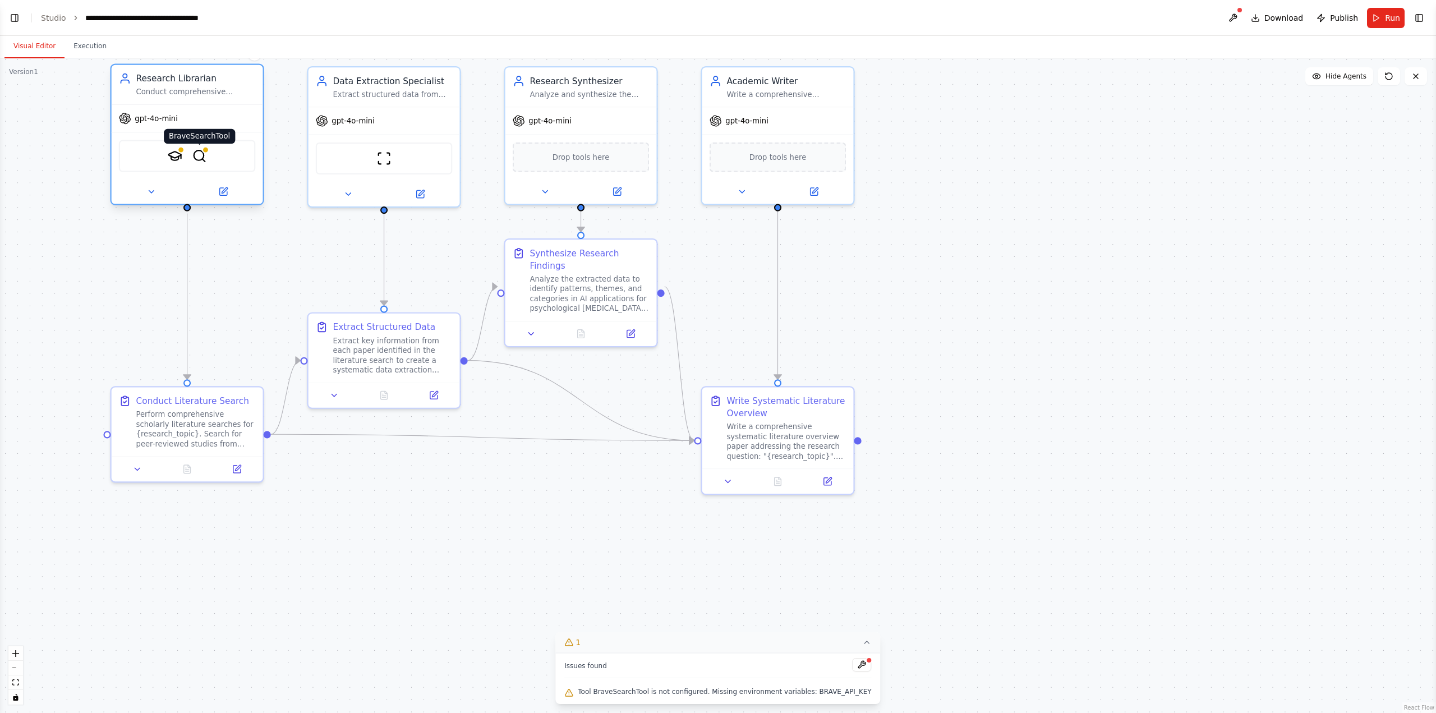
click at [196, 154] on img at bounding box center [199, 156] width 15 height 15
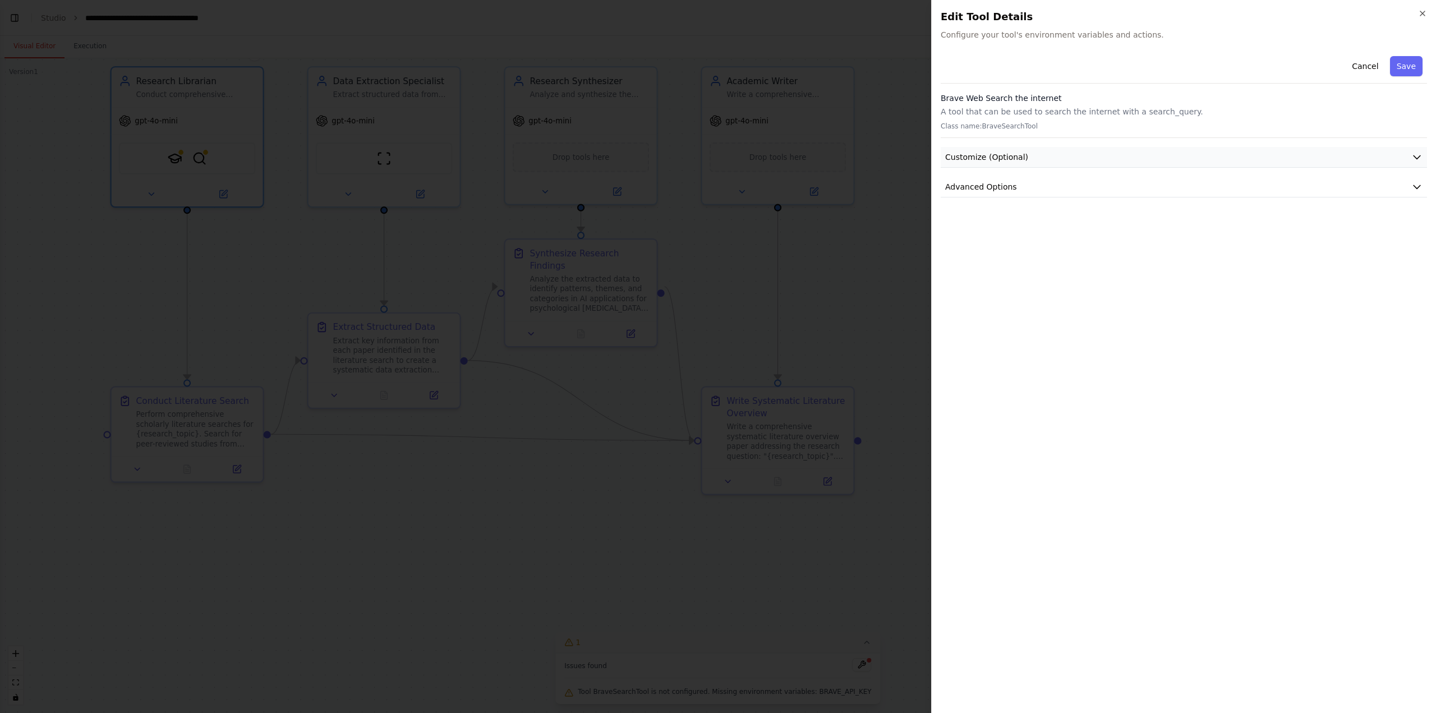
click at [861, 159] on button "Customize (Optional)" at bounding box center [1184, 157] width 486 height 21
click at [861, 333] on button "Advanced Options" at bounding box center [1184, 333] width 486 height 21
drag, startPoint x: 996, startPoint y: 379, endPoint x: 945, endPoint y: 376, distance: 51.7
click at [861, 376] on div "BRAVE_API_KEY Required Required to work properly." at bounding box center [1184, 397] width 482 height 62
copy div "BRAVE_API_KEY"
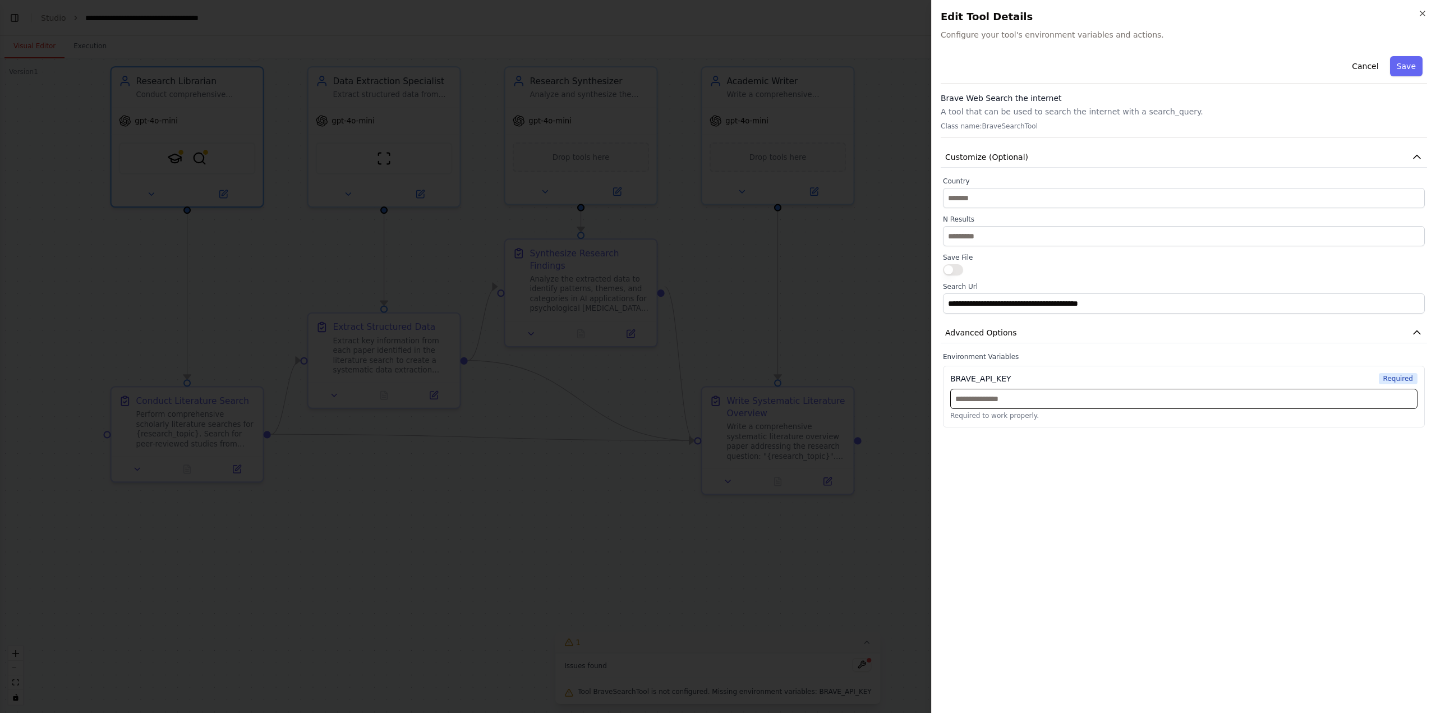
click at [861, 389] on input "text" at bounding box center [1183, 399] width 467 height 20
paste input "**********"
type input "**********"
click at [861, 70] on button "Save" at bounding box center [1406, 66] width 33 height 20
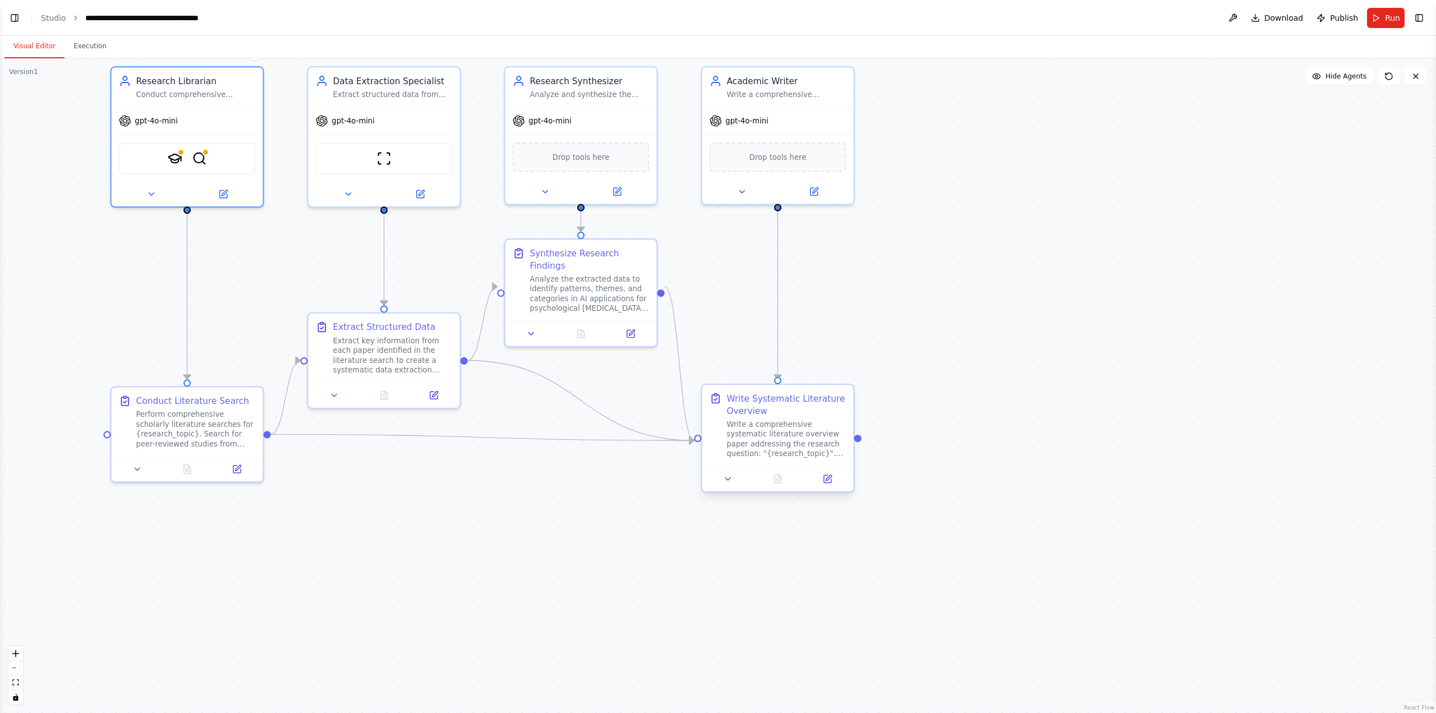
click at [819, 389] on div "Write Systematic Literature Overview" at bounding box center [785, 404] width 119 height 25
click at [829, 389] on icon at bounding box center [826, 478] width 7 height 7
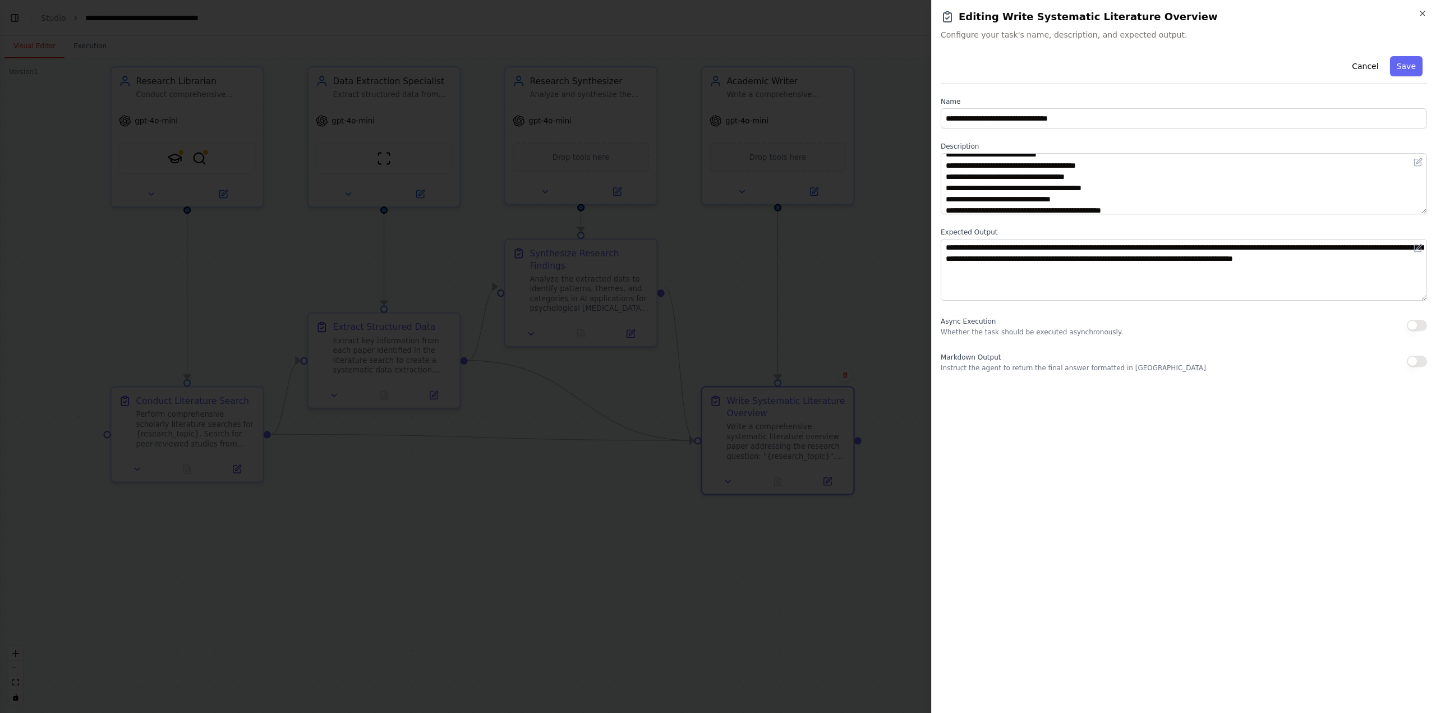
scroll to position [135, 0]
click at [861, 72] on button "Save" at bounding box center [1406, 66] width 33 height 20
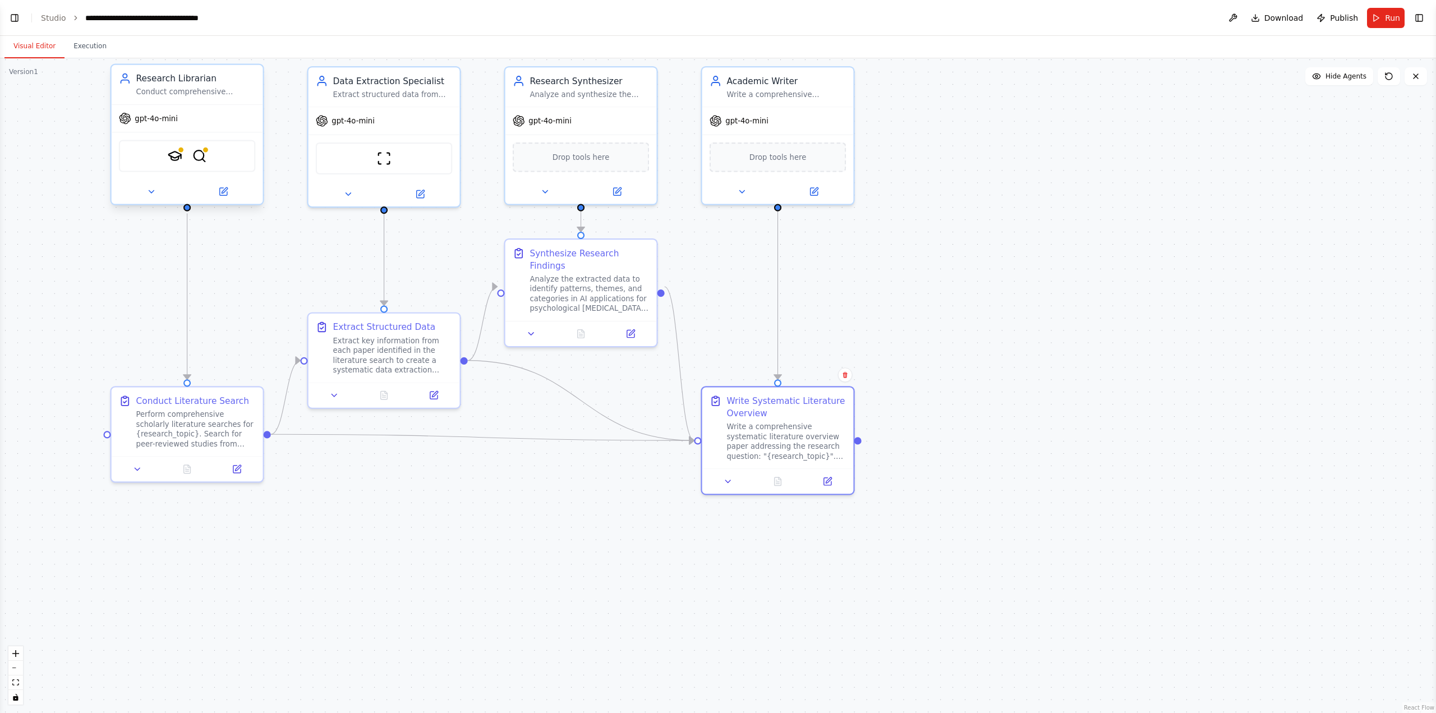
click at [158, 125] on div "gpt-4o-mini" at bounding box center [187, 118] width 151 height 27
click at [201, 194] on button at bounding box center [223, 192] width 70 height 15
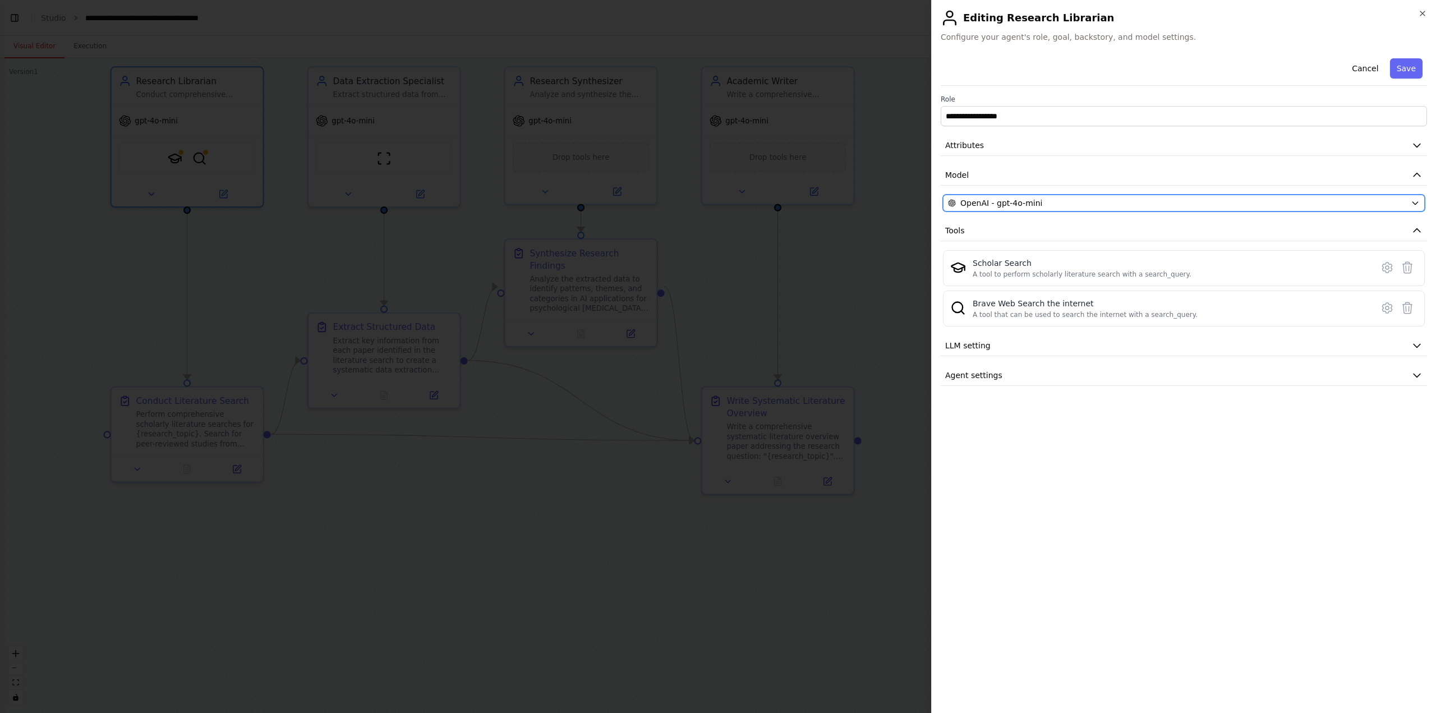
click at [861, 204] on div "OpenAI - gpt-4o-mini" at bounding box center [1177, 202] width 458 height 11
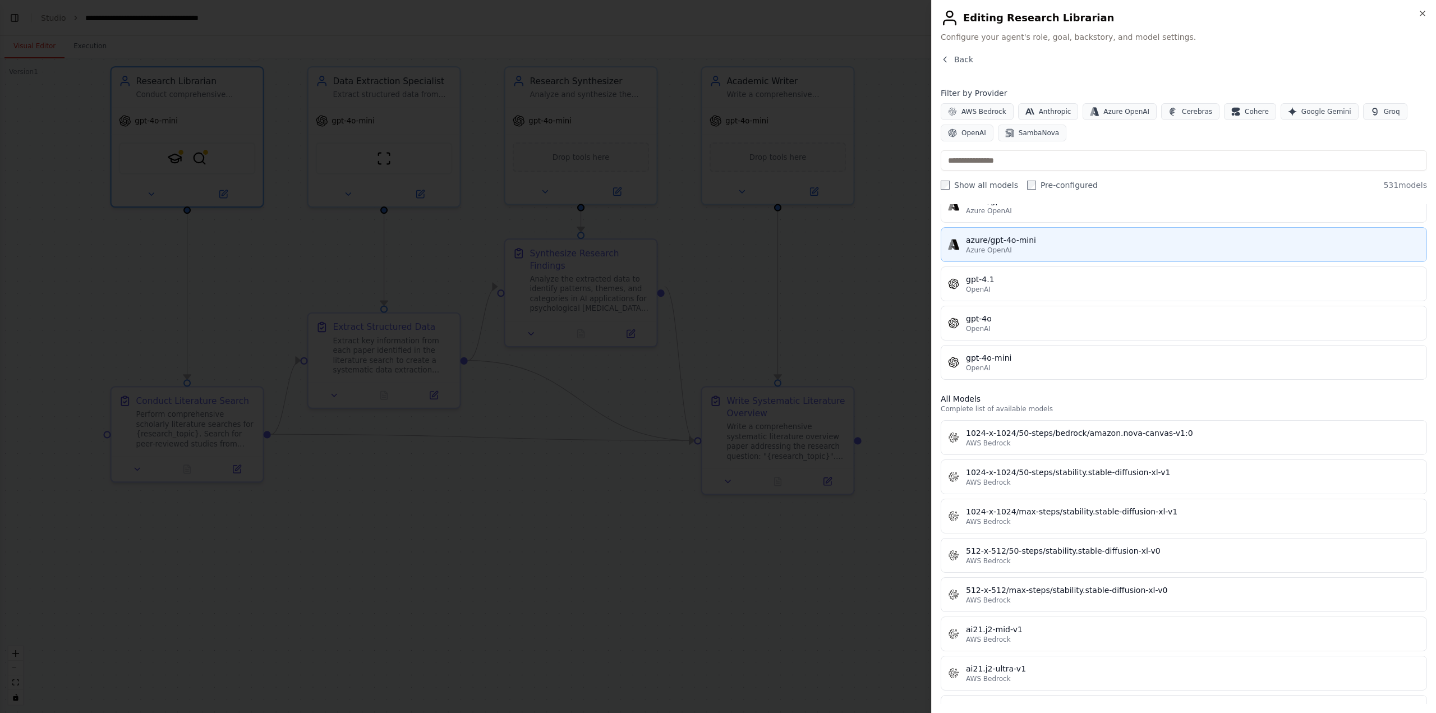
scroll to position [0, 0]
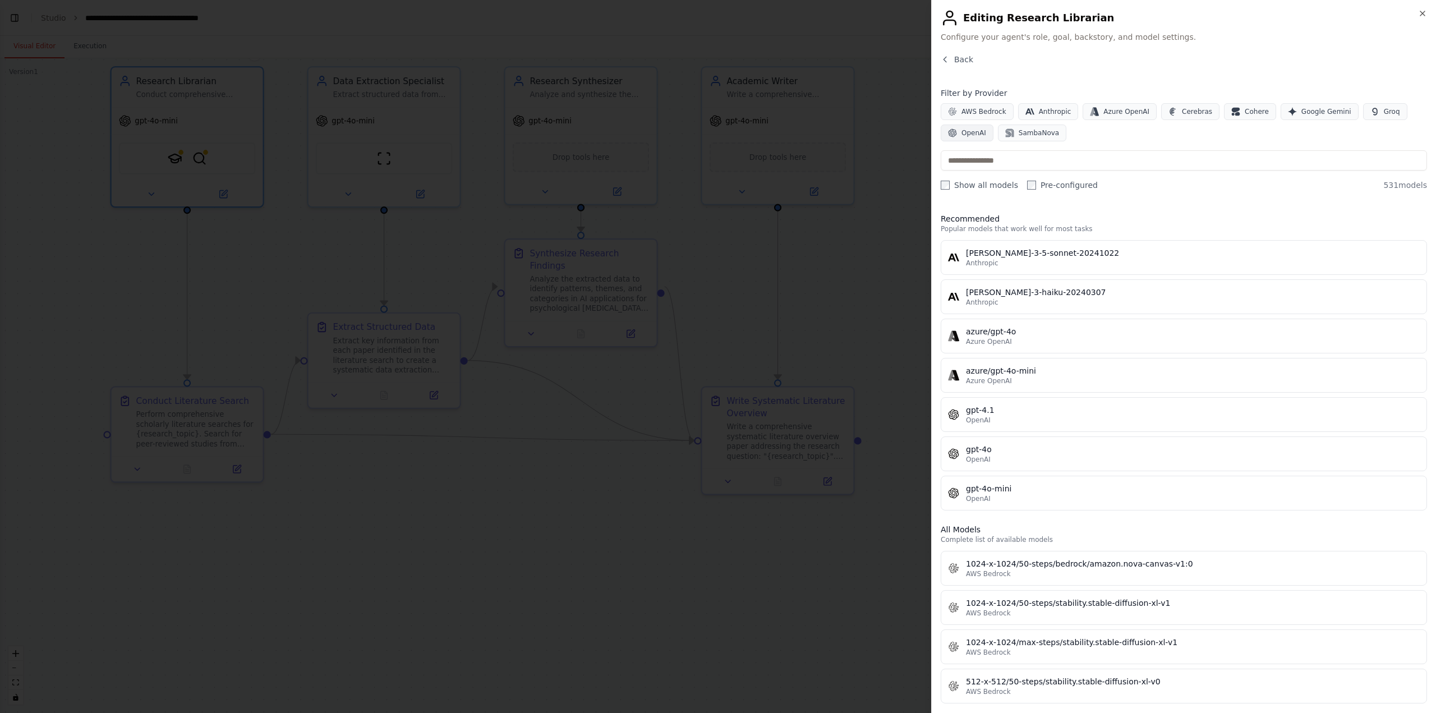
click at [861, 134] on span "OpenAI" at bounding box center [973, 132] width 25 height 9
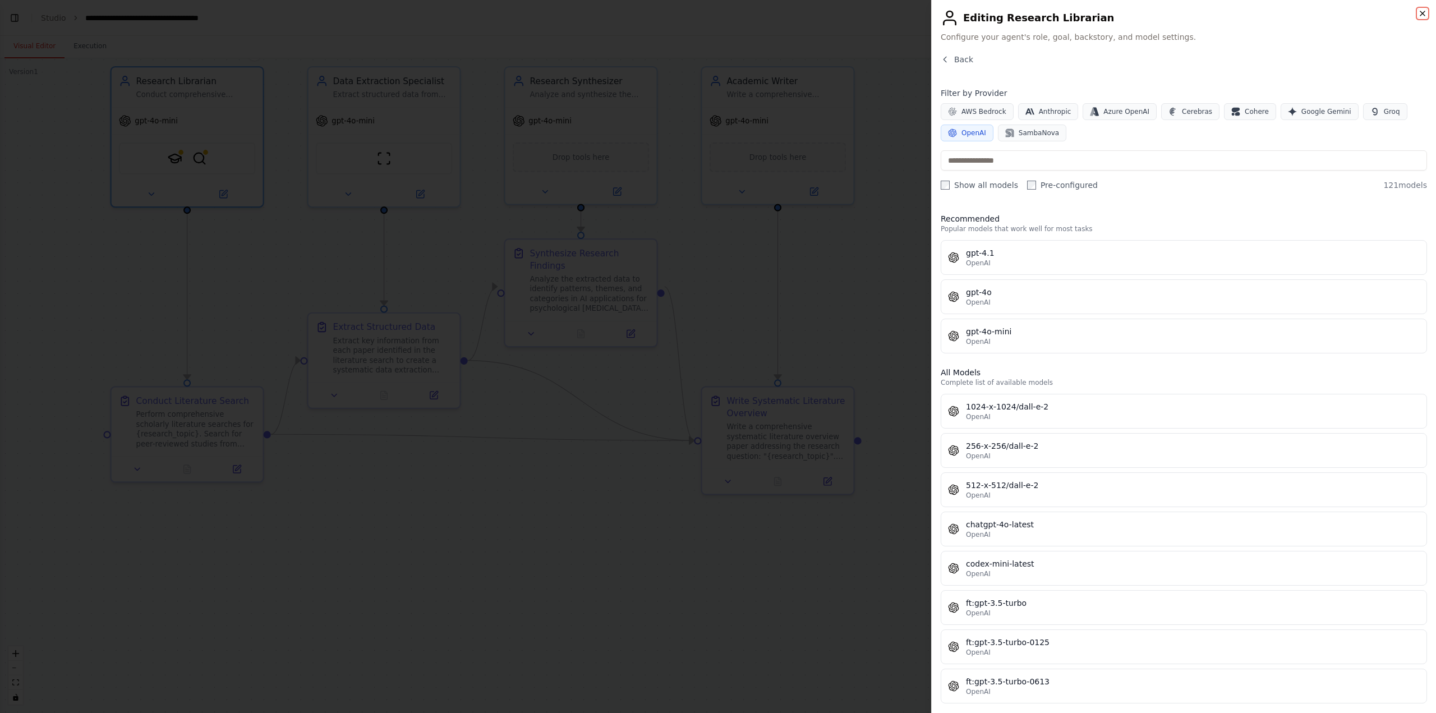
click at [861, 14] on icon "button" at bounding box center [1422, 13] width 4 height 4
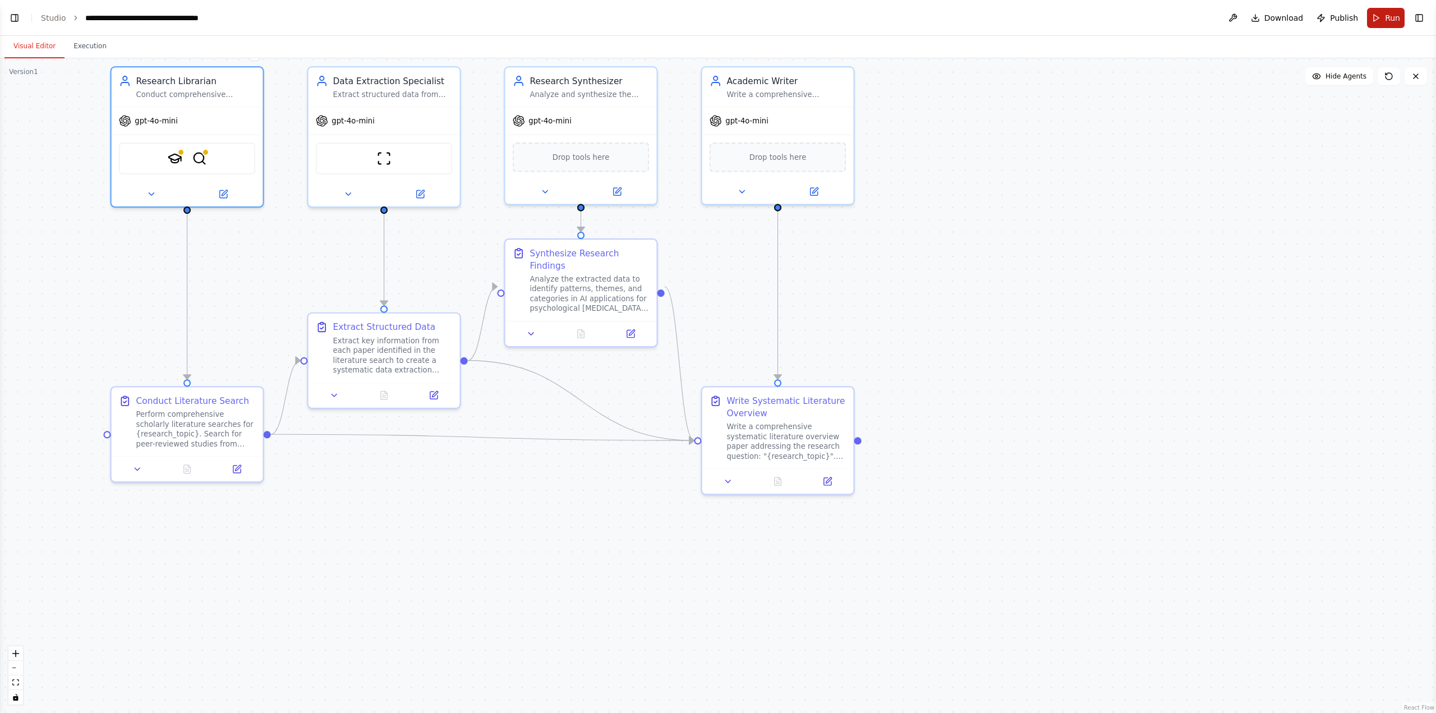
click at [861, 20] on span "Run" at bounding box center [1392, 17] width 15 height 11
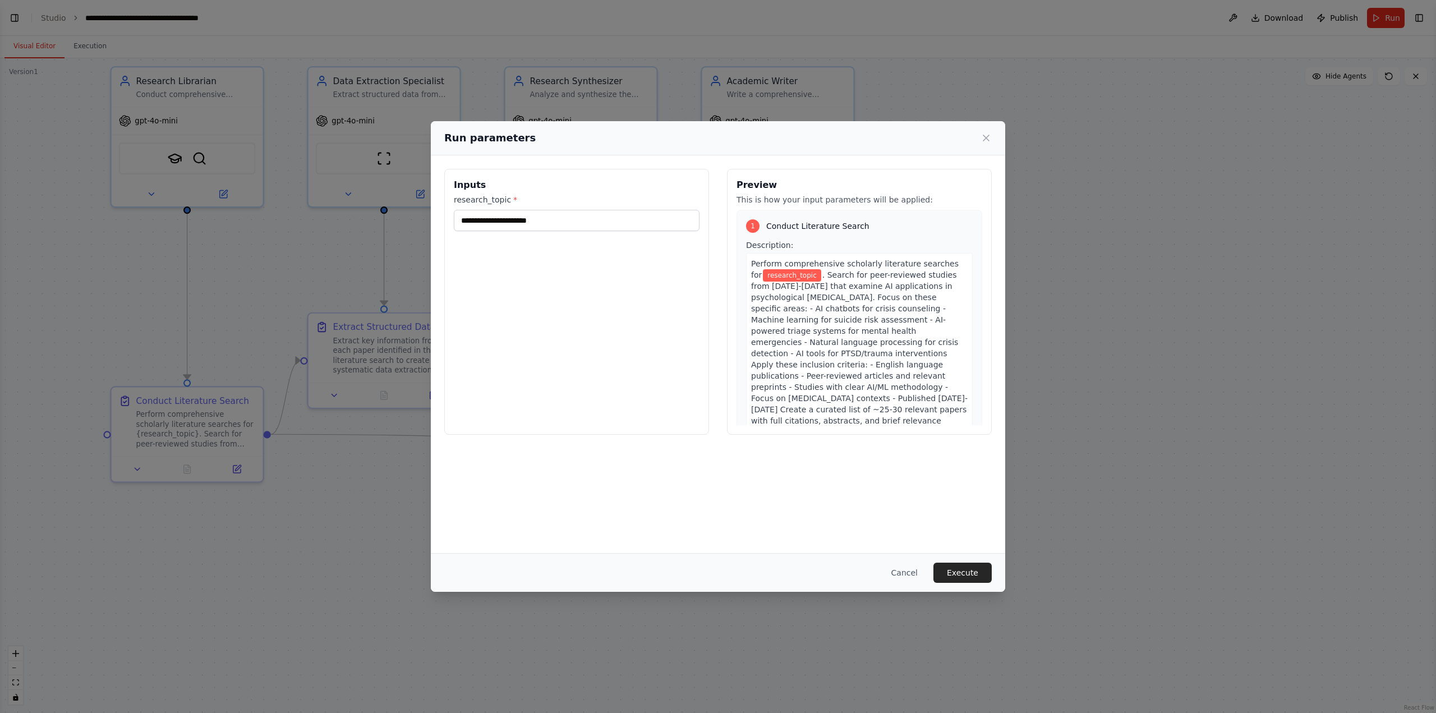
click at [583, 209] on div "research_topic *" at bounding box center [577, 212] width 246 height 37
click at [577, 225] on input "research_topic *" at bounding box center [577, 220] width 246 height 21
click at [861, 236] on div "1 Conduct Literature Search Description: Perform comprehensive scholarly litera…" at bounding box center [860, 380] width 246 height 340
click at [782, 233] on div "1 Conduct Literature Search Description: Perform comprehensive scholarly litera…" at bounding box center [860, 380] width 246 height 340
click at [774, 225] on span "Conduct Literature Search" at bounding box center [817, 225] width 103 height 11
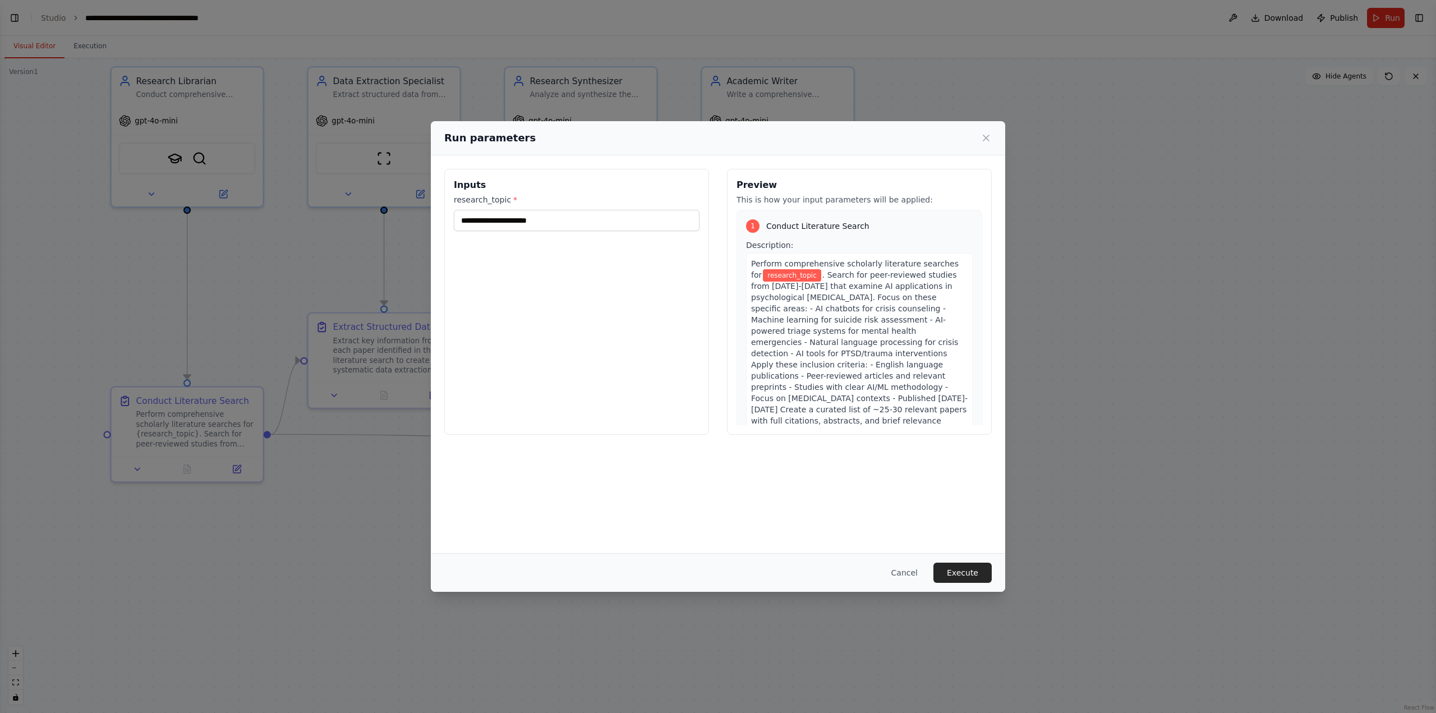
click at [774, 263] on span "Perform comprehensive scholarly literature searches for" at bounding box center [855, 269] width 208 height 20
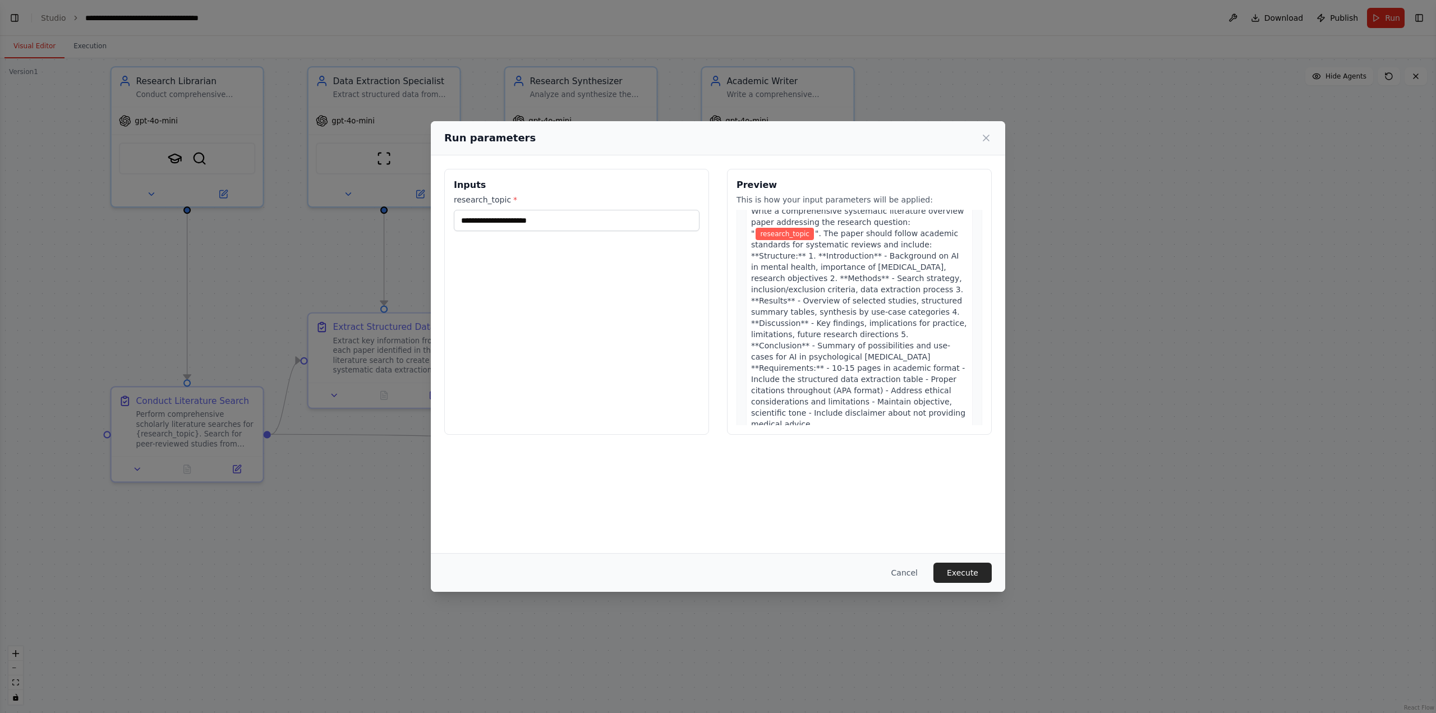
click at [861, 389] on span "A complete systematic literature overview paper in markdown format (10-15 pages…" at bounding box center [859, 493] width 216 height 65
click at [827, 389] on span "A complete systematic literature overview paper in markdown format (10-15 pages…" at bounding box center [859, 493] width 216 height 65
click at [859, 389] on span "A complete systematic literature overview paper in markdown format (10-15 pages…" at bounding box center [859, 493] width 216 height 65
click at [861, 282] on span "". The paper should follow academic standards for systematic reviews and includ…" at bounding box center [858, 329] width 215 height 200
drag, startPoint x: 846, startPoint y: 367, endPoint x: 855, endPoint y: 380, distance: 15.3
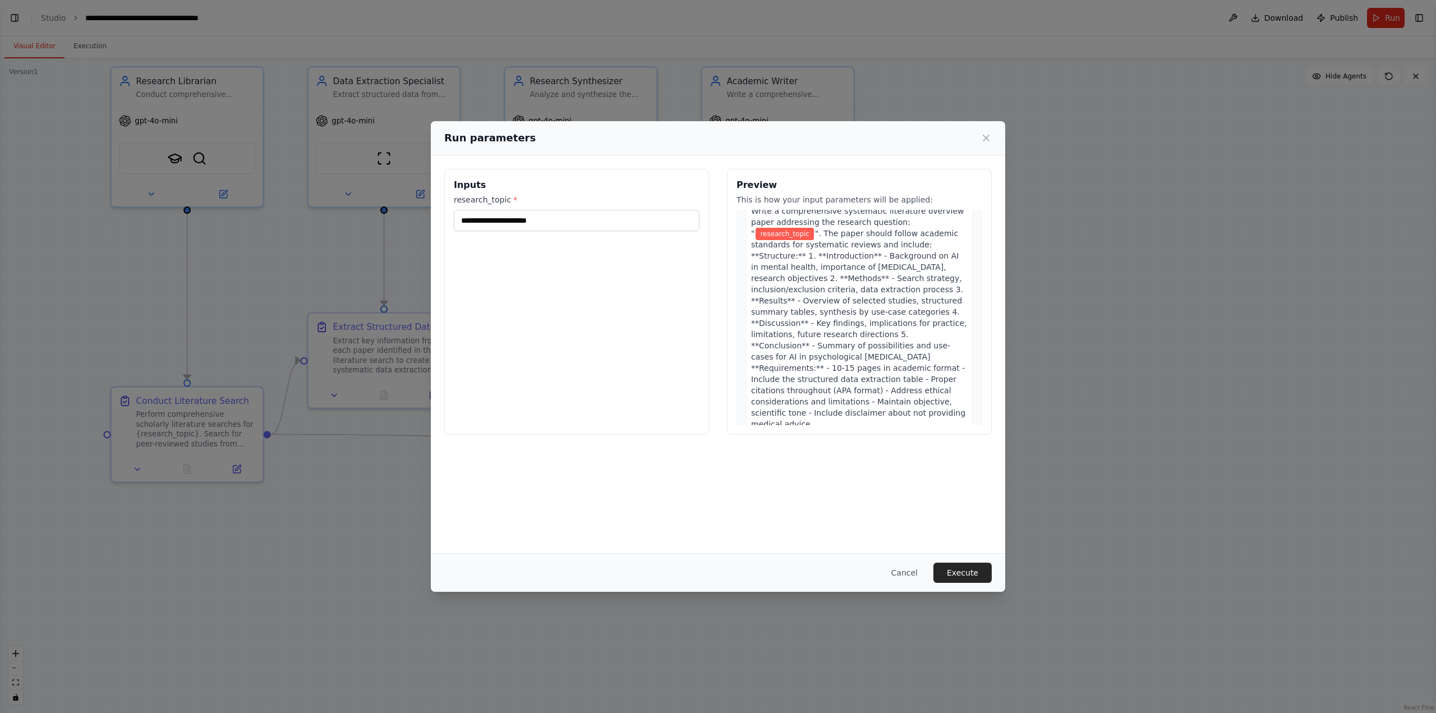
click at [846, 389] on span "A complete systematic literature overview paper in markdown format (10-15 pages…" at bounding box center [859, 493] width 216 height 65
drag, startPoint x: 855, startPoint y: 380, endPoint x: 866, endPoint y: 355, distance: 27.1
click at [854, 389] on span "A complete systematic literature overview paper in markdown format (10-15 pages…" at bounding box center [859, 493] width 216 height 65
drag, startPoint x: 872, startPoint y: 273, endPoint x: 841, endPoint y: 254, distance: 36.1
click at [861, 273] on span "". The paper should follow academic standards for systematic reviews and includ…" at bounding box center [858, 329] width 215 height 200
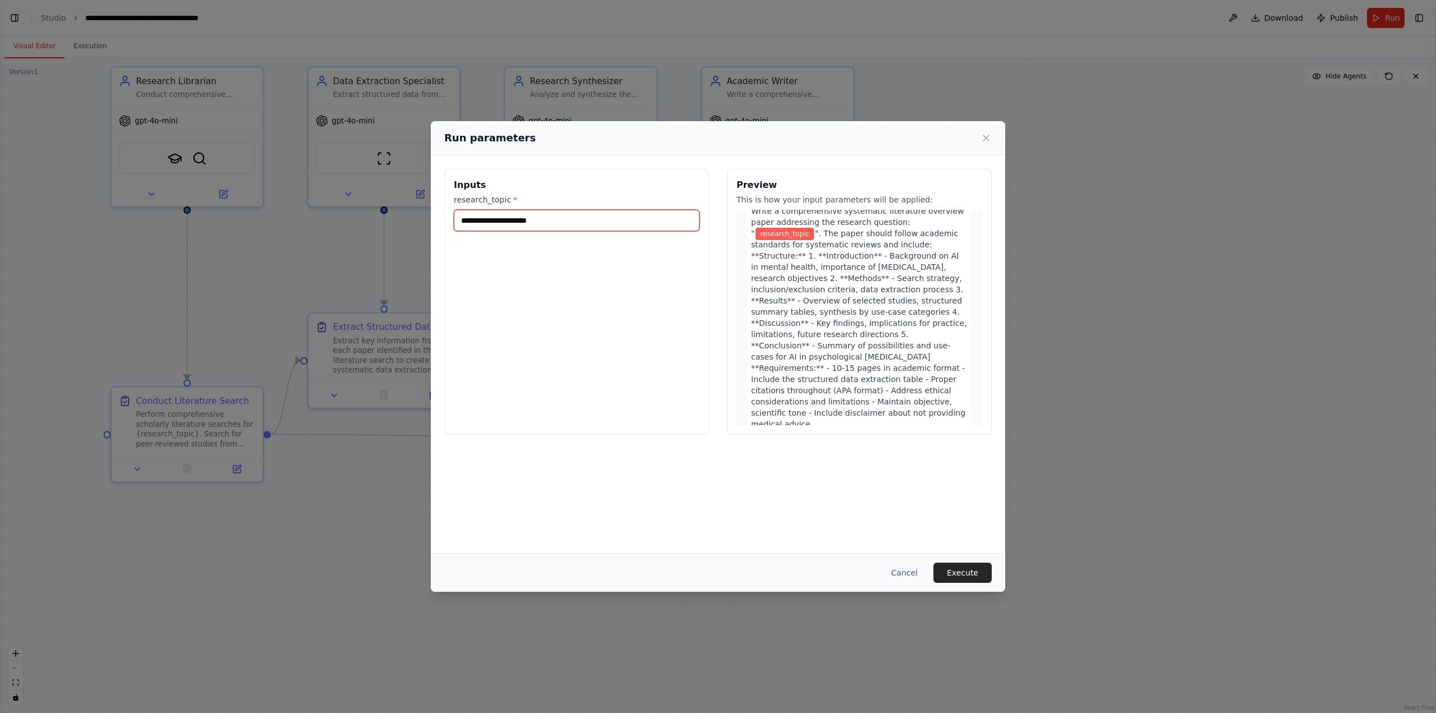
click at [633, 223] on input "research_topic *" at bounding box center [577, 220] width 246 height 21
click at [861, 263] on span "". The paper should follow academic standards for systematic reviews and includ…" at bounding box center [858, 329] width 215 height 200
click at [861, 389] on span "A complete systematic literature overview paper in markdown format (10-15 pages…" at bounding box center [859, 493] width 216 height 65
click at [616, 223] on input "research_topic *" at bounding box center [577, 220] width 246 height 21
click at [621, 224] on input "research_topic *" at bounding box center [577, 220] width 246 height 21
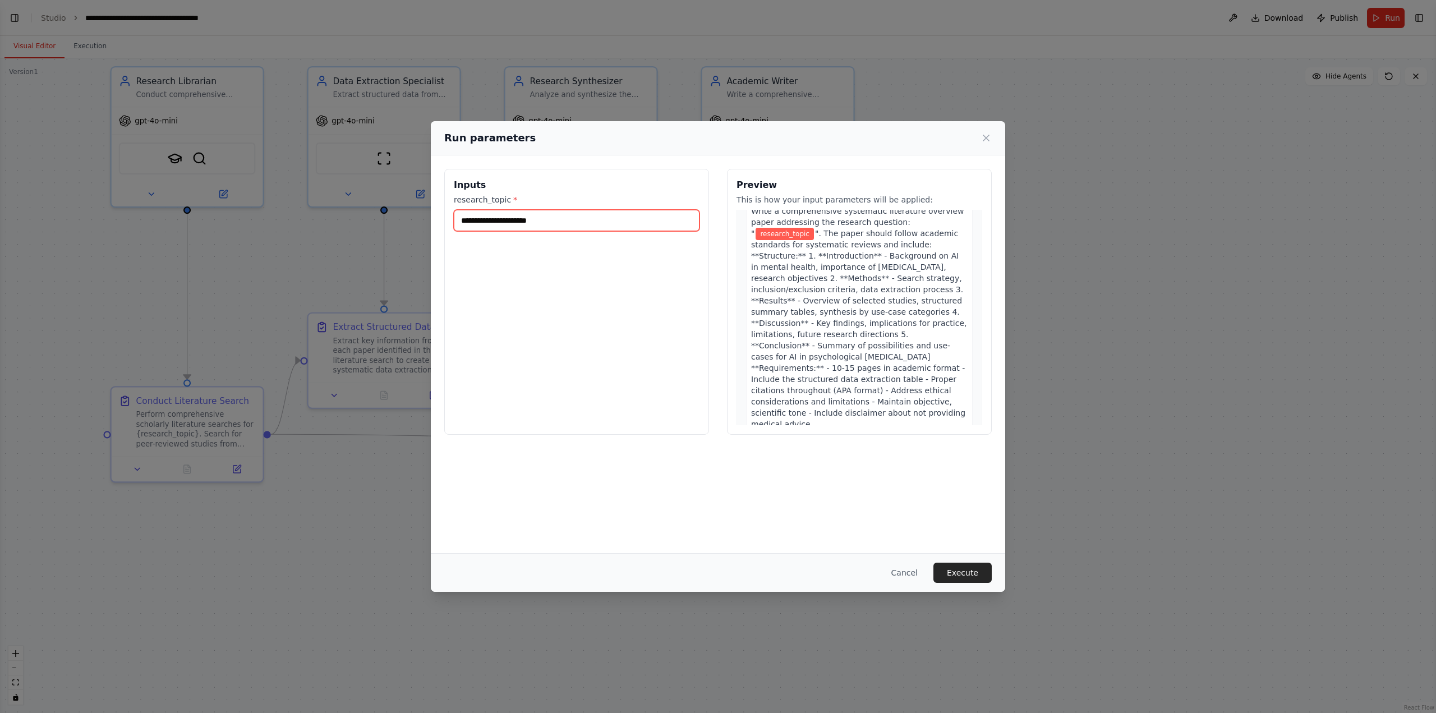
click at [621, 224] on input "research_topic *" at bounding box center [577, 220] width 246 height 21
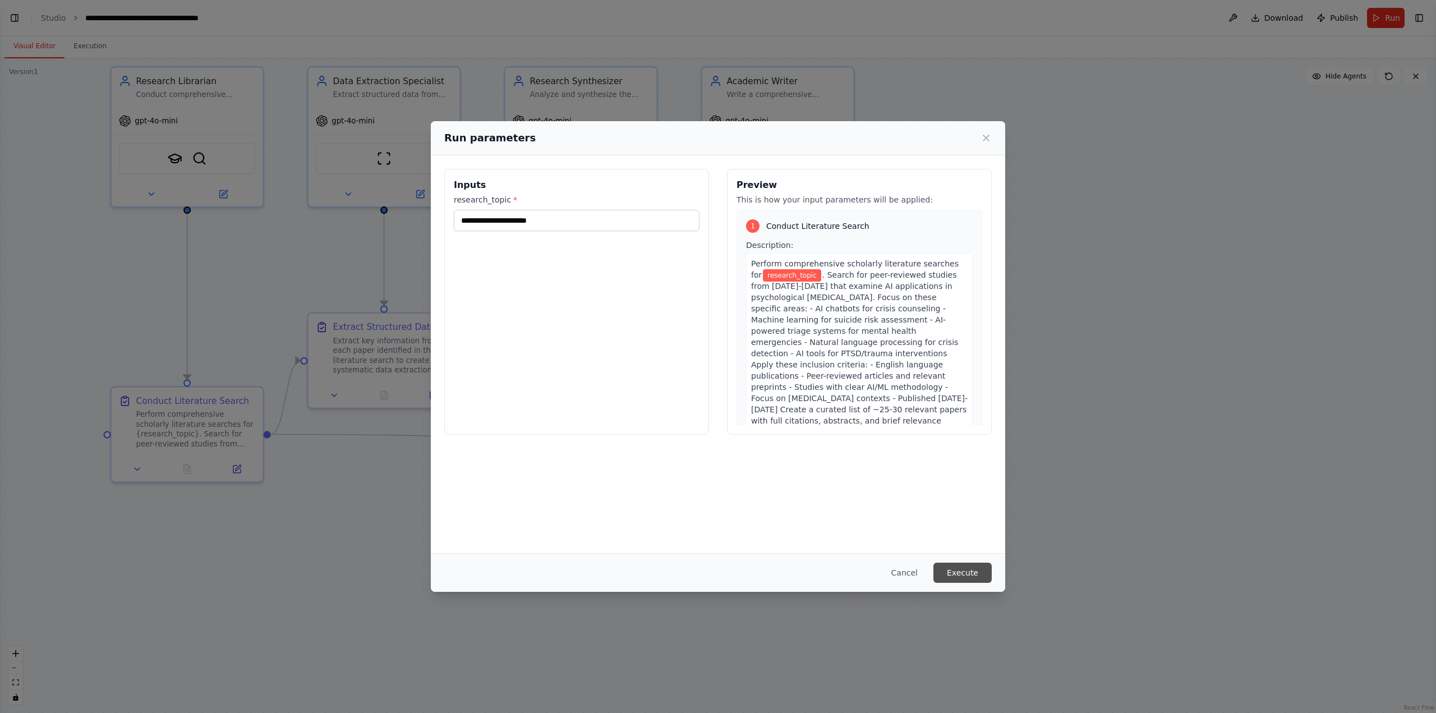
click at [861, 389] on button "Execute" at bounding box center [962, 573] width 58 height 20
click at [861, 298] on span ". Search for peer-reviewed studies from [DATE]-[DATE] that examine AI applicati…" at bounding box center [859, 353] width 217 height 166
click at [791, 280] on span ". Search for peer-reviewed studies from [DATE]-[DATE] that examine AI applicati…" at bounding box center [859, 353] width 217 height 166
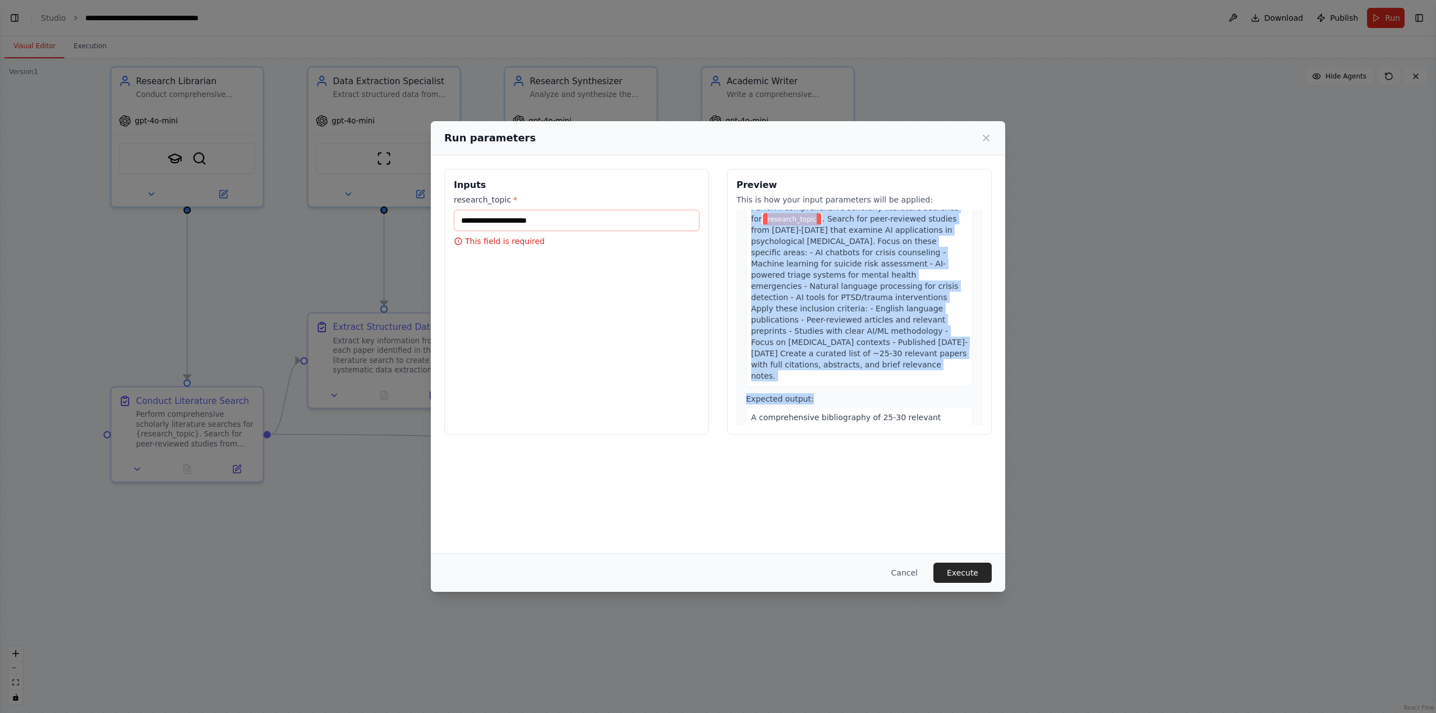
scroll to position [75, 0]
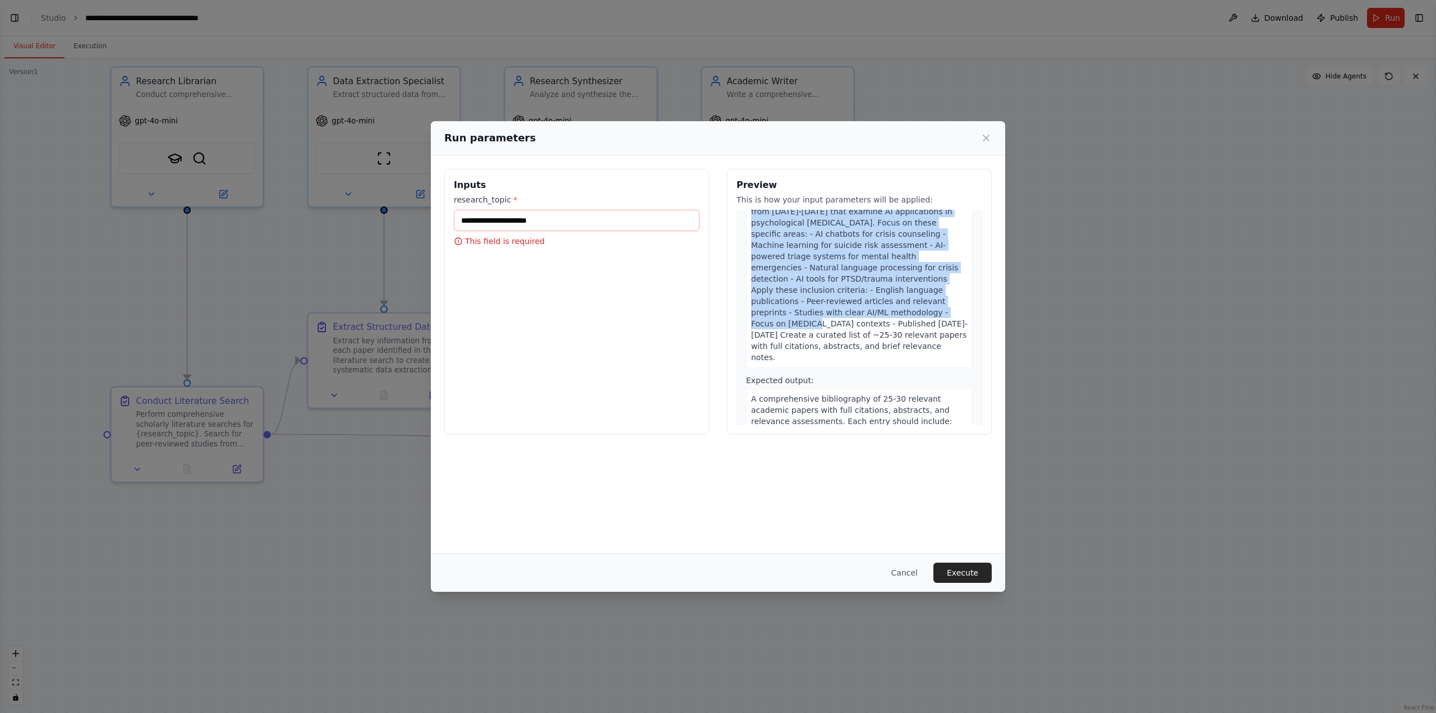
drag, startPoint x: 752, startPoint y: 266, endPoint x: 895, endPoint y: 297, distance: 146.8
click at [861, 297] on div "Perform comprehensive scholarly literature searches for research_topic . Search…" at bounding box center [859, 273] width 227 height 190
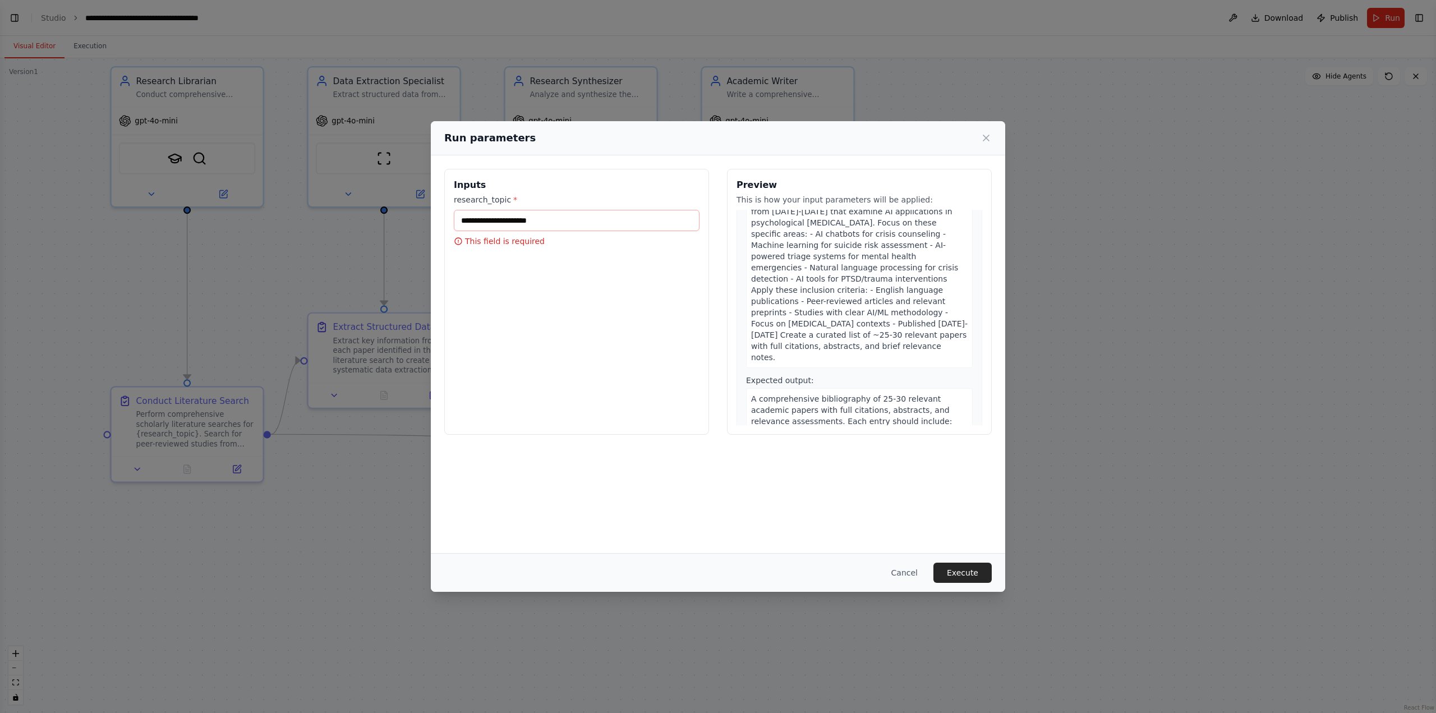
click at [861, 332] on div "Perform comprehensive scholarly literature searches for research_topic . Search…" at bounding box center [859, 273] width 227 height 190
click at [554, 221] on input "research_topic *" at bounding box center [577, 220] width 246 height 21
click at [537, 215] on input "research_topic *" at bounding box center [577, 220] width 246 height 21
paste input "**********"
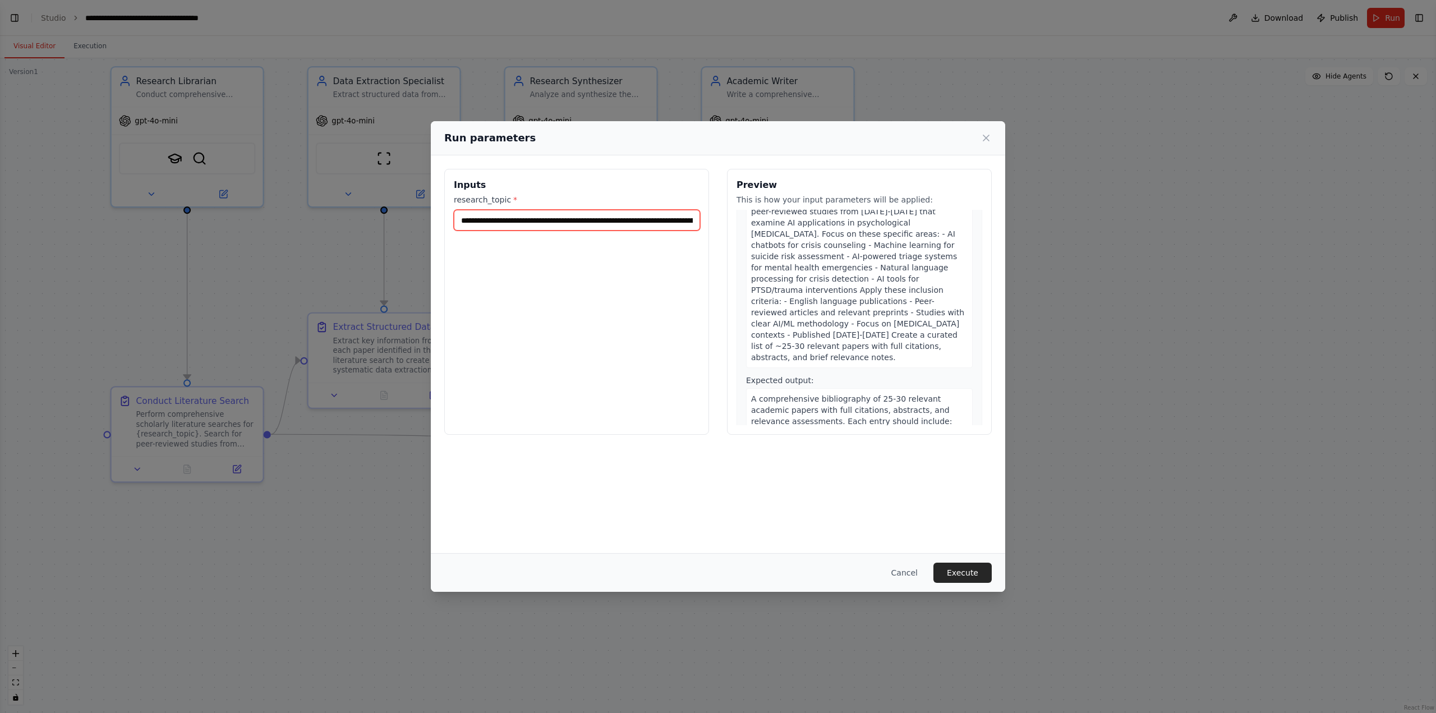
click at [610, 218] on input "**********" at bounding box center [577, 220] width 246 height 21
paste input "**********"
click at [607, 293] on div "**********" at bounding box center [576, 302] width 265 height 266
click at [582, 302] on div "**********" at bounding box center [576, 302] width 265 height 266
click at [614, 148] on div "Run parameters" at bounding box center [718, 138] width 574 height 34
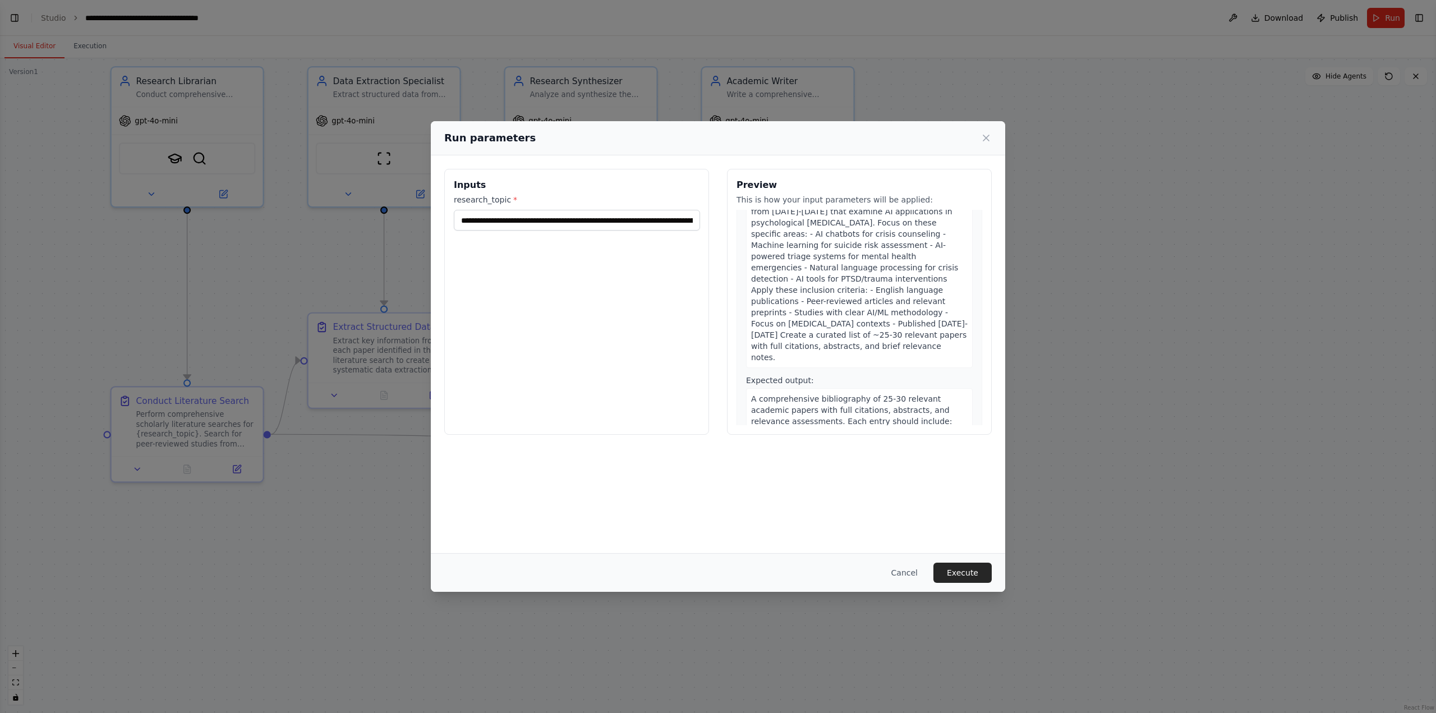
click at [609, 324] on div "**********" at bounding box center [576, 302] width 265 height 266
click at [653, 226] on input "**********" at bounding box center [577, 220] width 246 height 21
type input "**********"
click at [608, 289] on div "**********" at bounding box center [576, 302] width 265 height 266
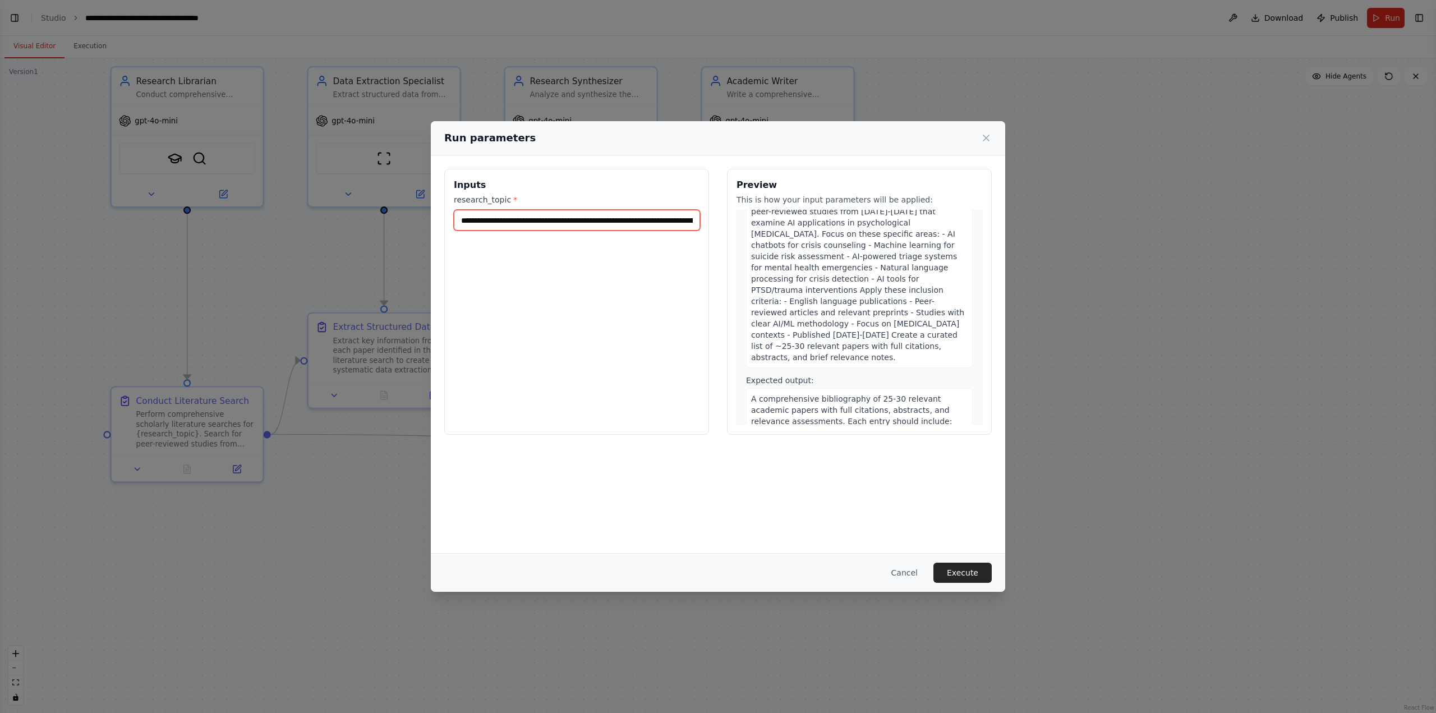
click at [618, 219] on input "**********" at bounding box center [577, 220] width 246 height 21
drag, startPoint x: 463, startPoint y: 220, endPoint x: 748, endPoint y: 238, distance: 285.5
click at [748, 238] on div "**********" at bounding box center [717, 302] width 547 height 266
click at [596, 274] on div "**********" at bounding box center [576, 302] width 265 height 266
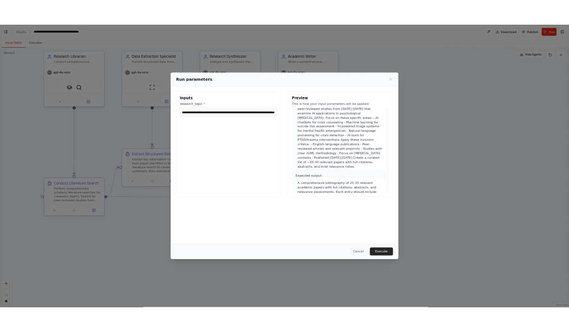
scroll to position [0, 0]
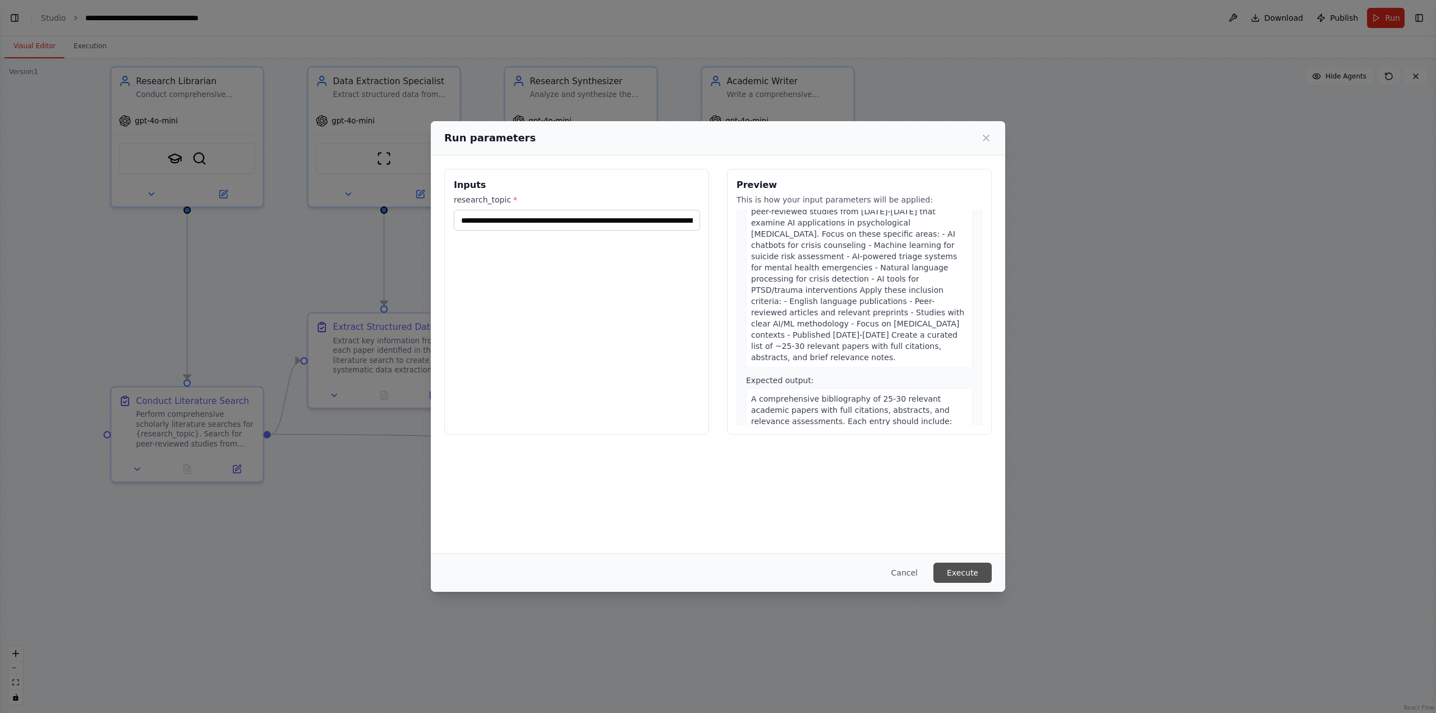
click at [861, 389] on button "Execute" at bounding box center [962, 573] width 58 height 20
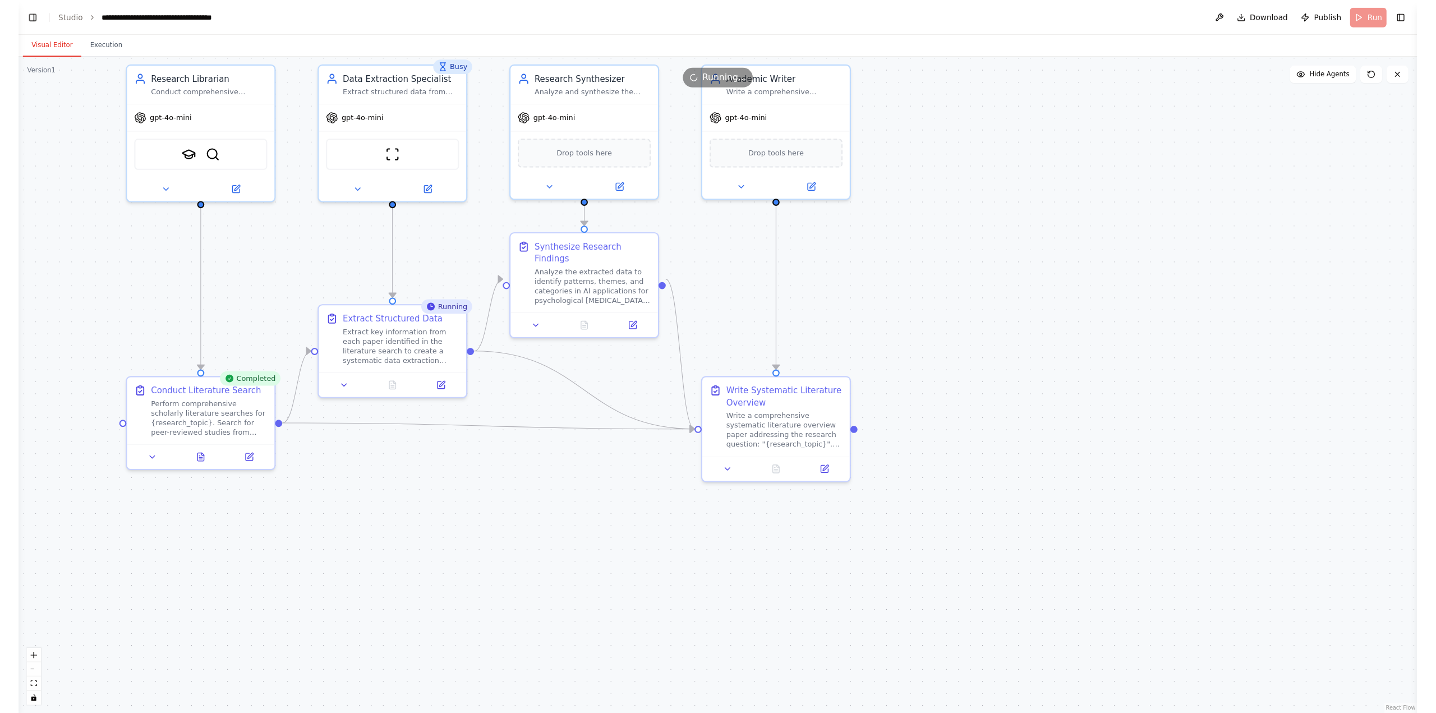
scroll to position [1432, 0]
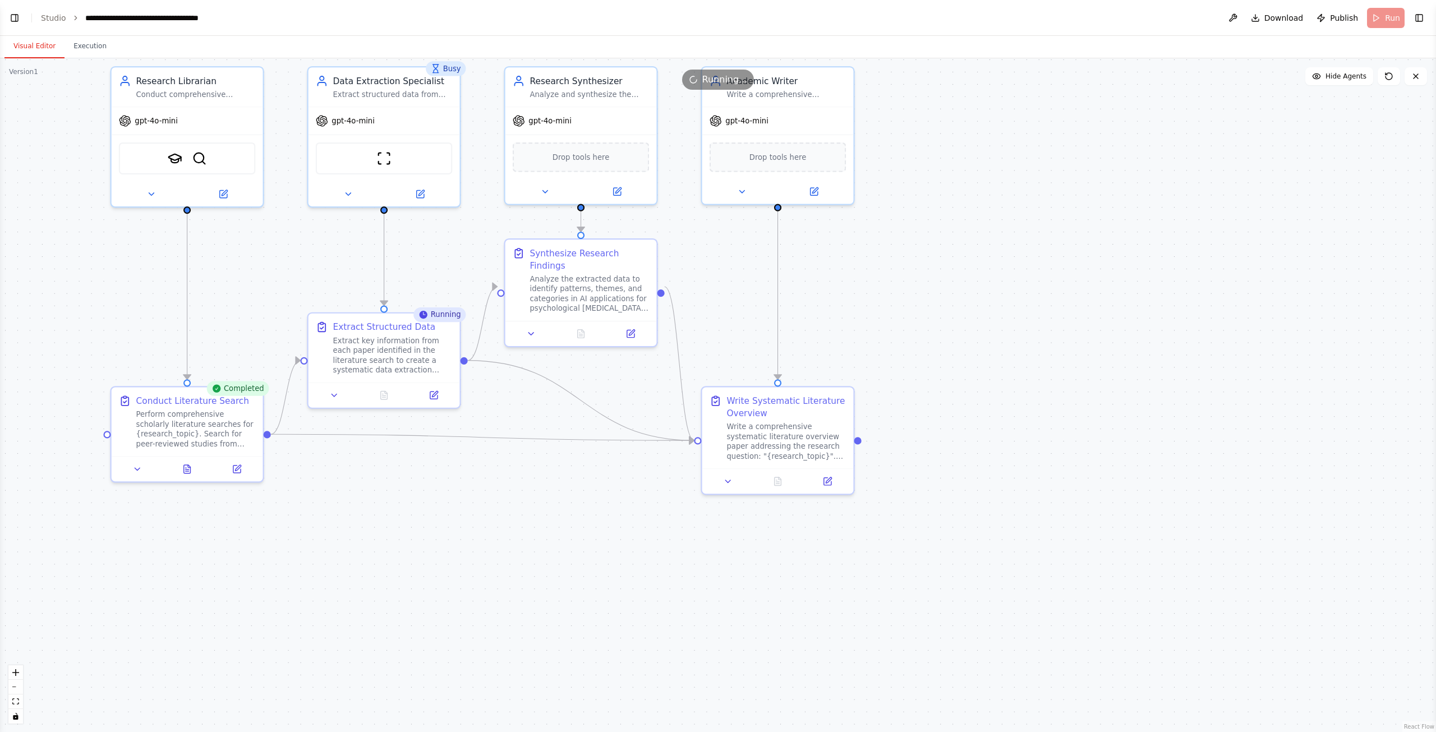
click at [447, 70] on div "Running..." at bounding box center [718, 80] width 1436 height 20
click at [468, 389] on div ".deletable-edge-delete-btn { width: 20px; height: 20px; border: 0px solid #ffff…" at bounding box center [718, 395] width 1436 height 674
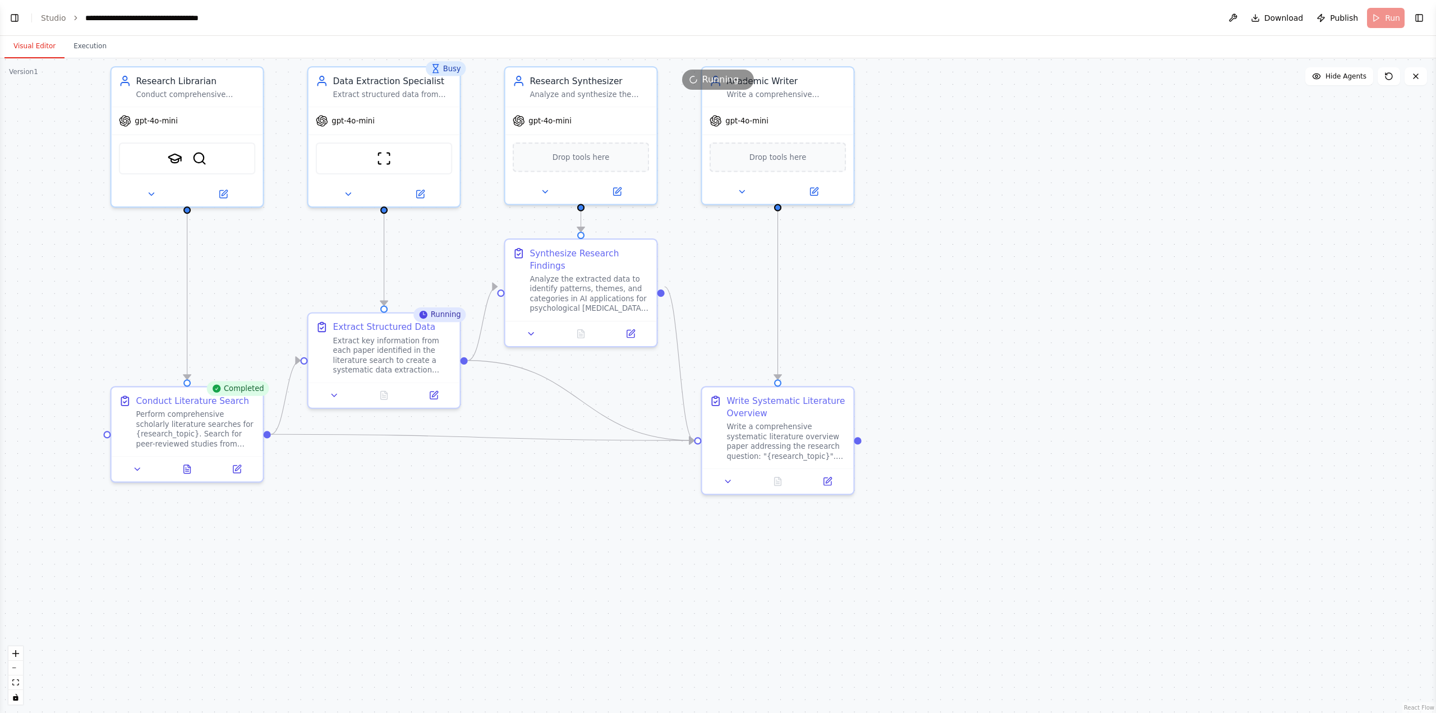
scroll to position [1451, 0]
click at [861, 389] on div ".deletable-edge-delete-btn { width: 20px; height: 20px; border: 0px solid #ffff…" at bounding box center [718, 385] width 1436 height 655
click at [399, 365] on div "Extract key information from each paper identified in the literature search to …" at bounding box center [391, 353] width 119 height 39
click at [332, 389] on icon at bounding box center [333, 394] width 10 height 10
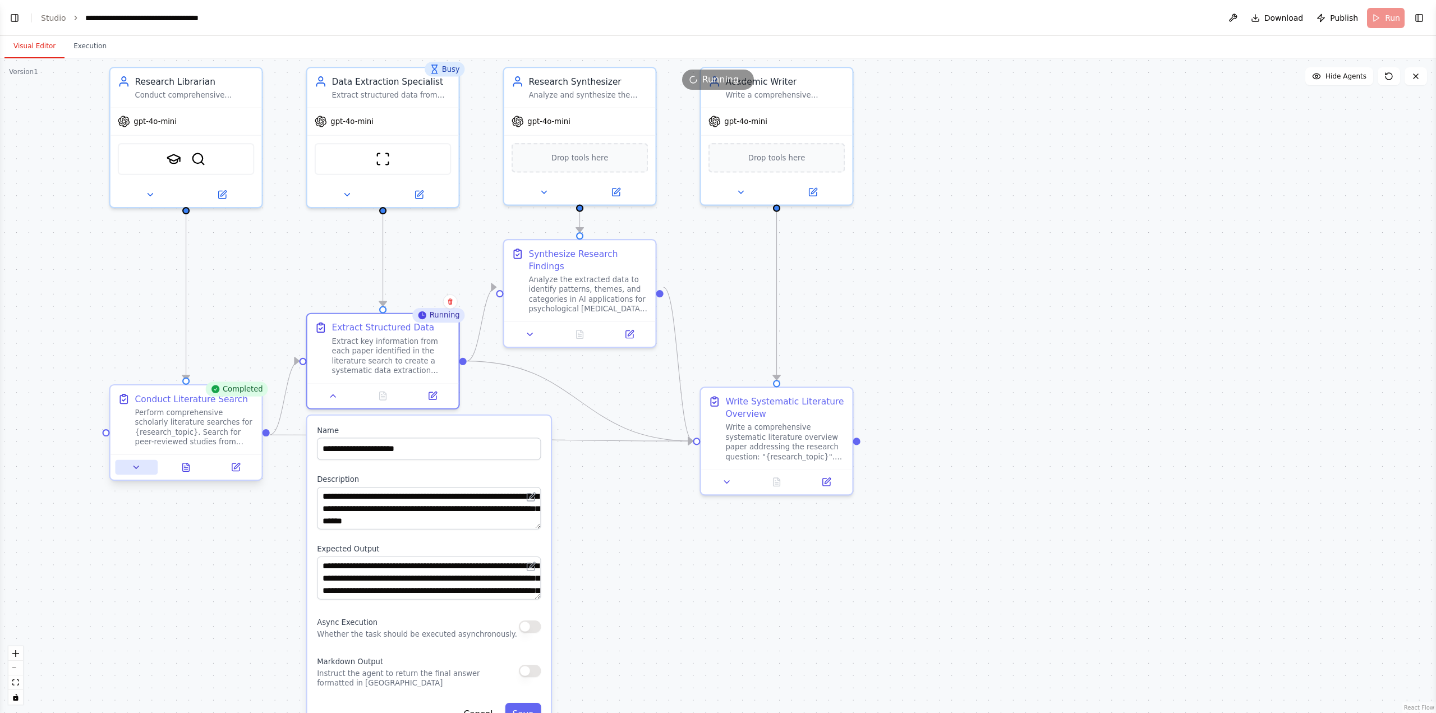
click at [139, 389] on icon at bounding box center [136, 467] width 10 height 10
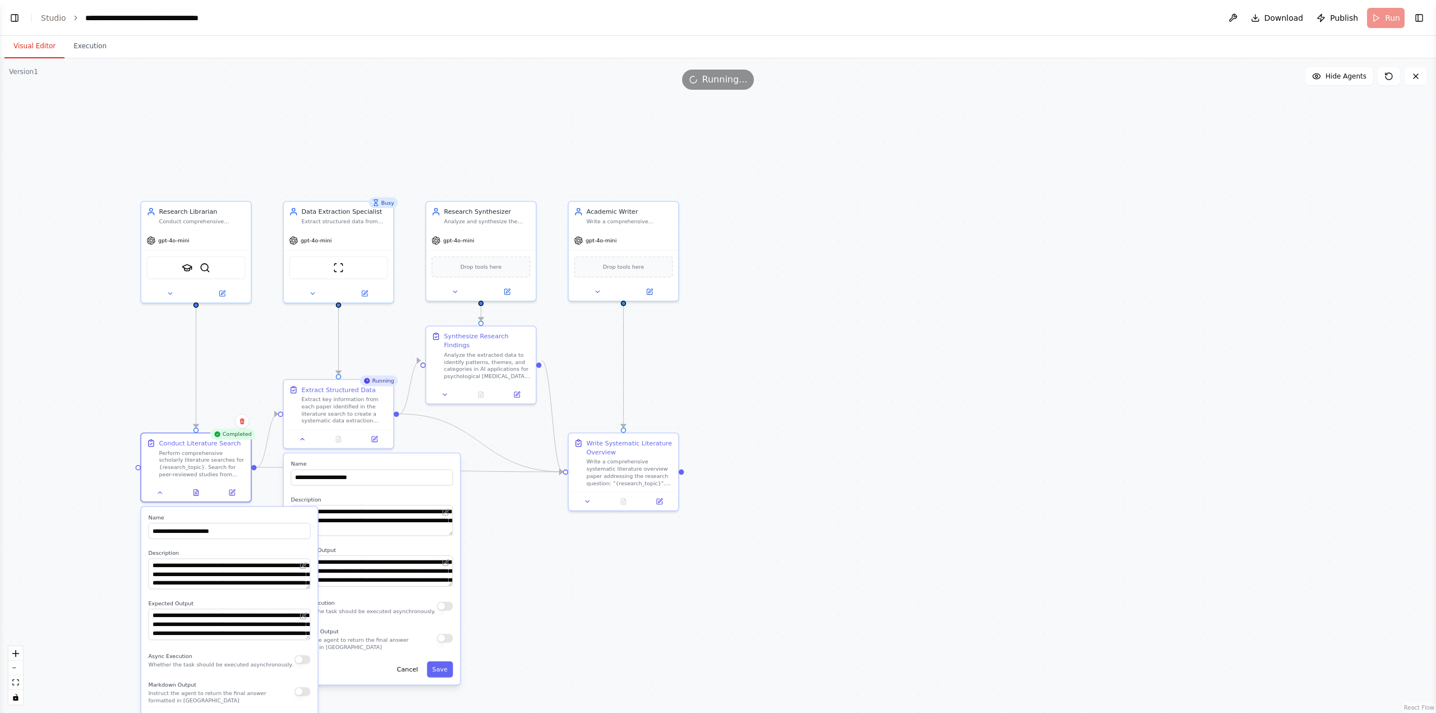
click at [515, 389] on div ".deletable-edge-delete-btn { width: 20px; height: 20px; border: 0px solid #ffff…" at bounding box center [718, 385] width 1436 height 655
click at [408, 389] on button "Cancel" at bounding box center [408, 669] width 32 height 16
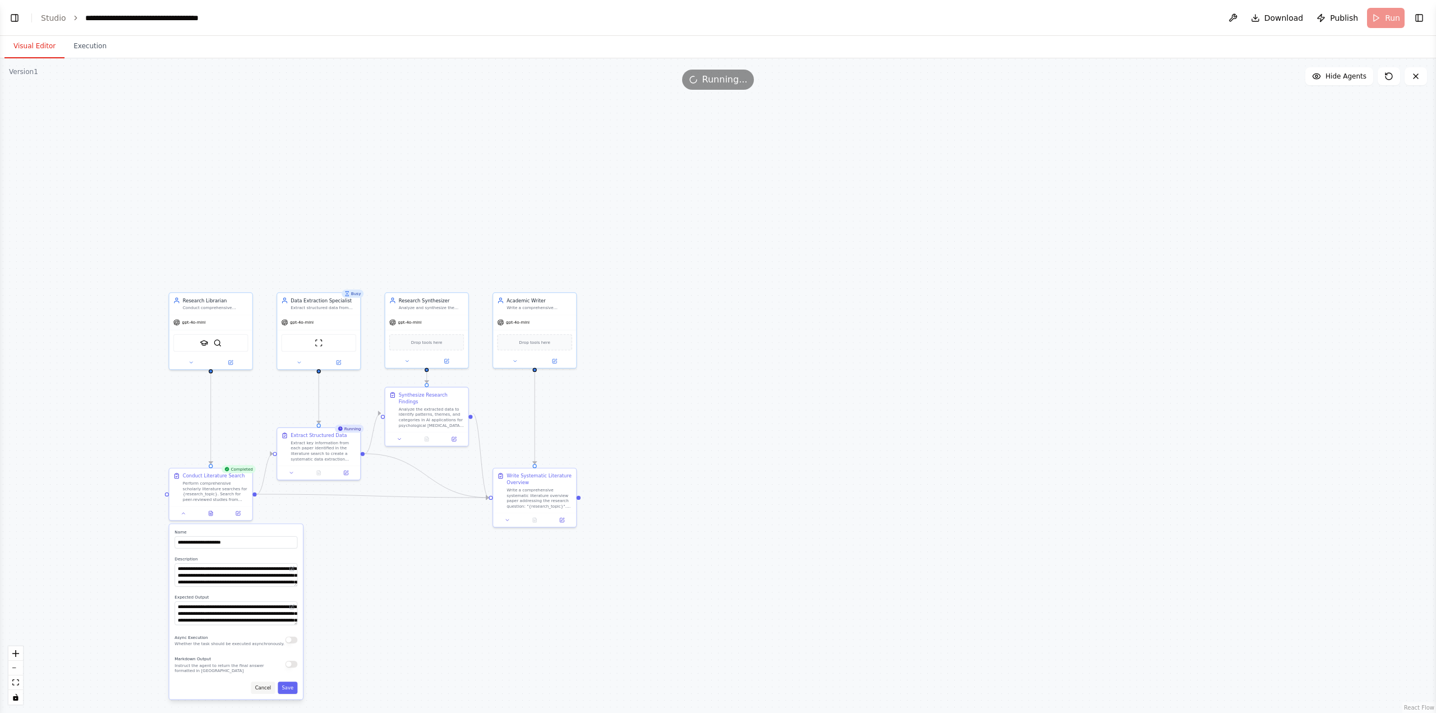
click at [265, 389] on button "Cancel" at bounding box center [263, 688] width 24 height 12
click at [804, 278] on div ".deletable-edge-delete-btn { width: 20px; height: 20px; border: 0px solid #ffff…" at bounding box center [718, 385] width 1436 height 655
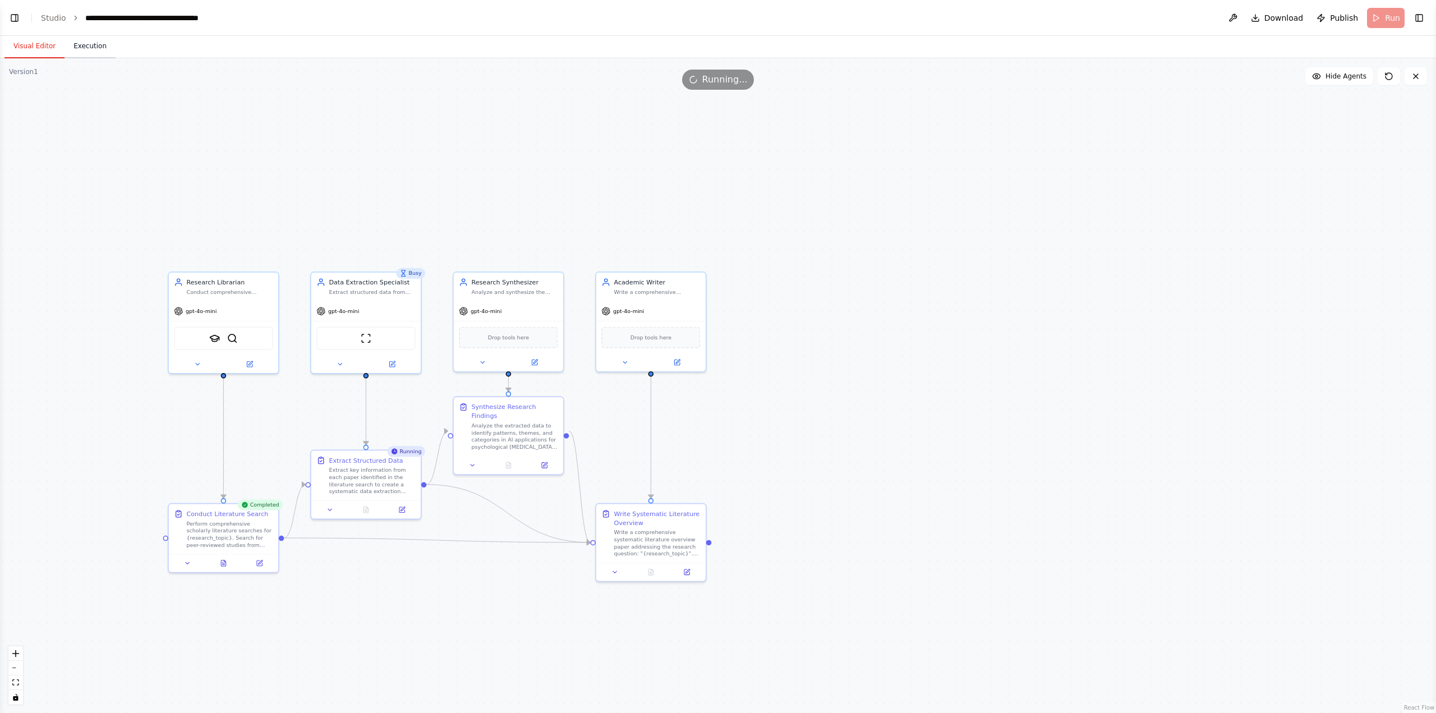
click at [84, 52] on button "Execution" at bounding box center [90, 47] width 51 height 24
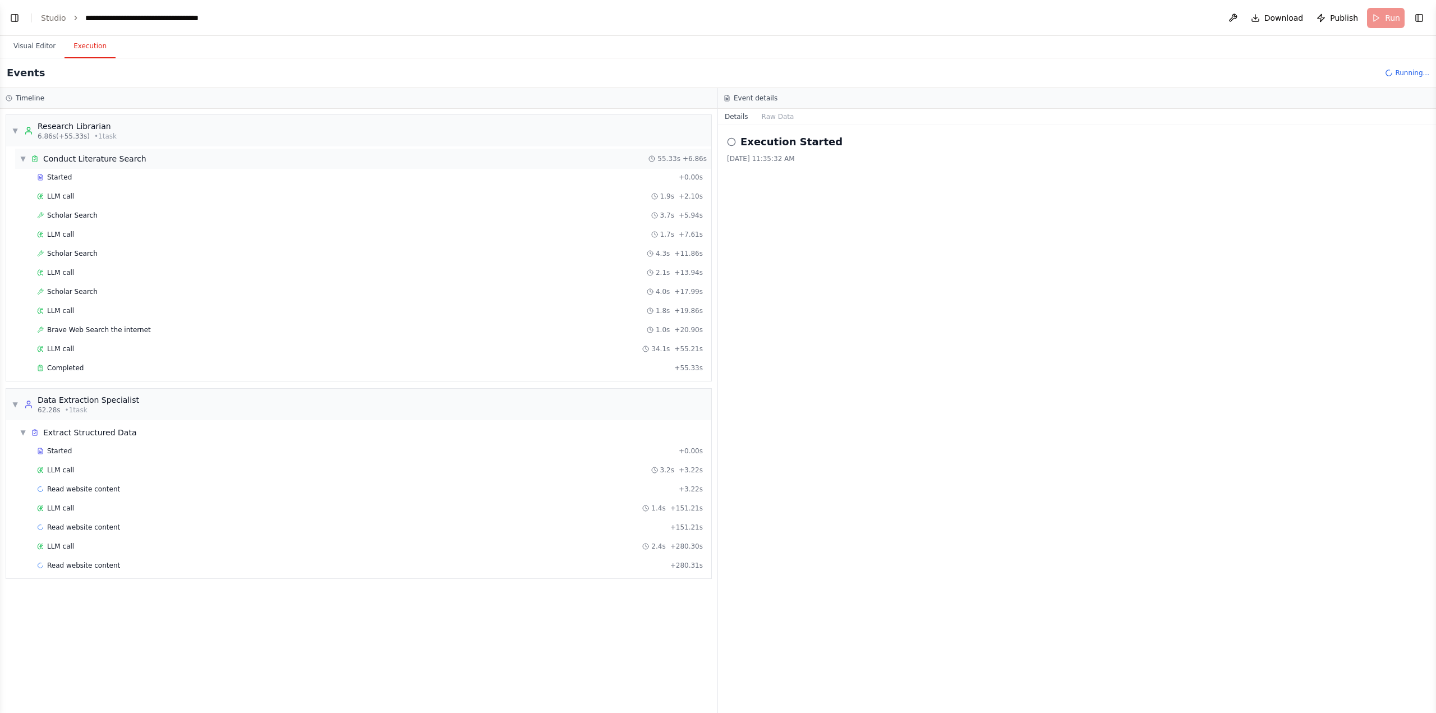
click at [20, 157] on span "▼" at bounding box center [23, 158] width 7 height 9
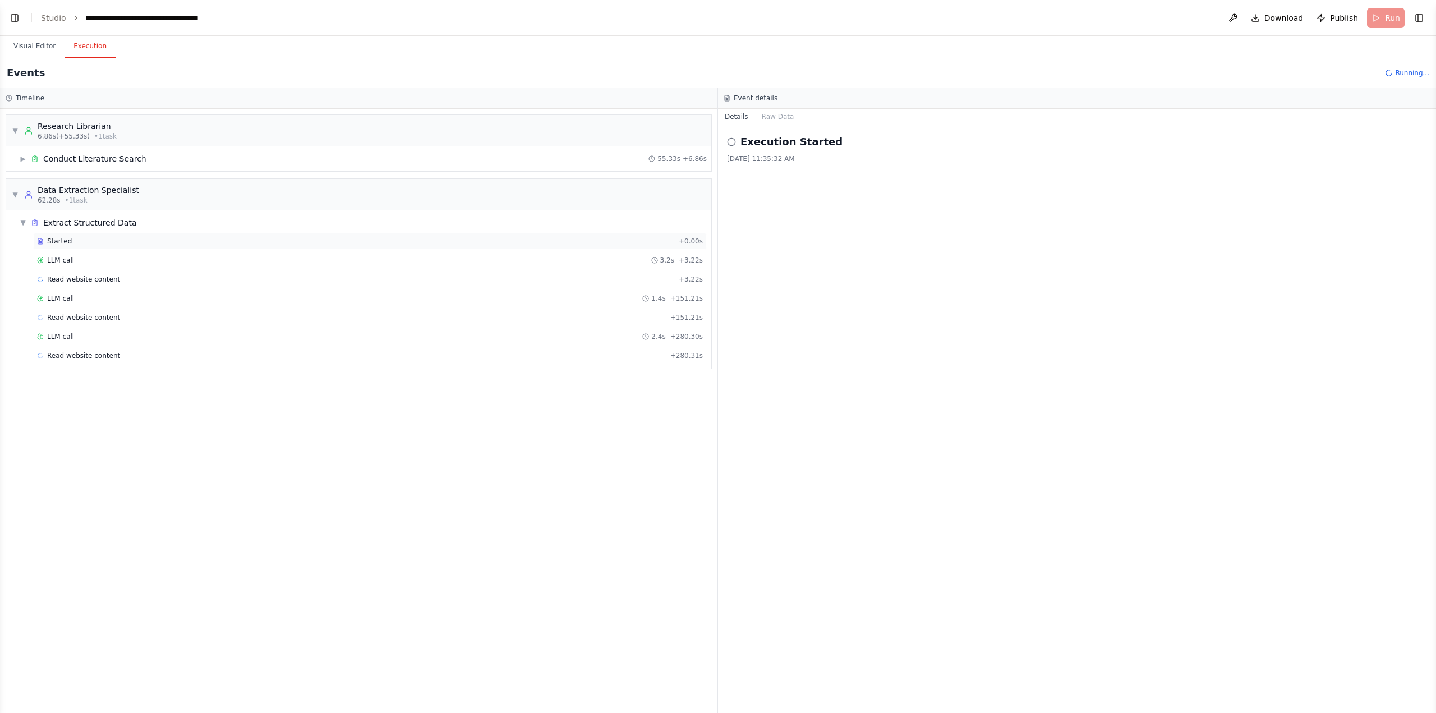
click at [64, 242] on span "Started" at bounding box center [59, 241] width 25 height 9
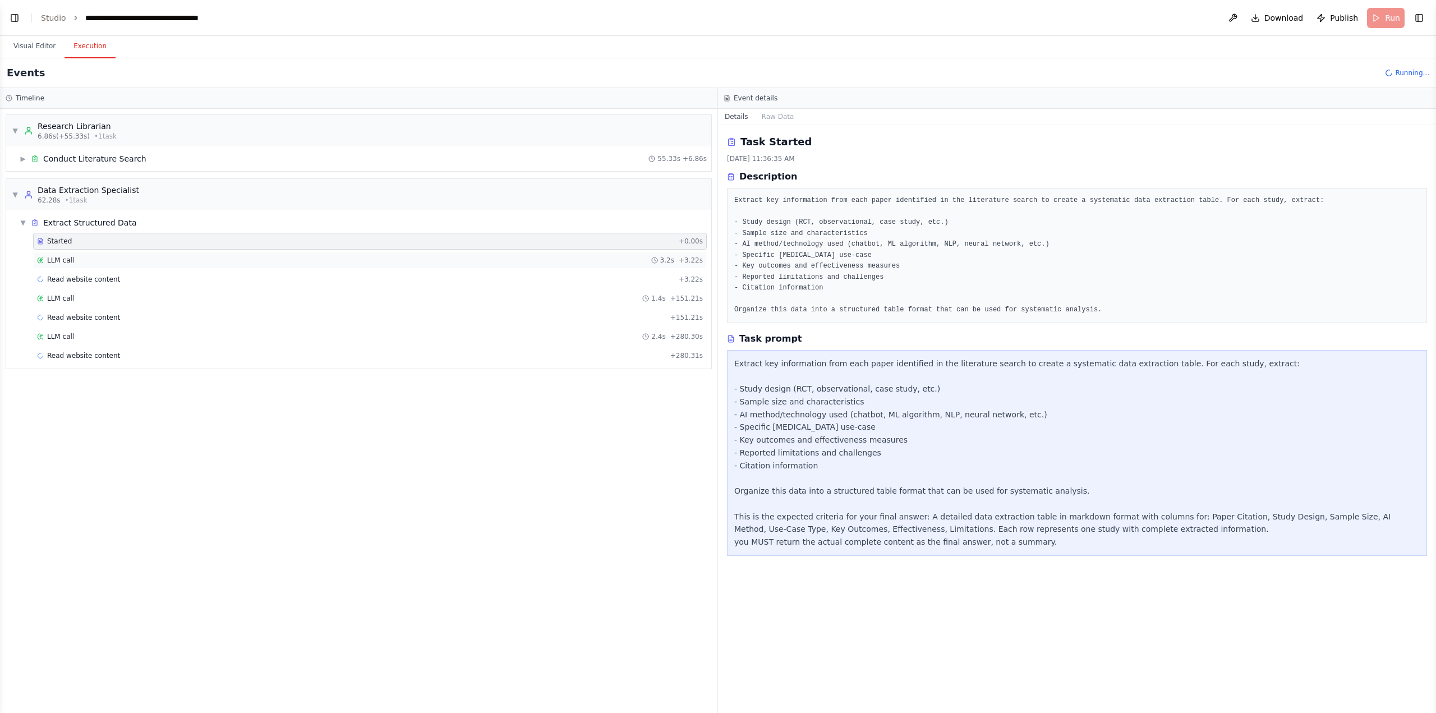
click at [65, 259] on span "LLM call" at bounding box center [60, 260] width 27 height 9
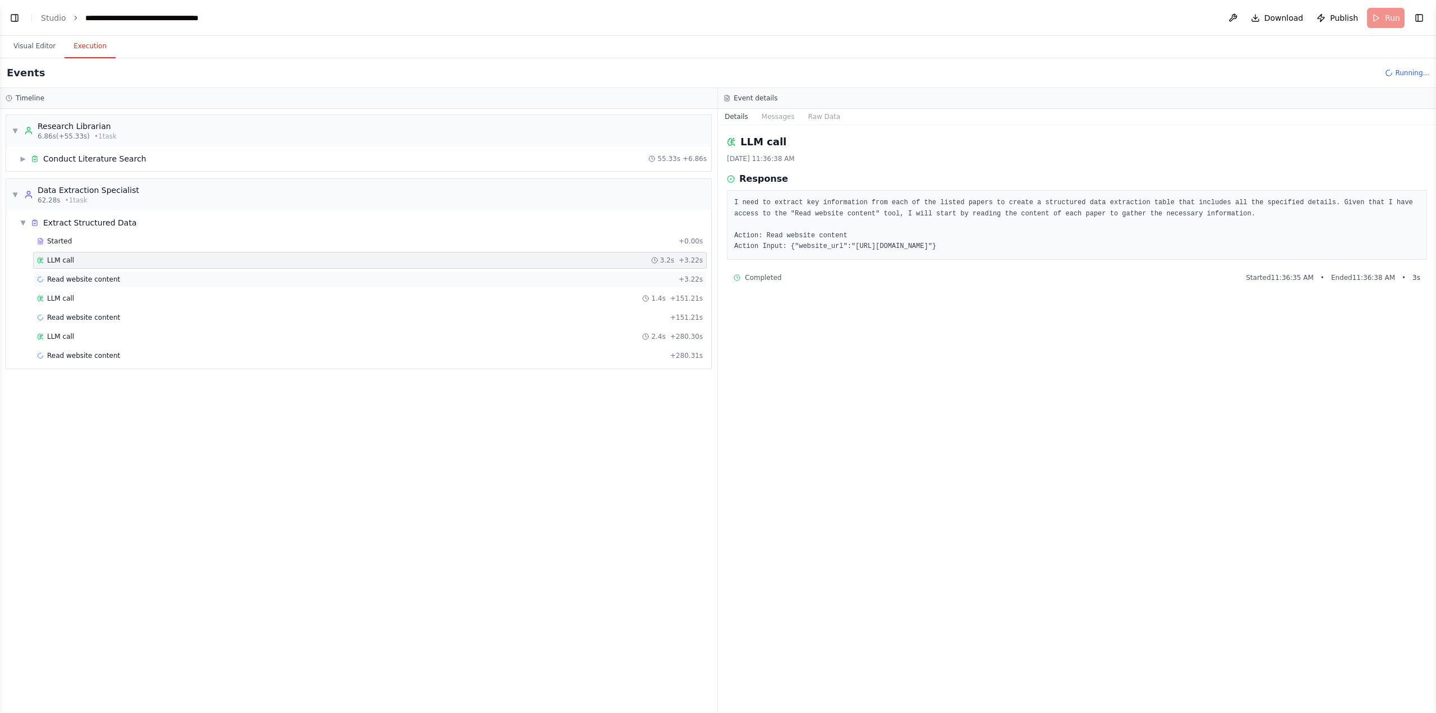
click at [76, 277] on span "Read website content" at bounding box center [83, 279] width 73 height 9
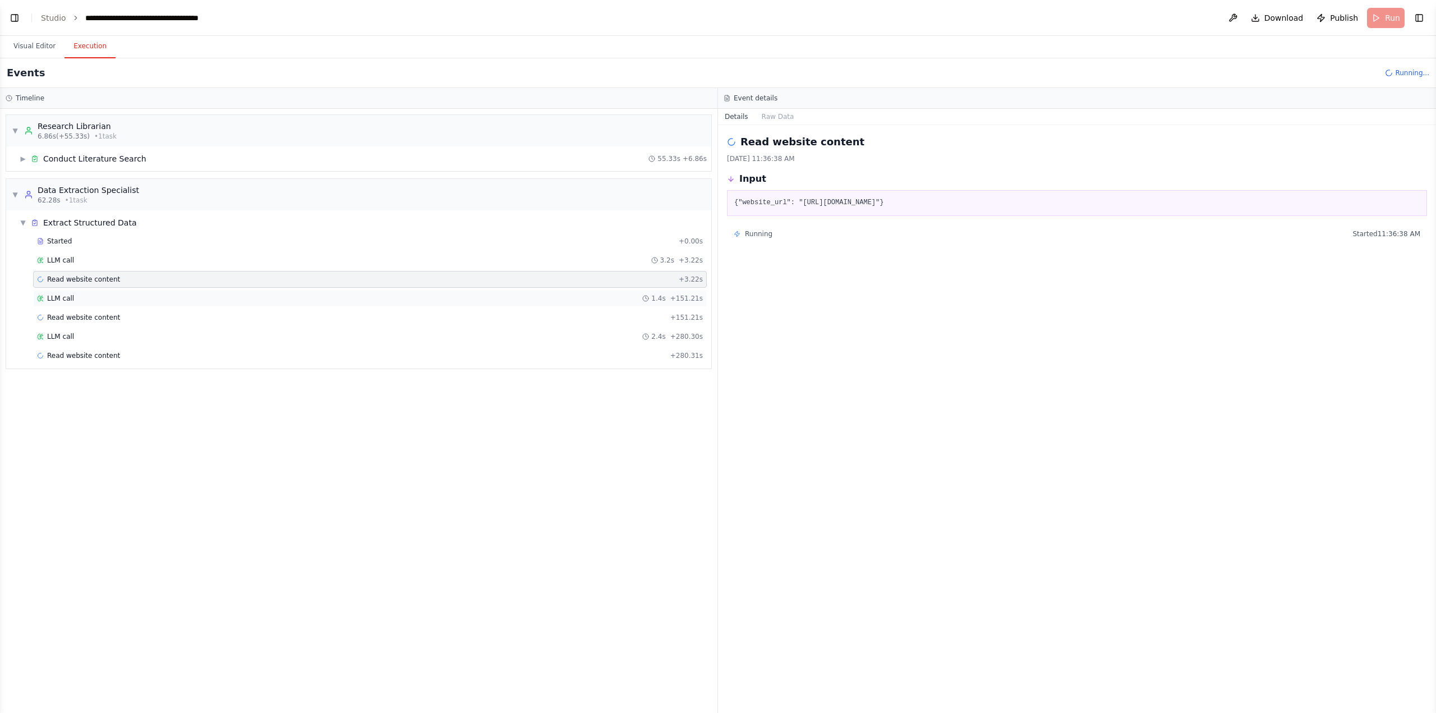
click at [95, 294] on div "LLM call 1.4s + 151.21s" at bounding box center [370, 298] width 666 height 9
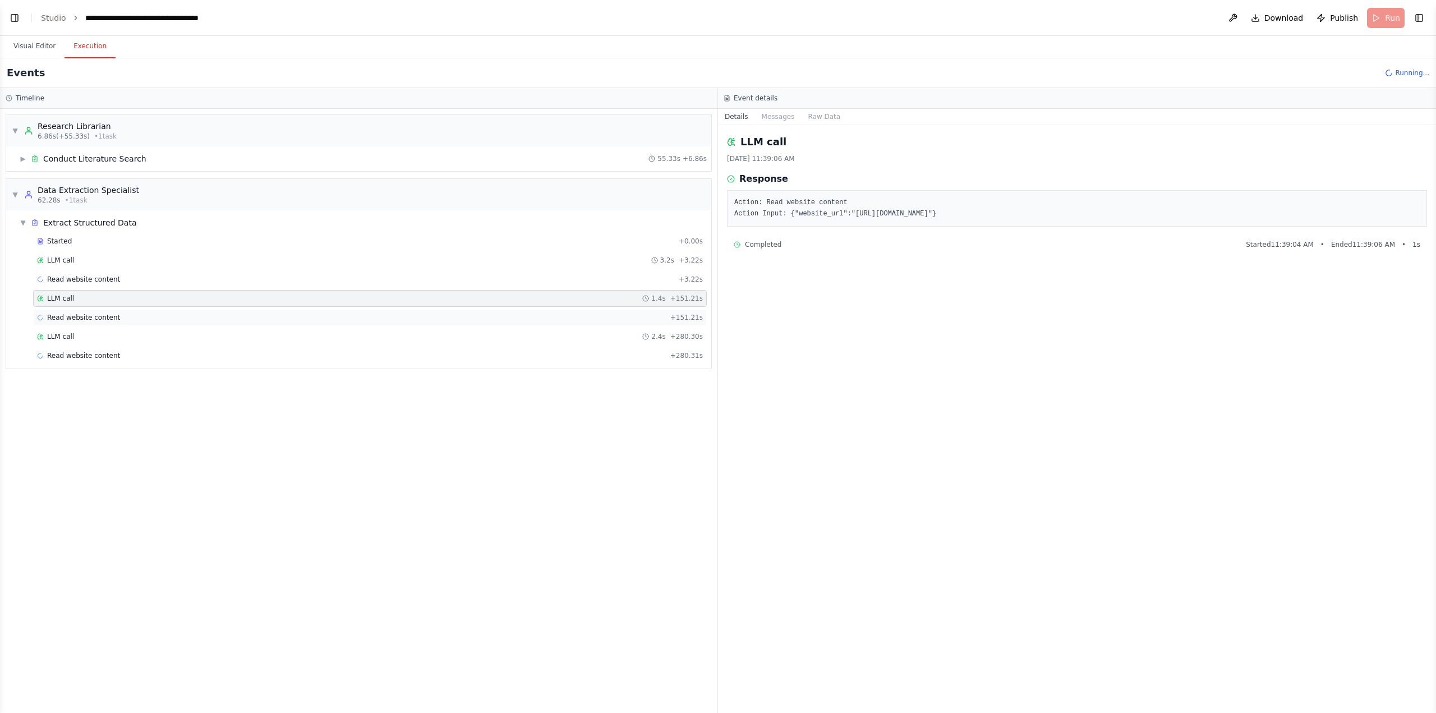
click at [105, 315] on span "Read website content" at bounding box center [83, 317] width 73 height 9
click at [104, 332] on div "LLM call 2.4s + 280.30s" at bounding box center [370, 336] width 666 height 9
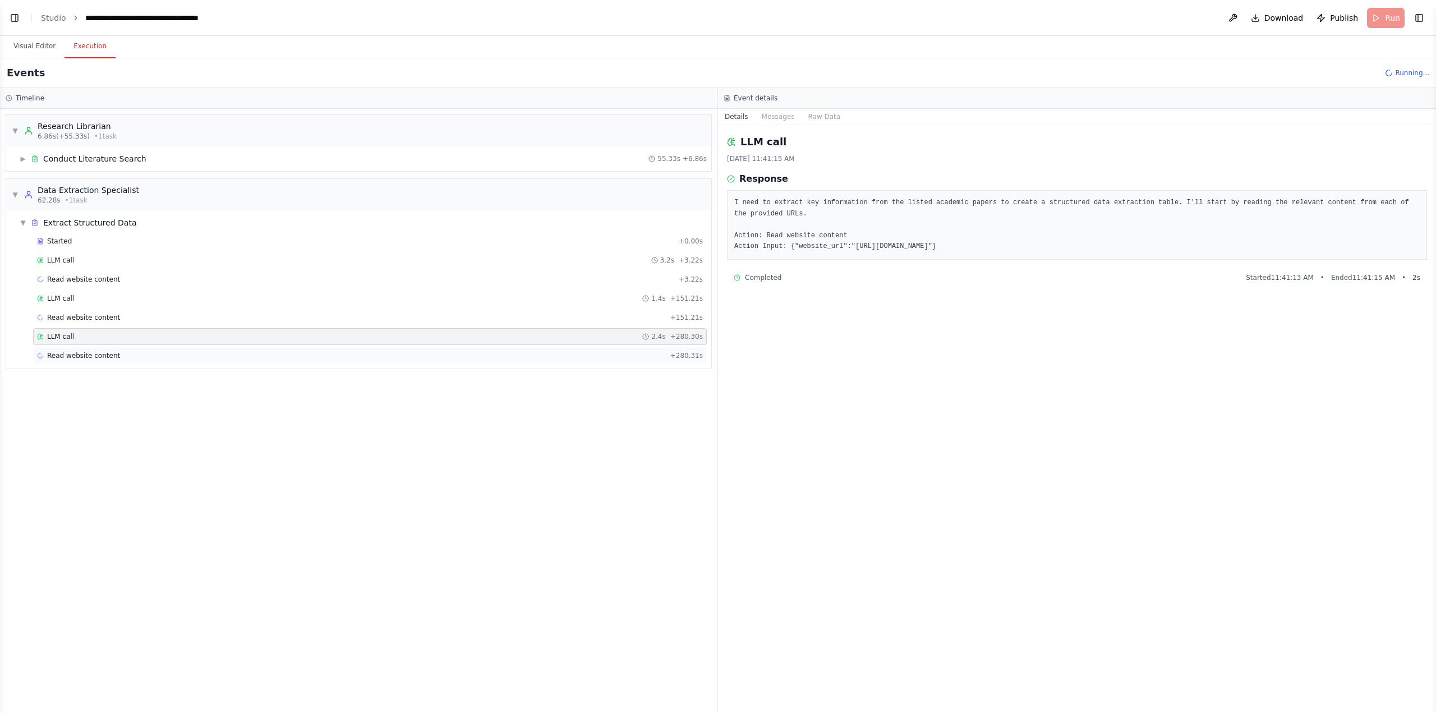
click at [113, 347] on div "Read website content + 280.31s" at bounding box center [370, 355] width 674 height 17
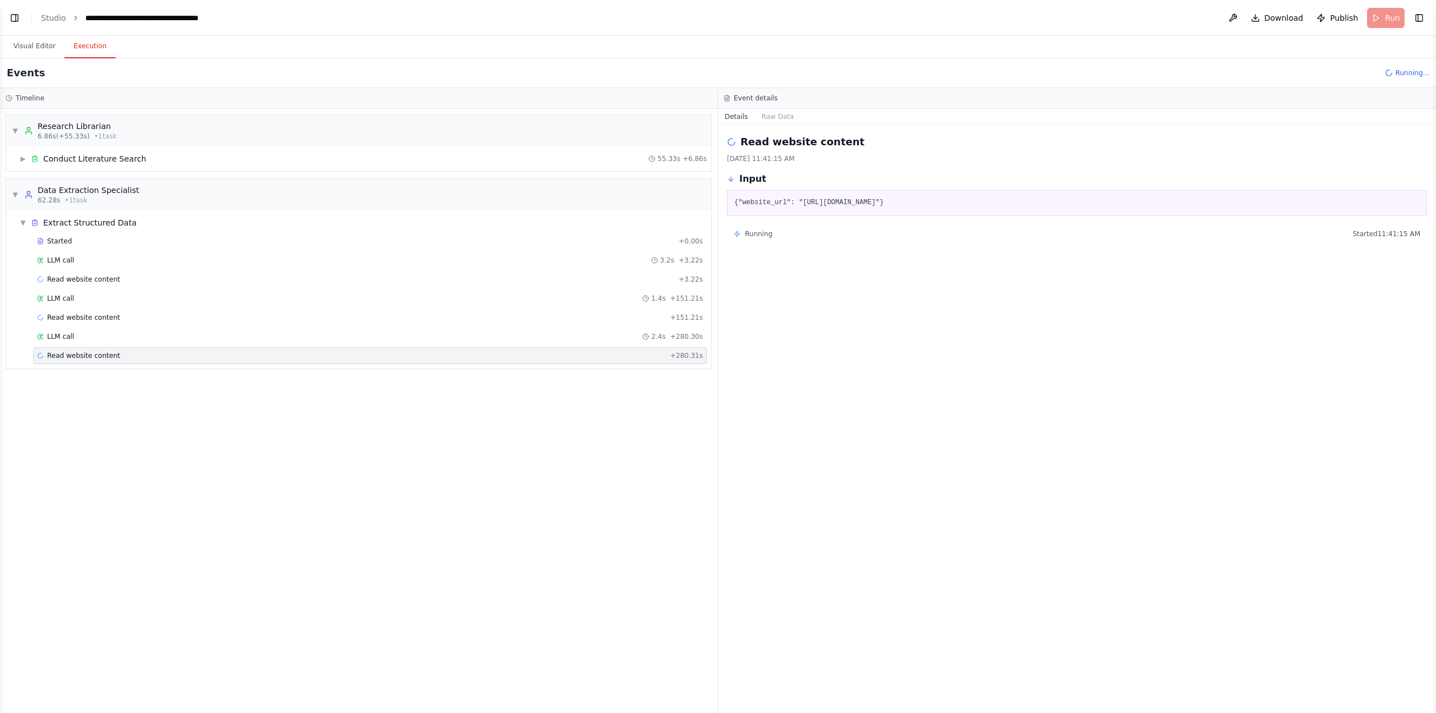
click at [114, 360] on div "Read website content + 280.31s" at bounding box center [370, 355] width 674 height 17
